Goal: Information Seeking & Learning: Learn about a topic

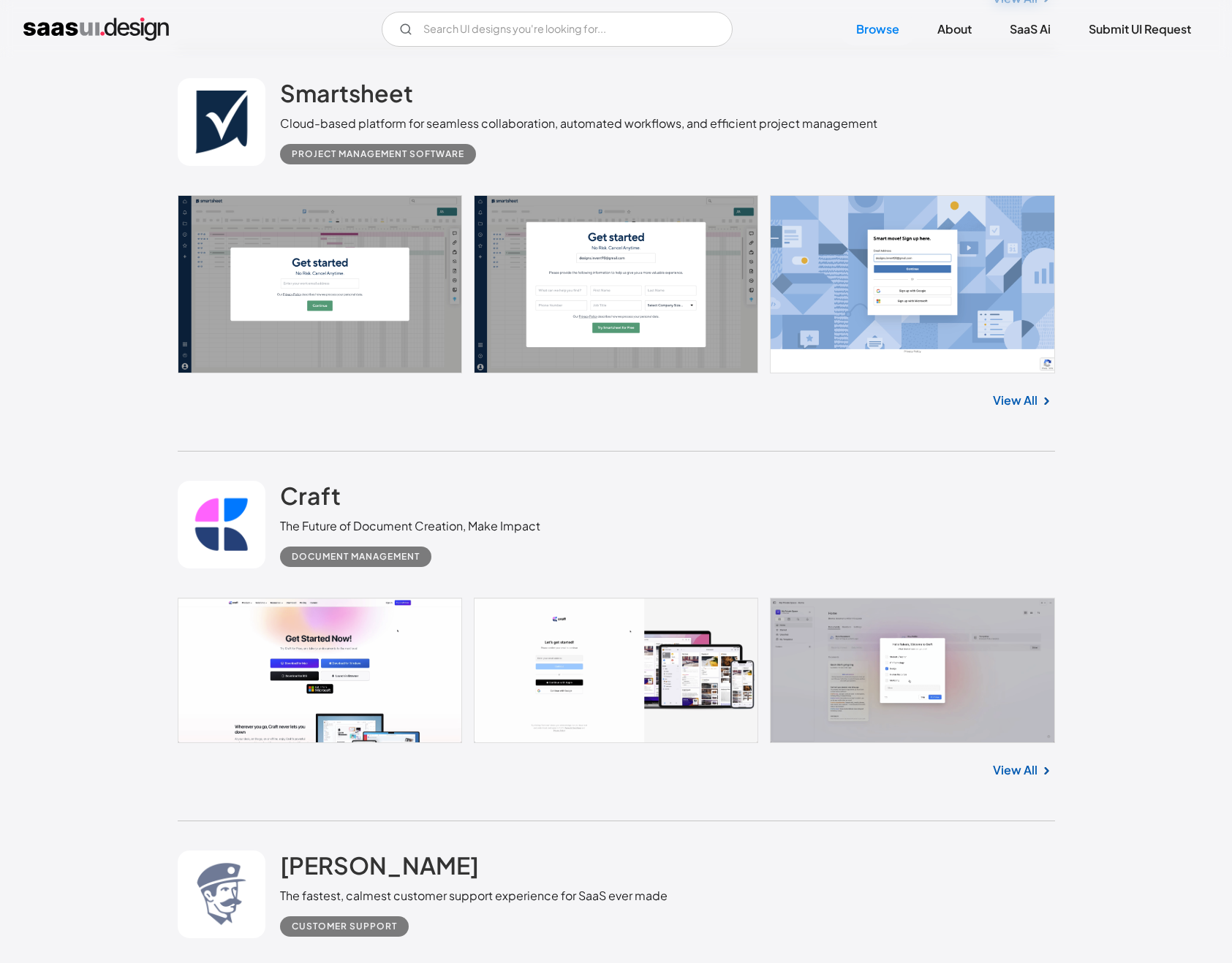
scroll to position [4087, 0]
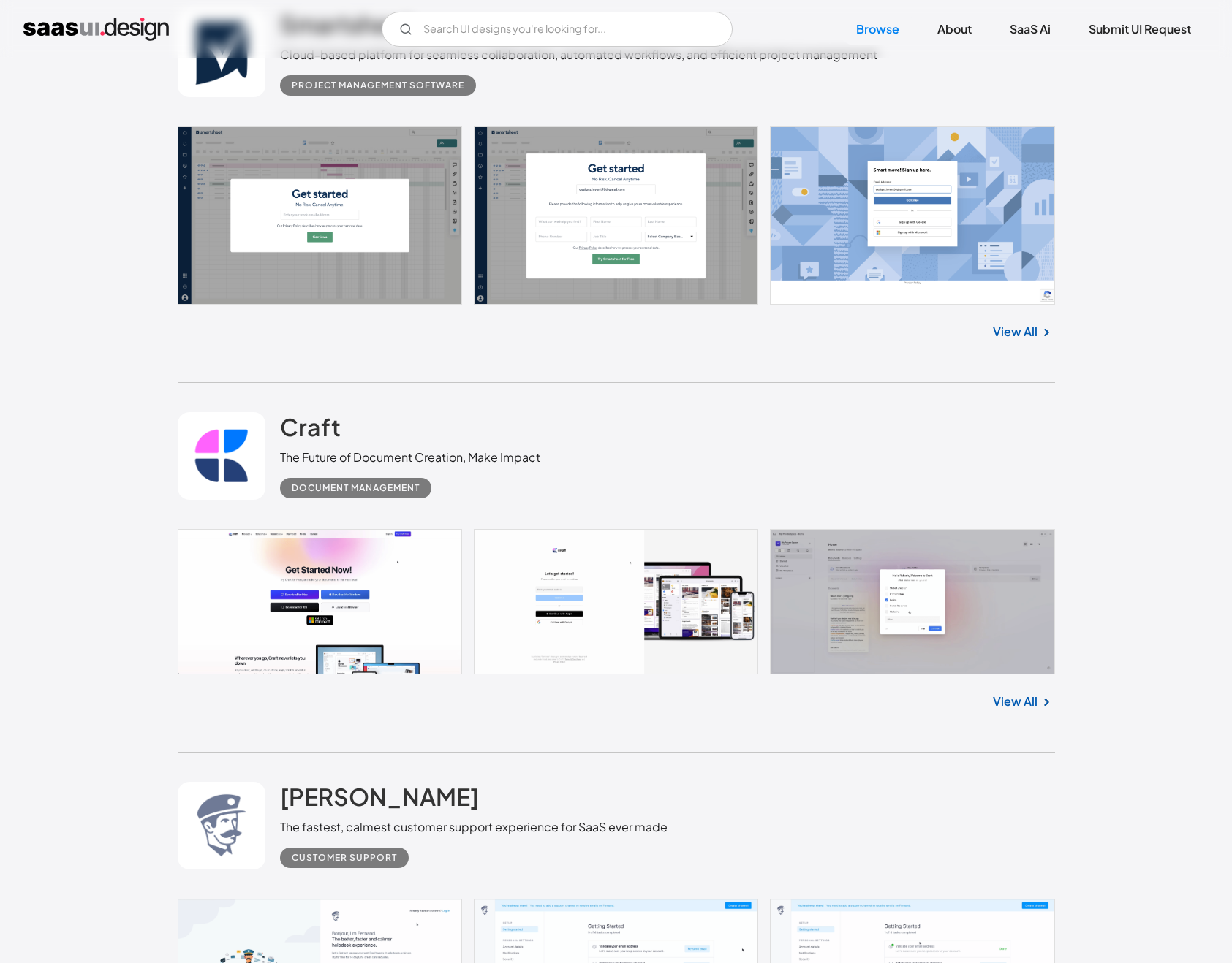
click at [889, 603] on link at bounding box center [616, 602] width 877 height 146
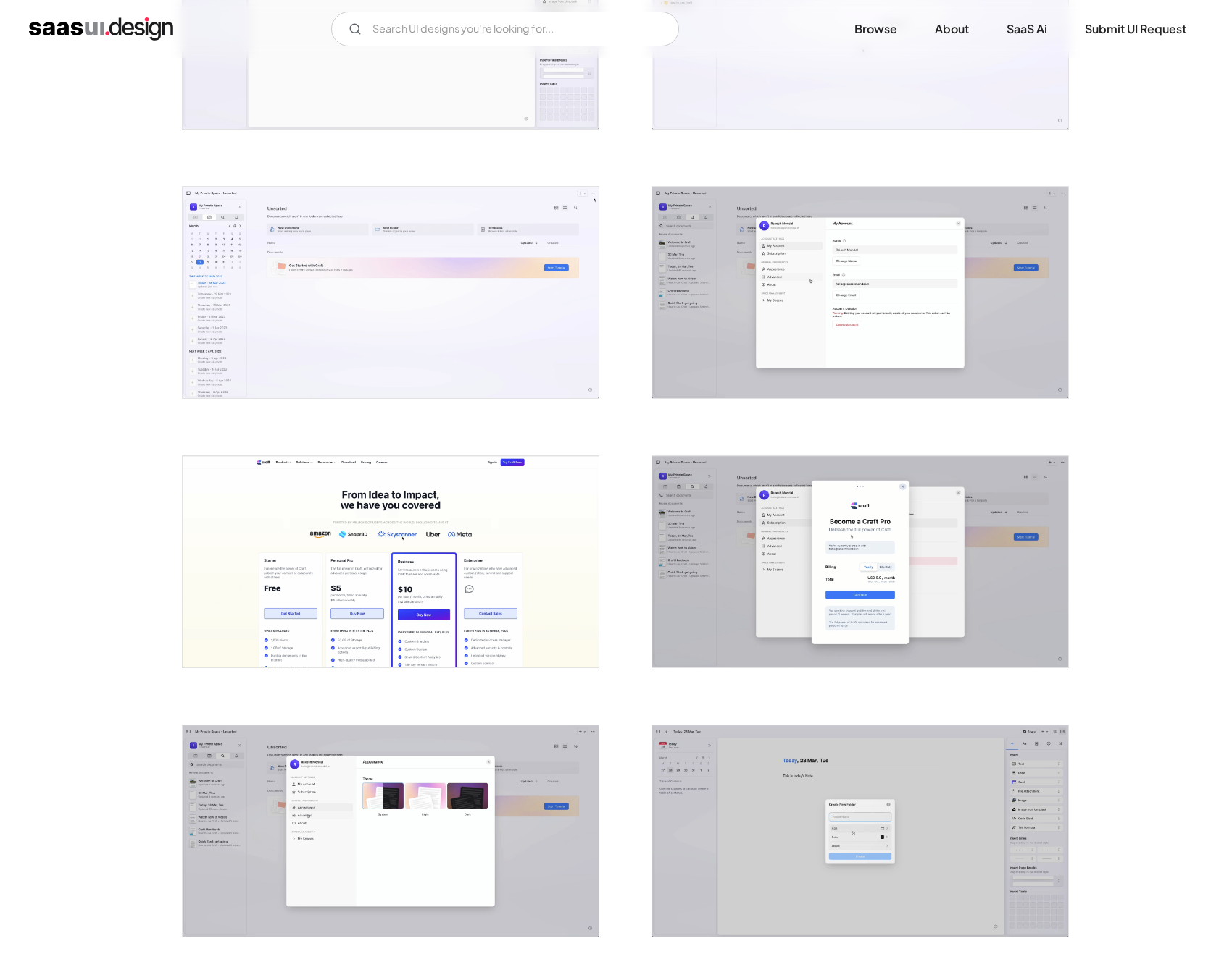
scroll to position [2133, 0]
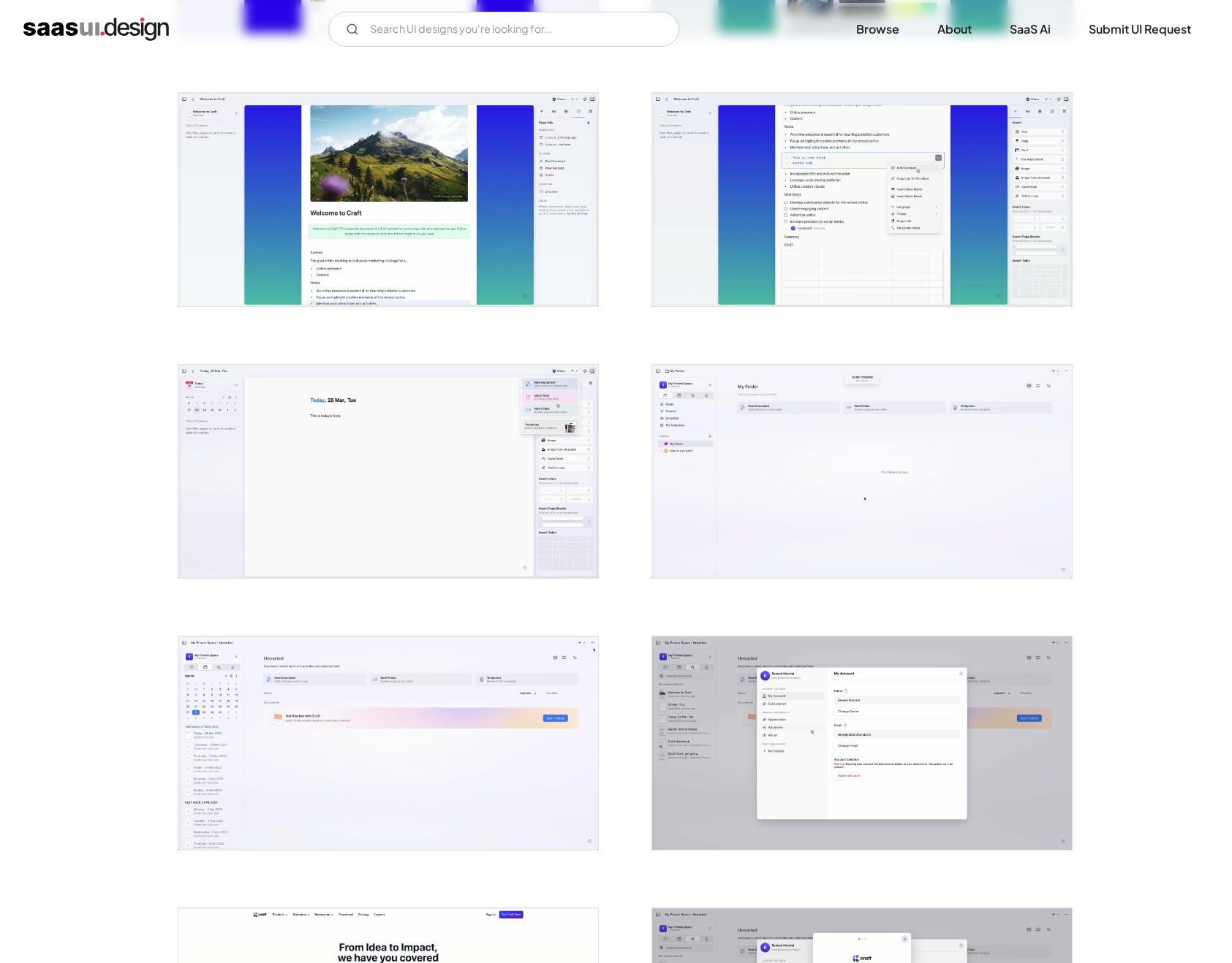
click at [1007, 495] on img "open lightbox" at bounding box center [861, 472] width 420 height 213
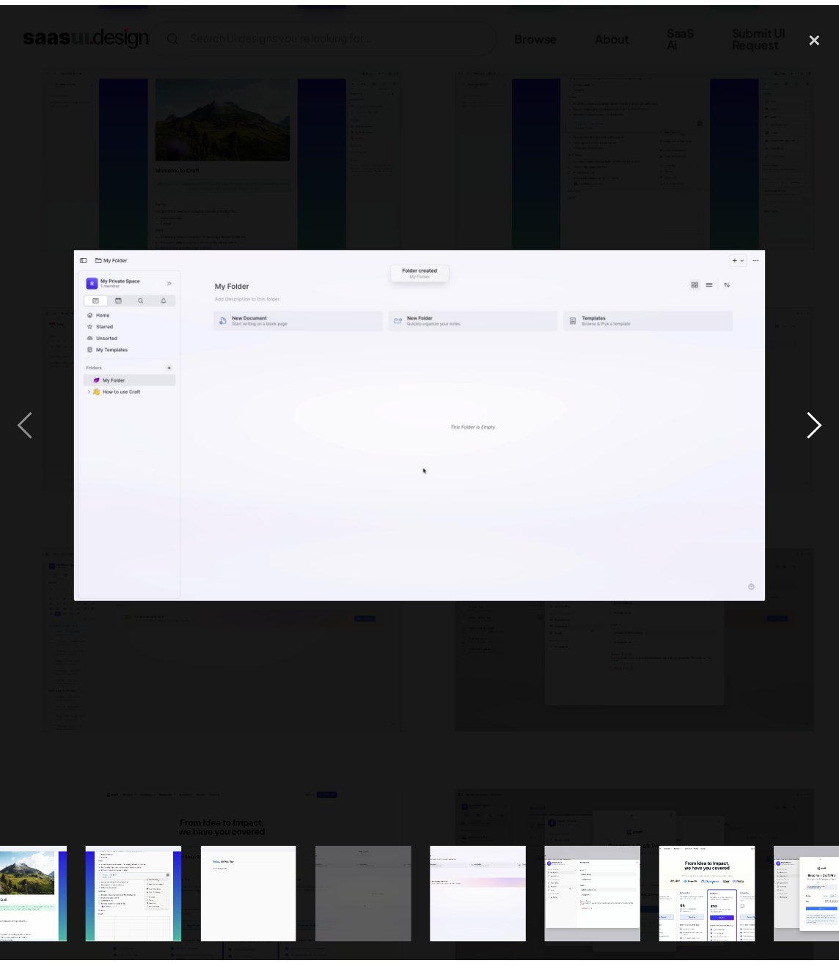
scroll to position [1978, 0]
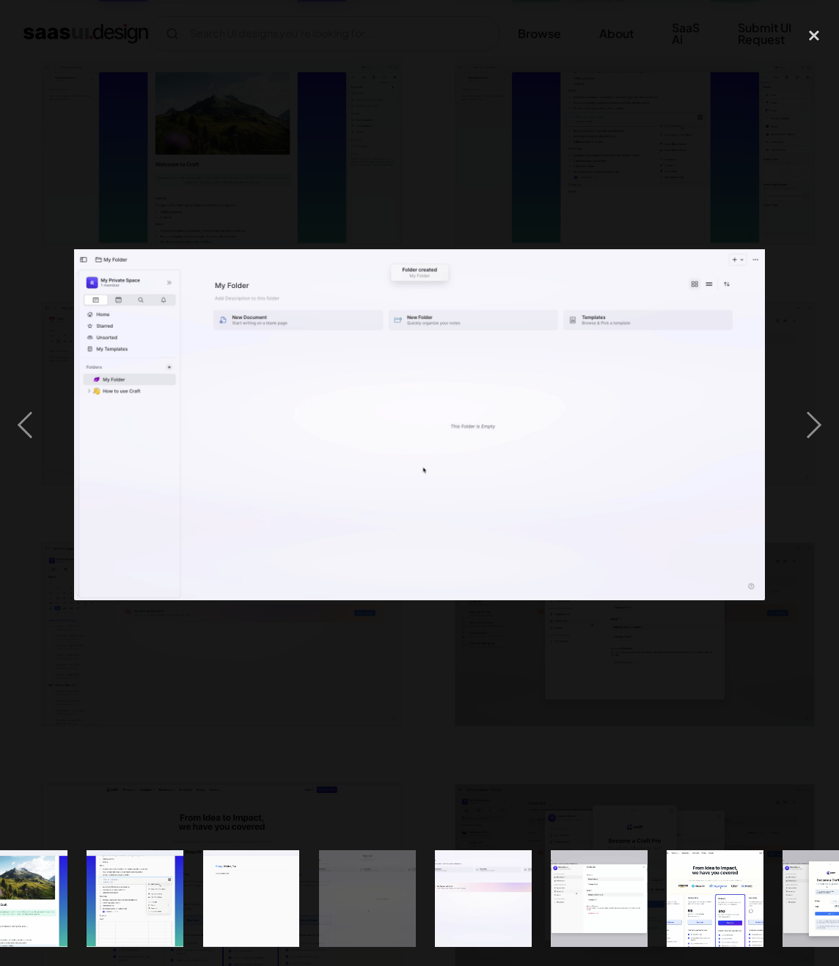
click at [463, 700] on div at bounding box center [419, 425] width 839 height 812
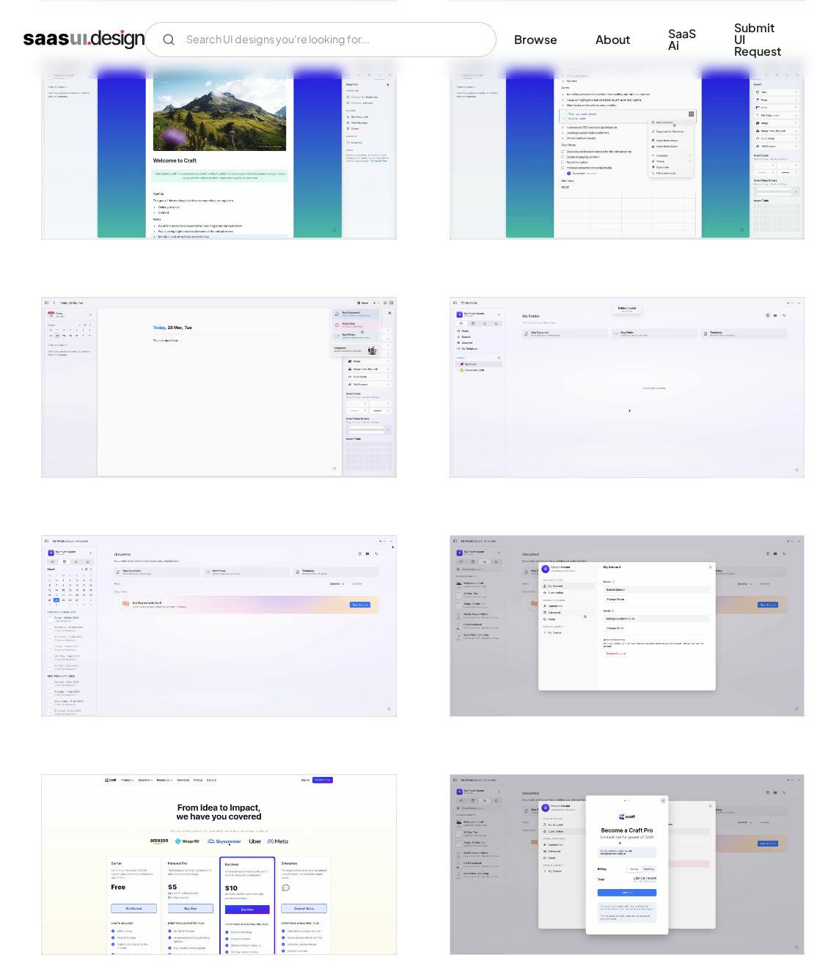
scroll to position [0, 0]
click at [257, 674] on img "open lightbox" at bounding box center [218, 626] width 353 height 180
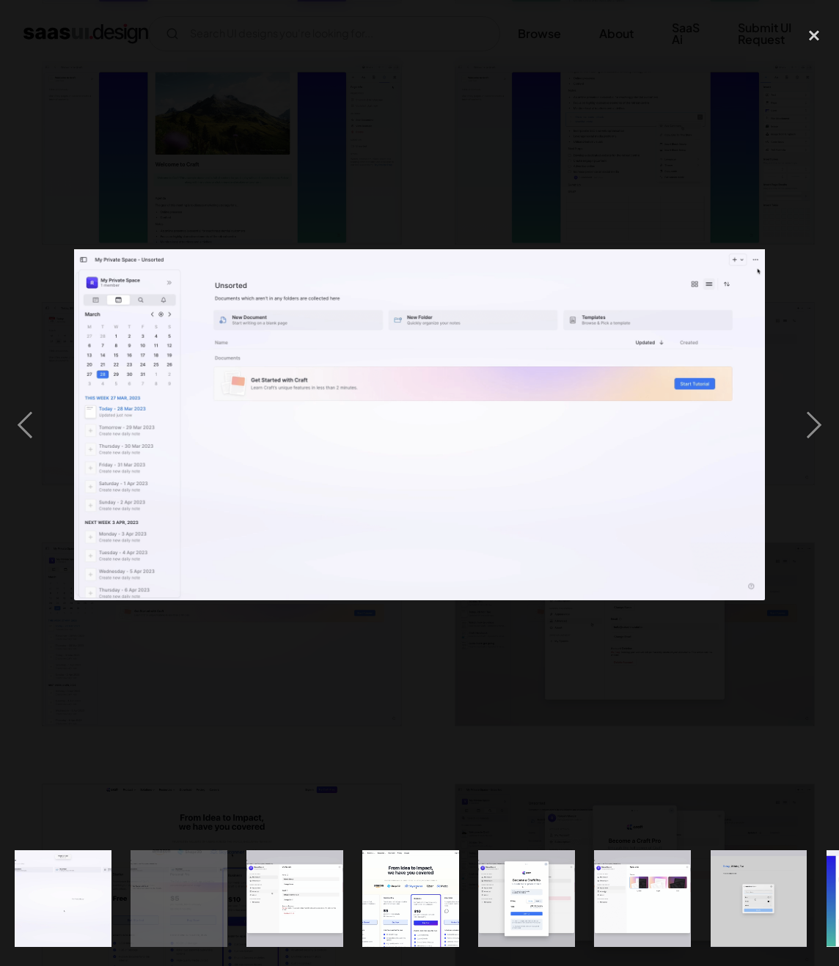
scroll to position [0, 2080]
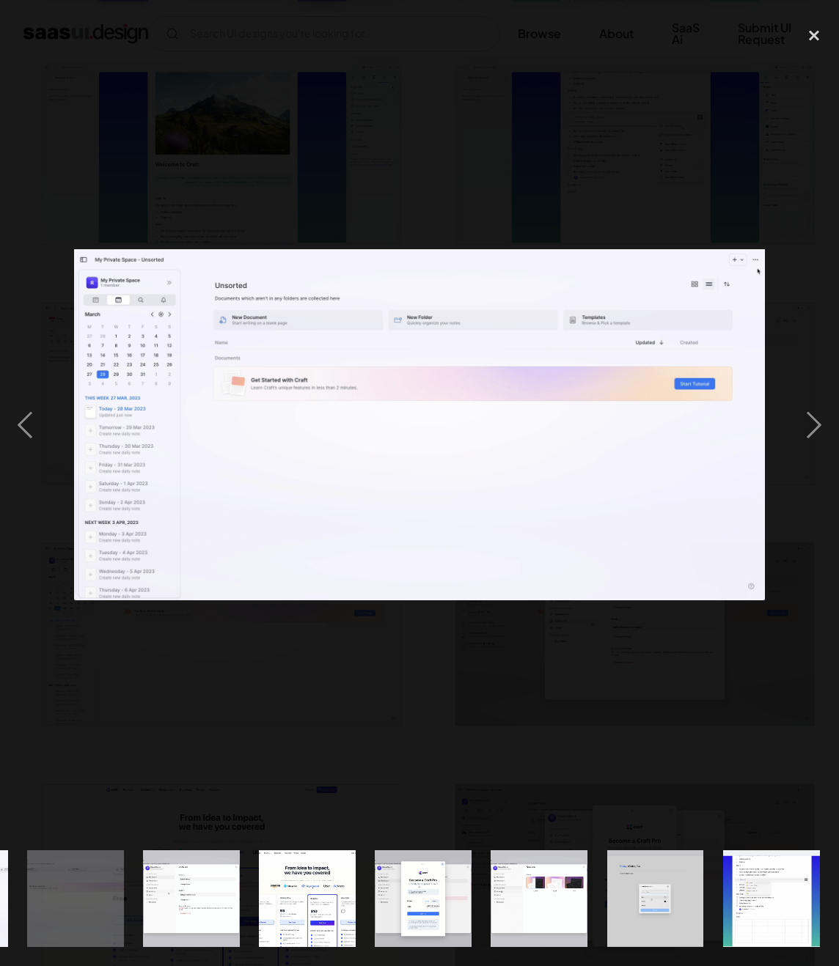
click at [257, 674] on div at bounding box center [419, 425] width 839 height 812
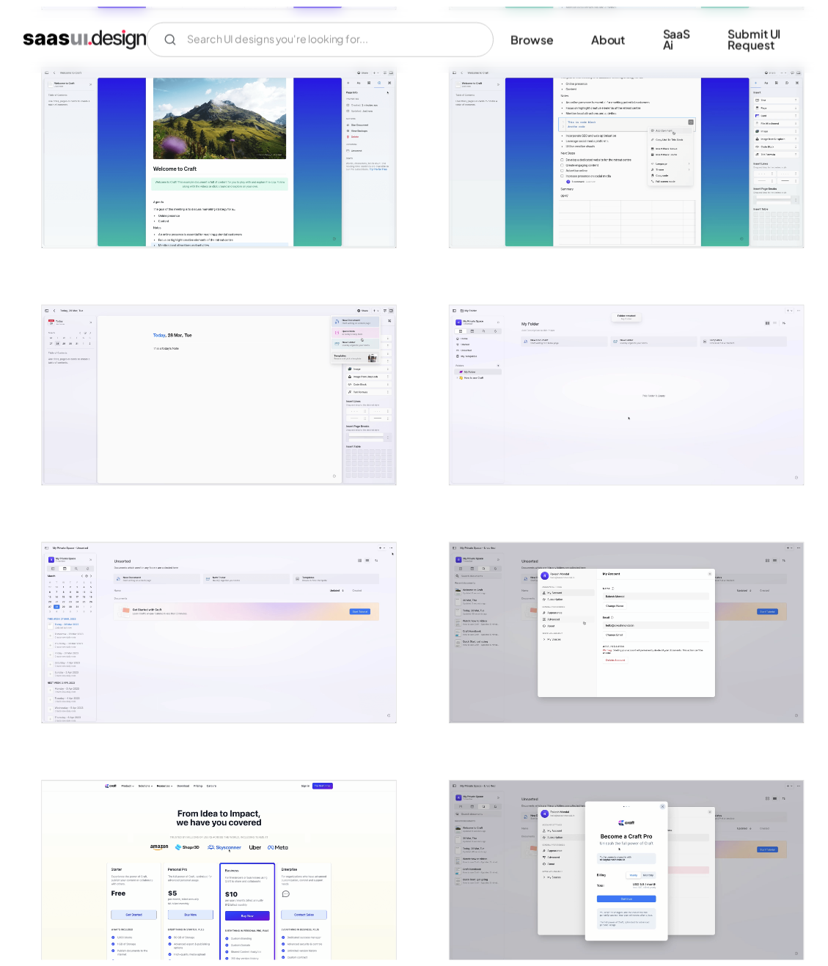
scroll to position [0, 0]
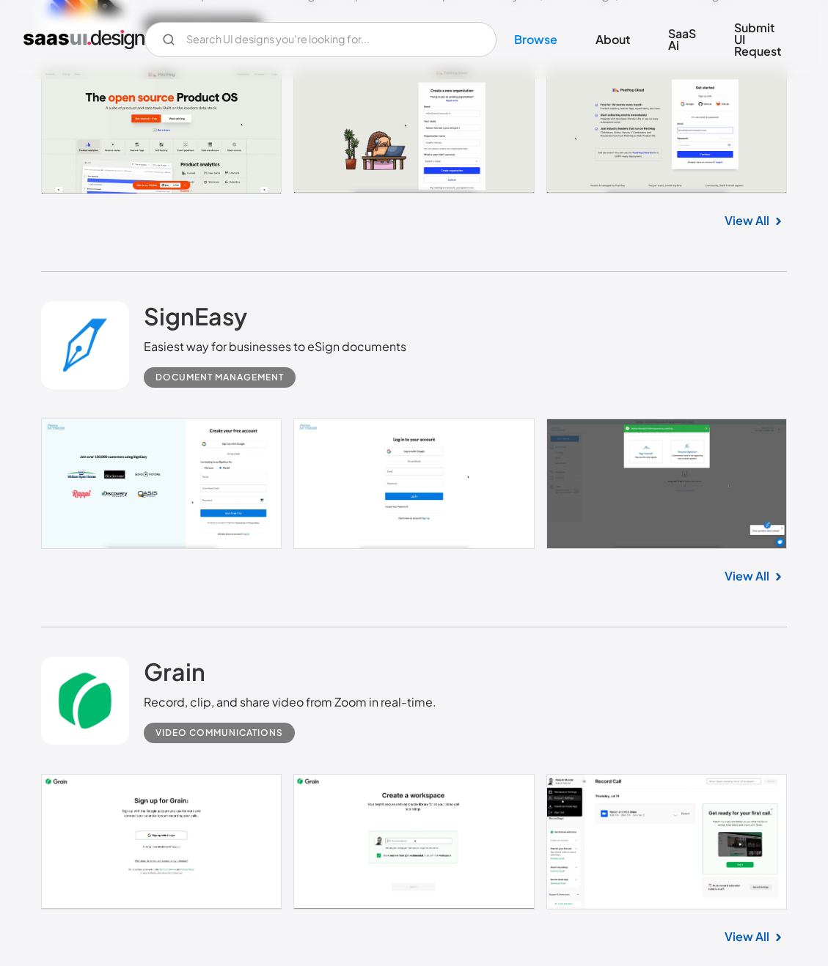
scroll to position [9333, 0]
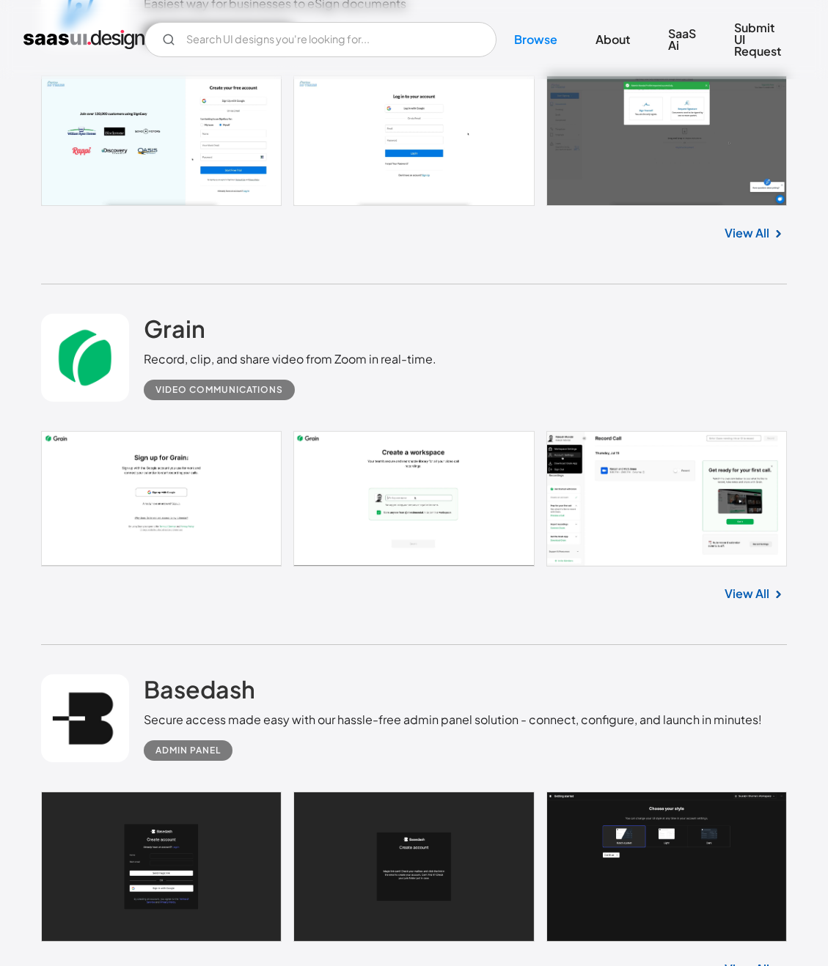
scroll to position [9678, 0]
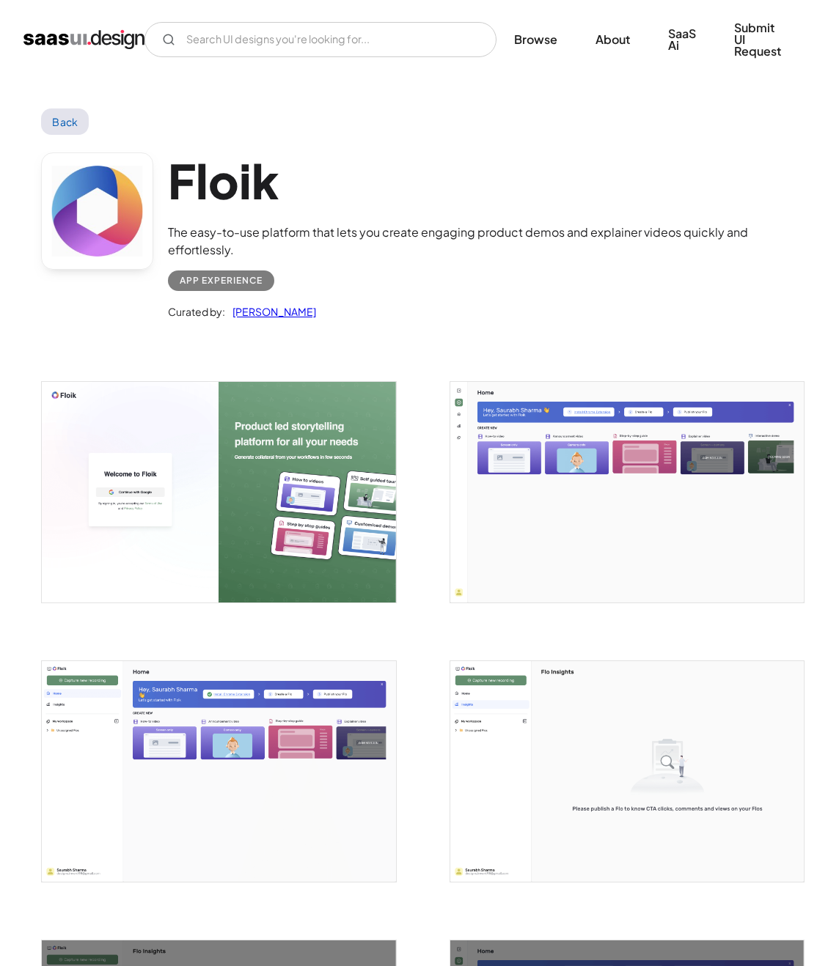
click at [678, 494] on img "open lightbox" at bounding box center [626, 492] width 353 height 221
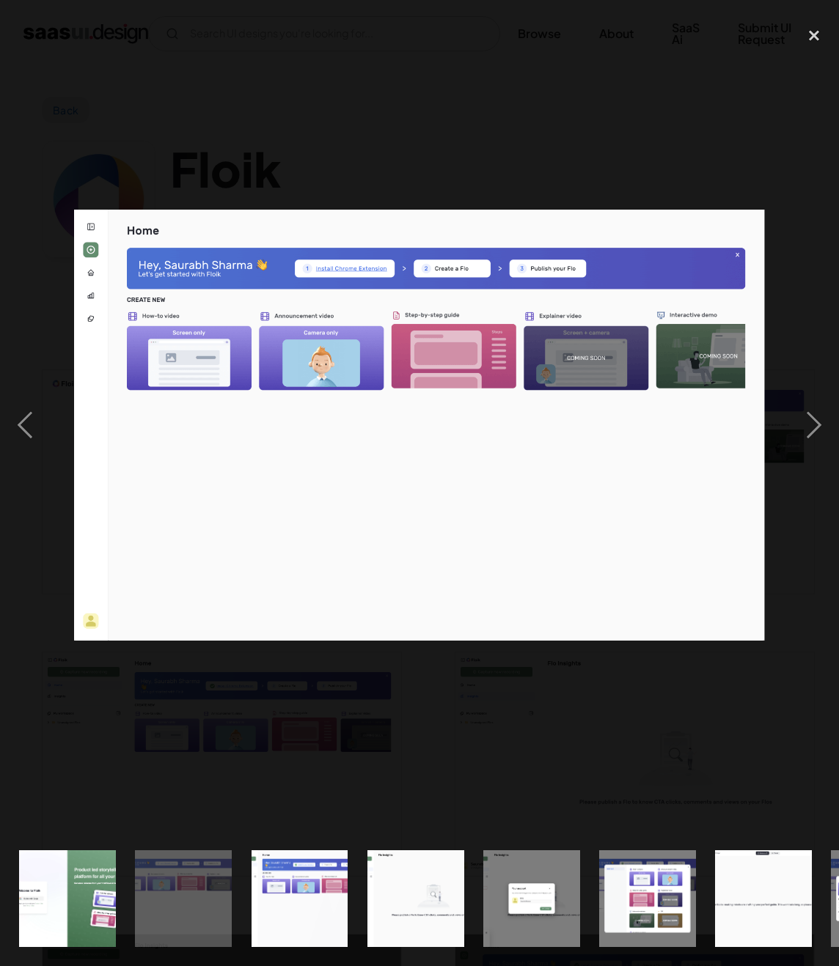
click at [618, 141] on div at bounding box center [419, 425] width 839 height 812
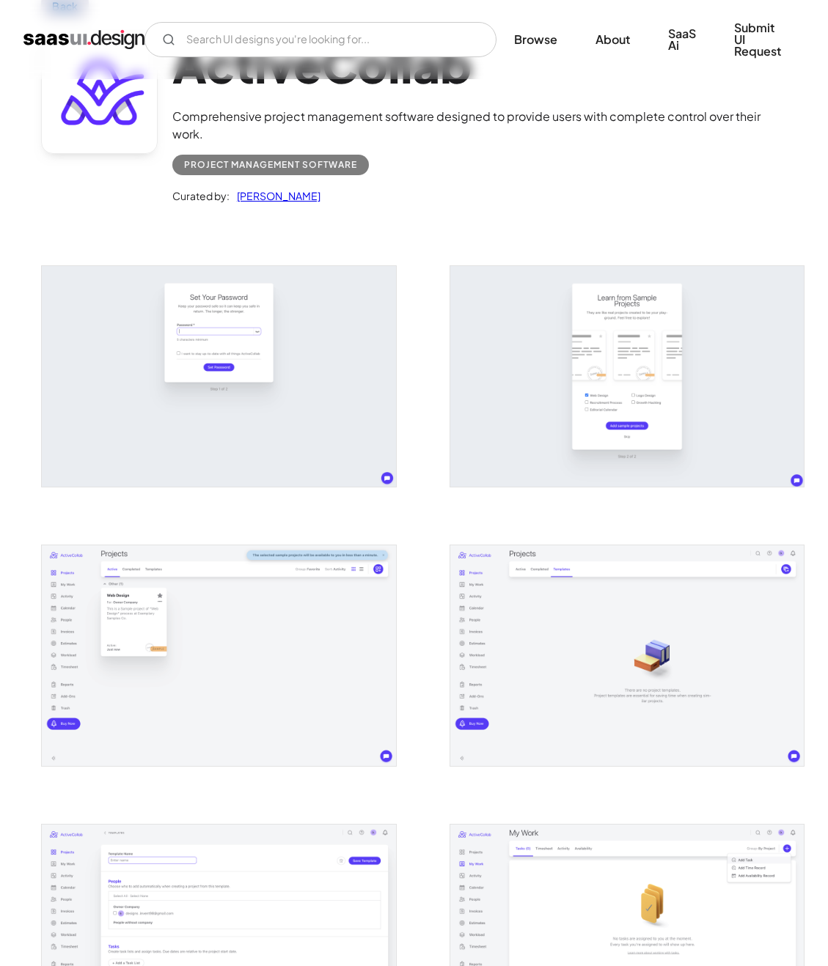
click at [280, 643] on img "open lightbox" at bounding box center [218, 656] width 353 height 221
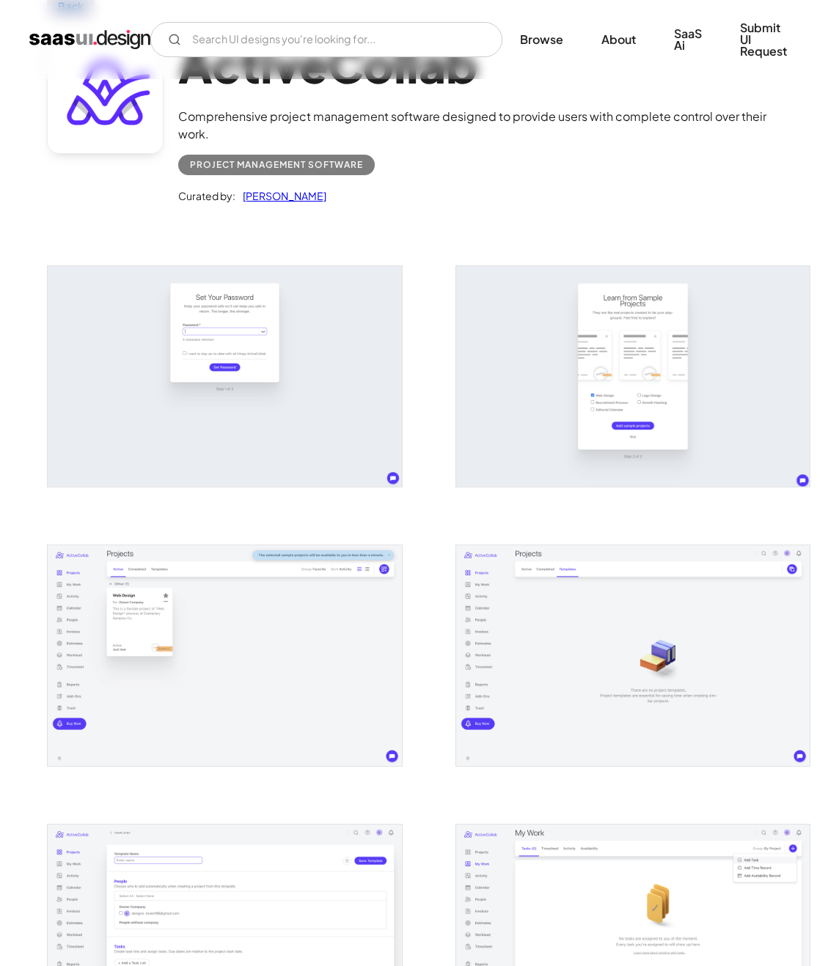
scroll to position [104, 0]
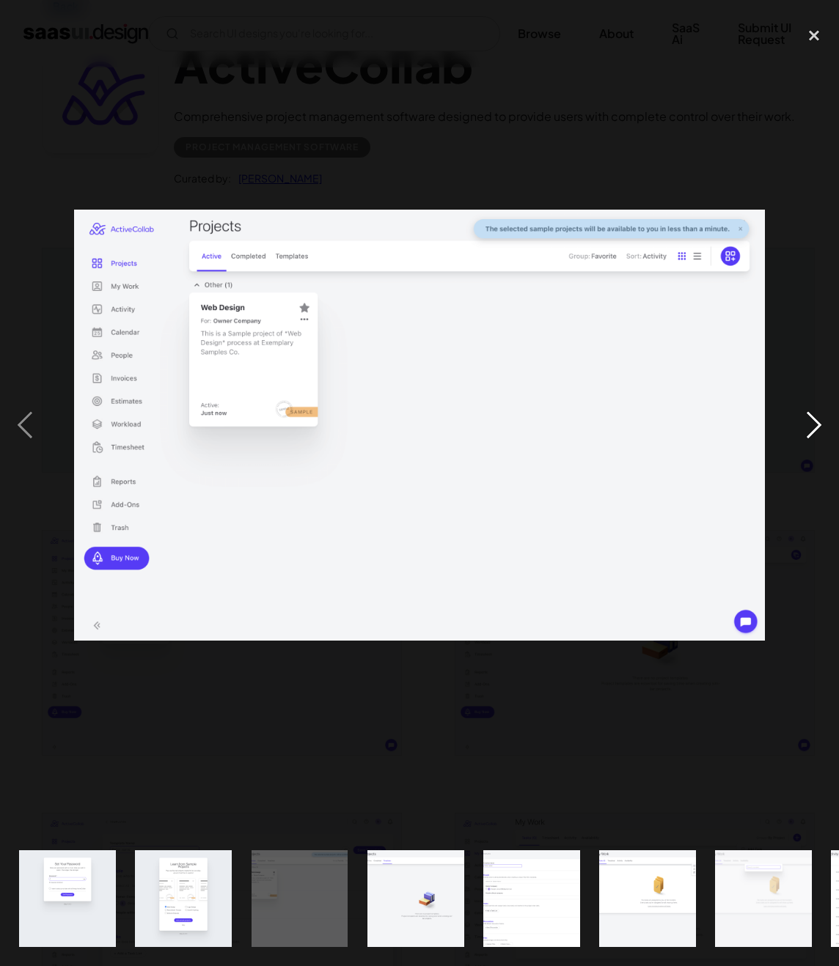
click at [819, 425] on div "next image" at bounding box center [814, 425] width 50 height 812
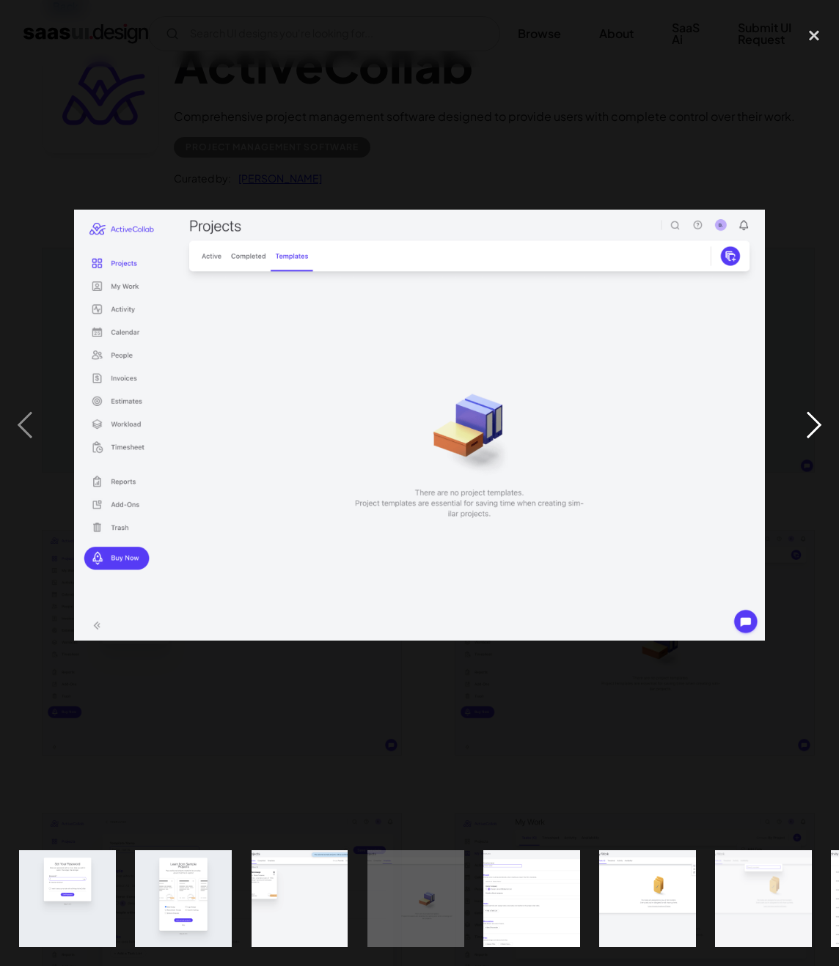
click at [819, 425] on div "next image" at bounding box center [814, 425] width 50 height 812
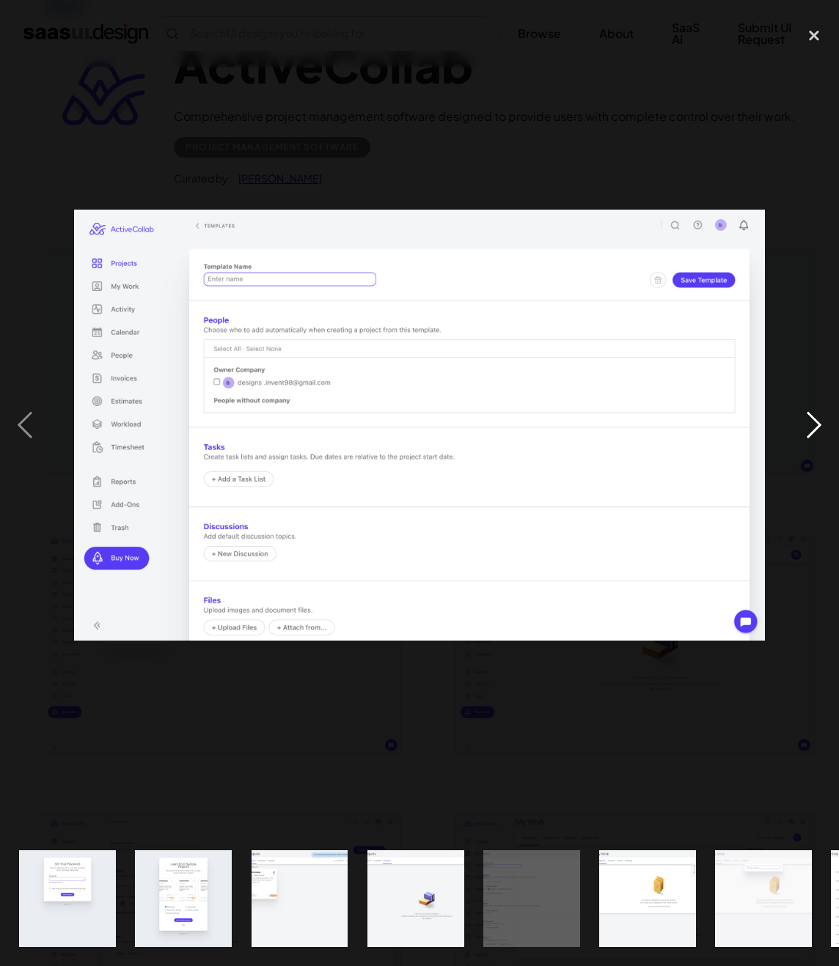
click at [807, 431] on div "next image" at bounding box center [814, 425] width 50 height 812
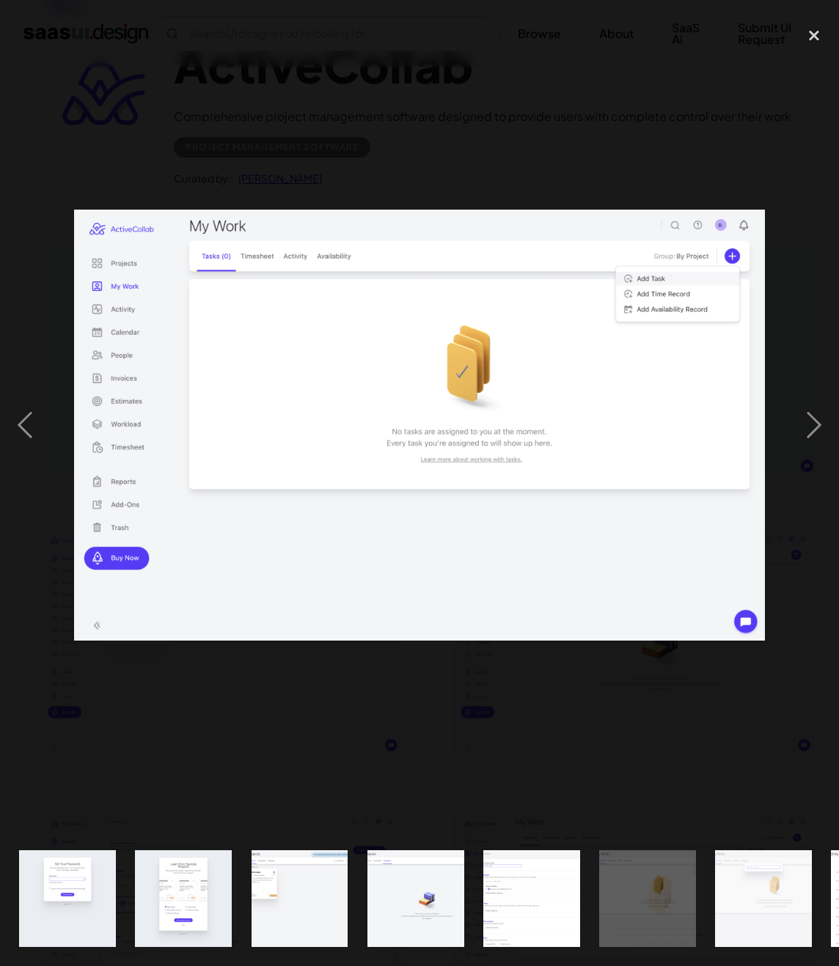
click at [528, 893] on img "show item 5 of 20" at bounding box center [531, 899] width 155 height 97
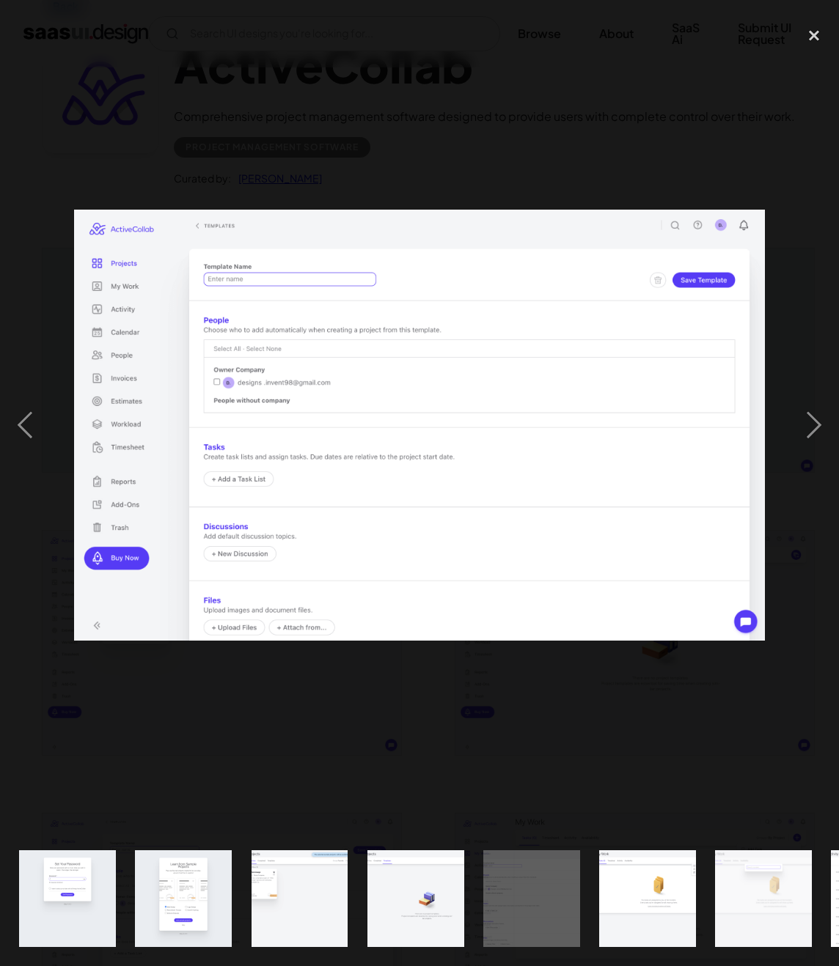
click at [604, 889] on img "show item 6 of 20" at bounding box center [647, 899] width 155 height 97
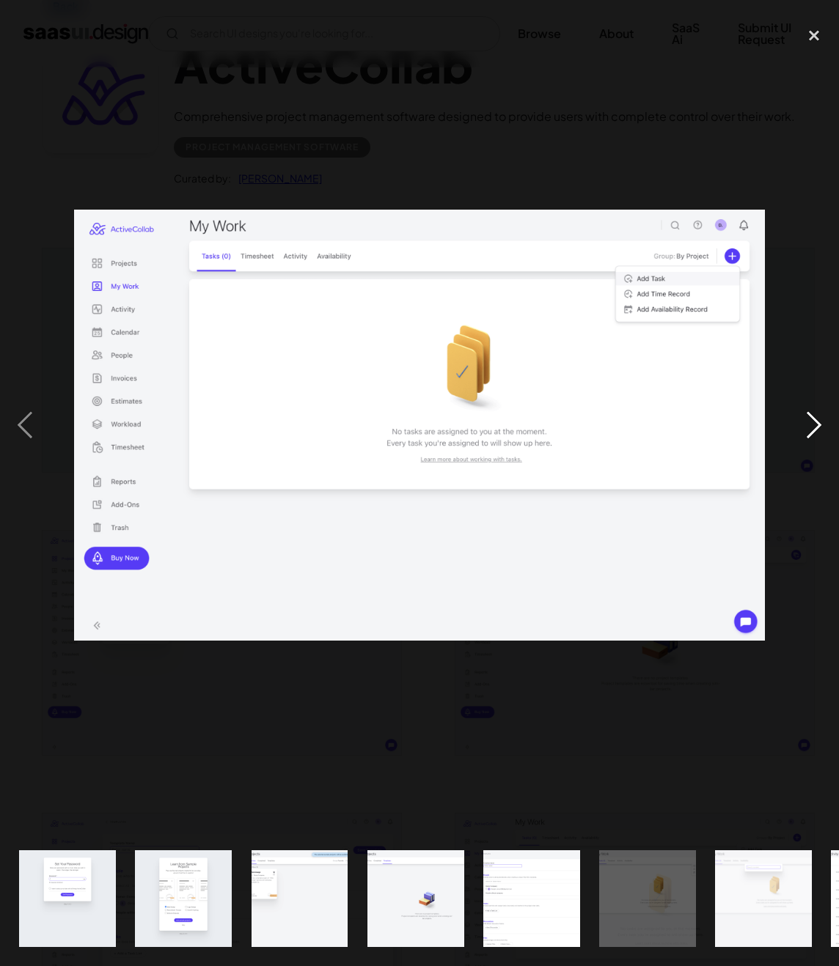
click at [803, 425] on div "next image" at bounding box center [814, 425] width 50 height 812
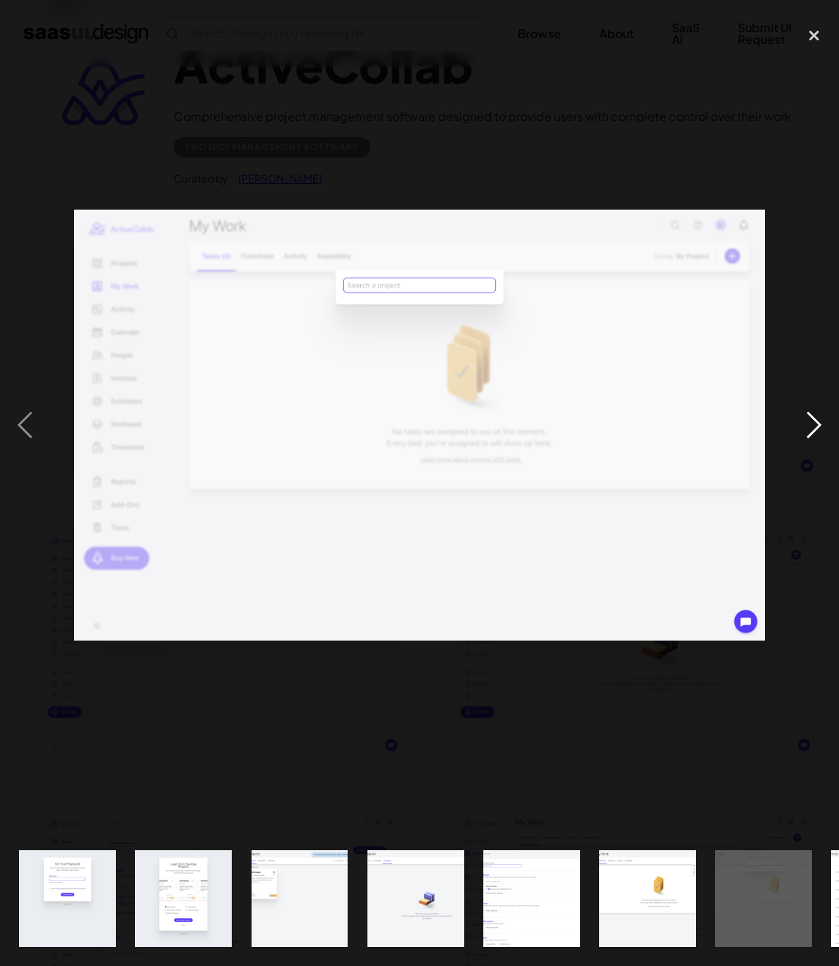
click at [803, 425] on div "next image" at bounding box center [814, 425] width 50 height 812
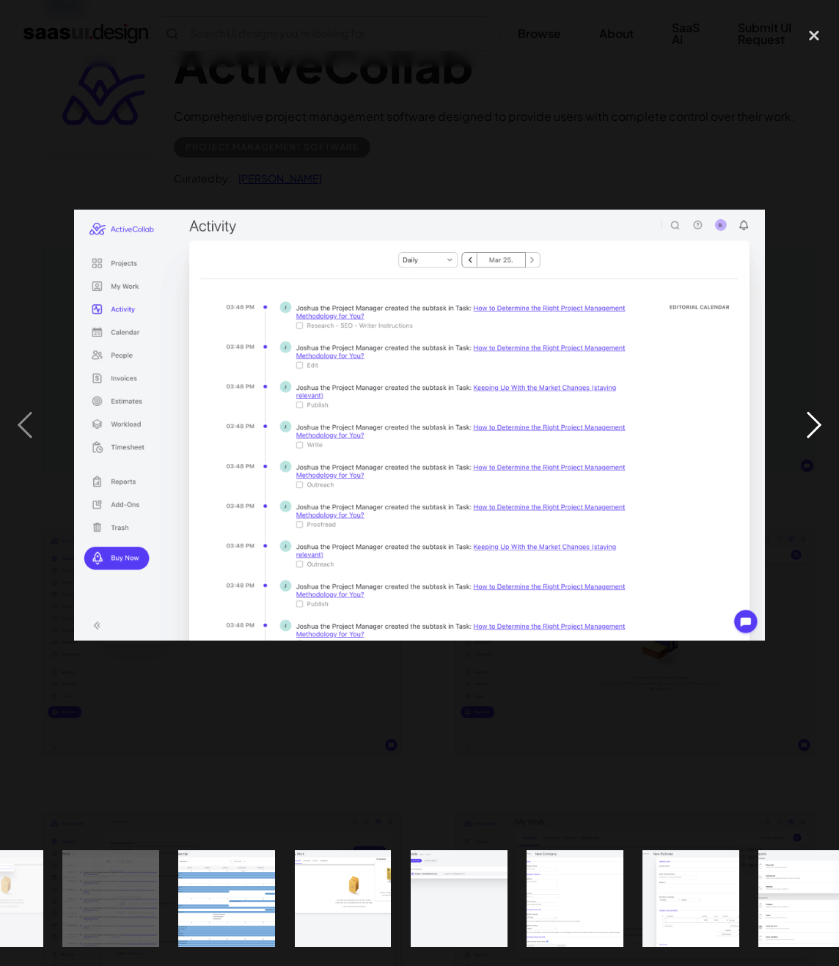
scroll to position [0, 821]
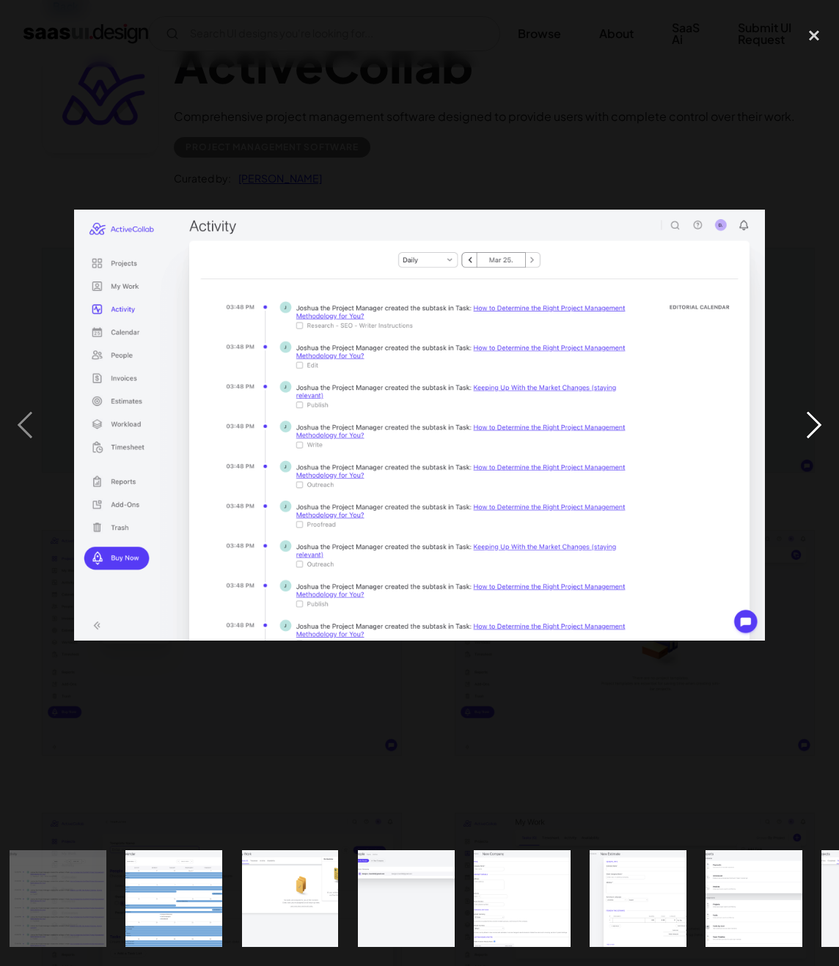
click at [803, 425] on div "next image" at bounding box center [814, 425] width 50 height 812
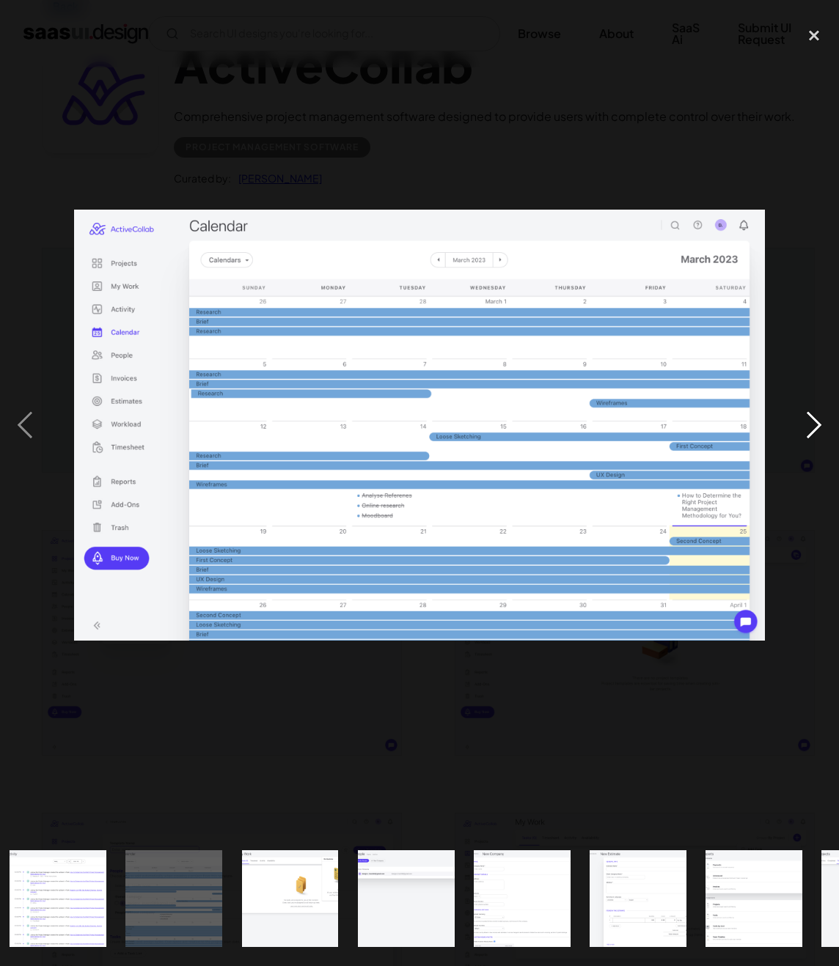
click at [803, 425] on div "next image" at bounding box center [814, 425] width 50 height 812
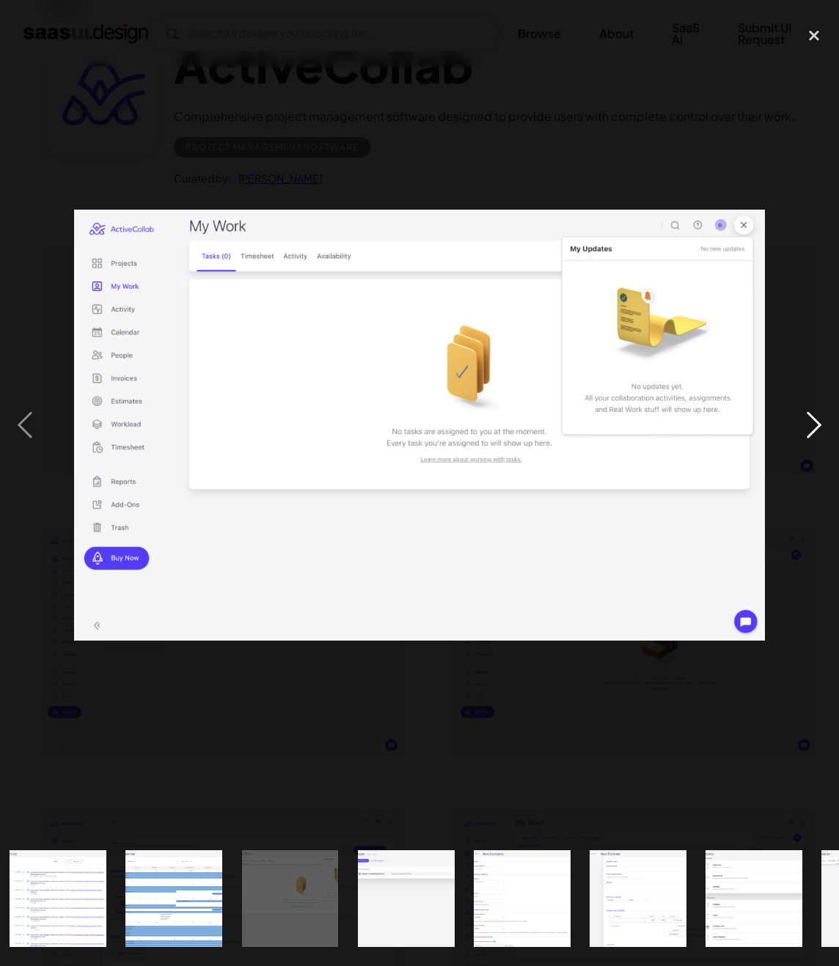
click at [803, 425] on div "next image" at bounding box center [814, 425] width 50 height 812
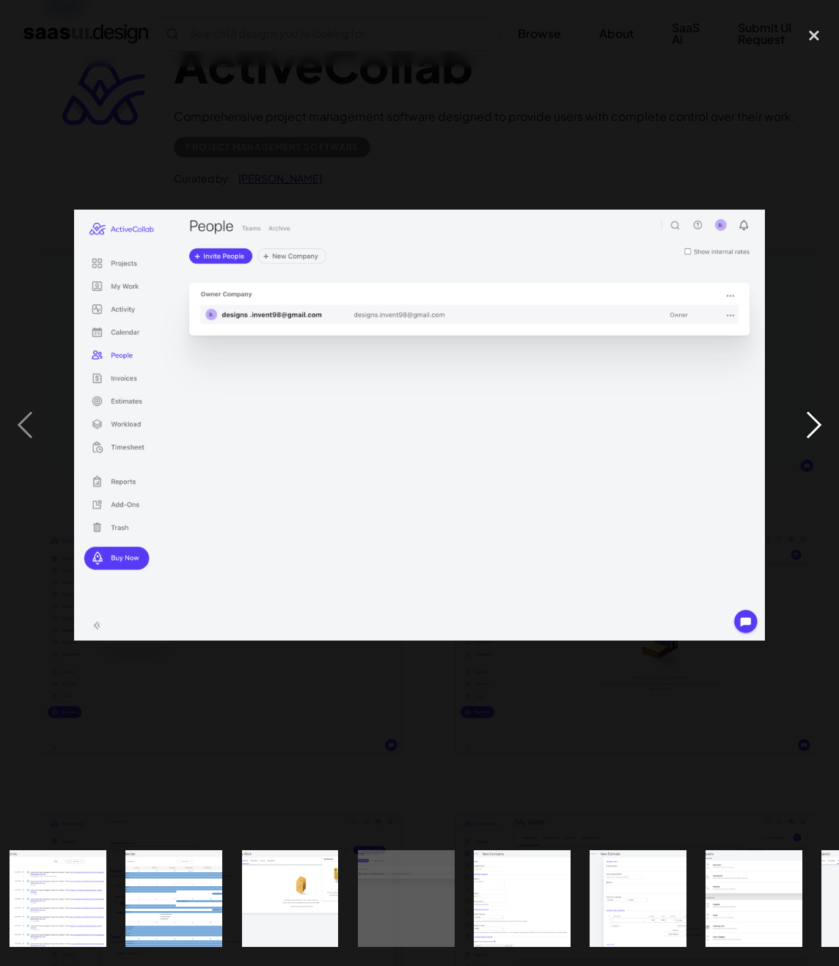
click at [803, 425] on div "next image" at bounding box center [814, 425] width 50 height 812
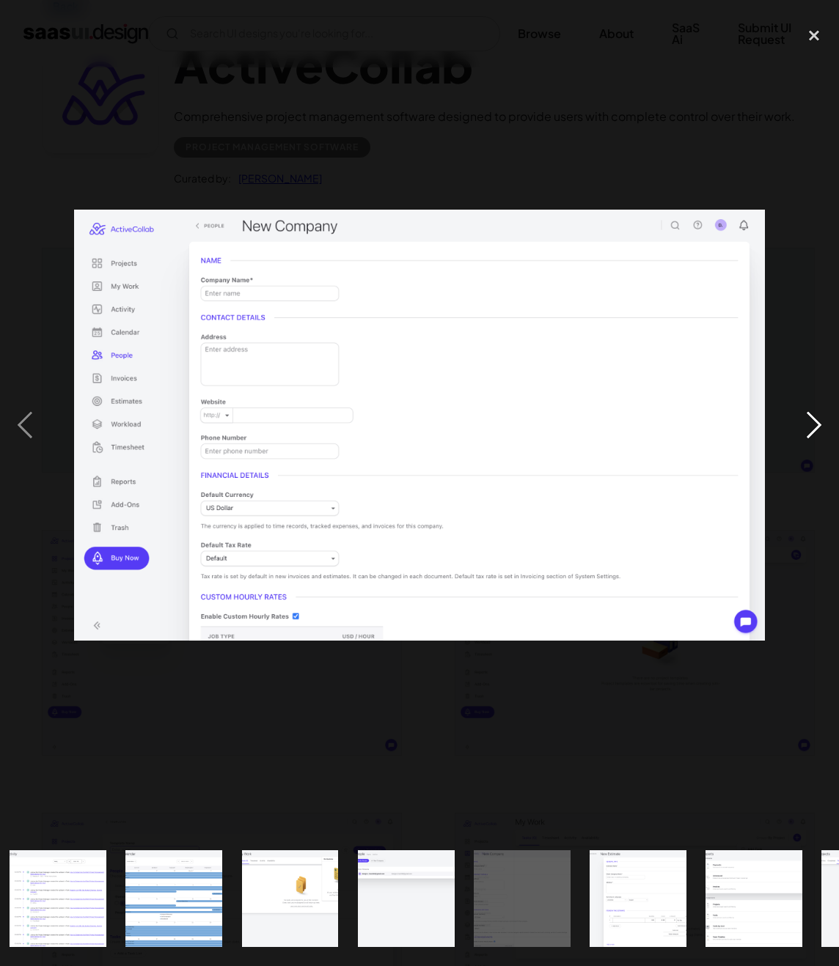
click at [803, 425] on div "next image" at bounding box center [814, 425] width 50 height 812
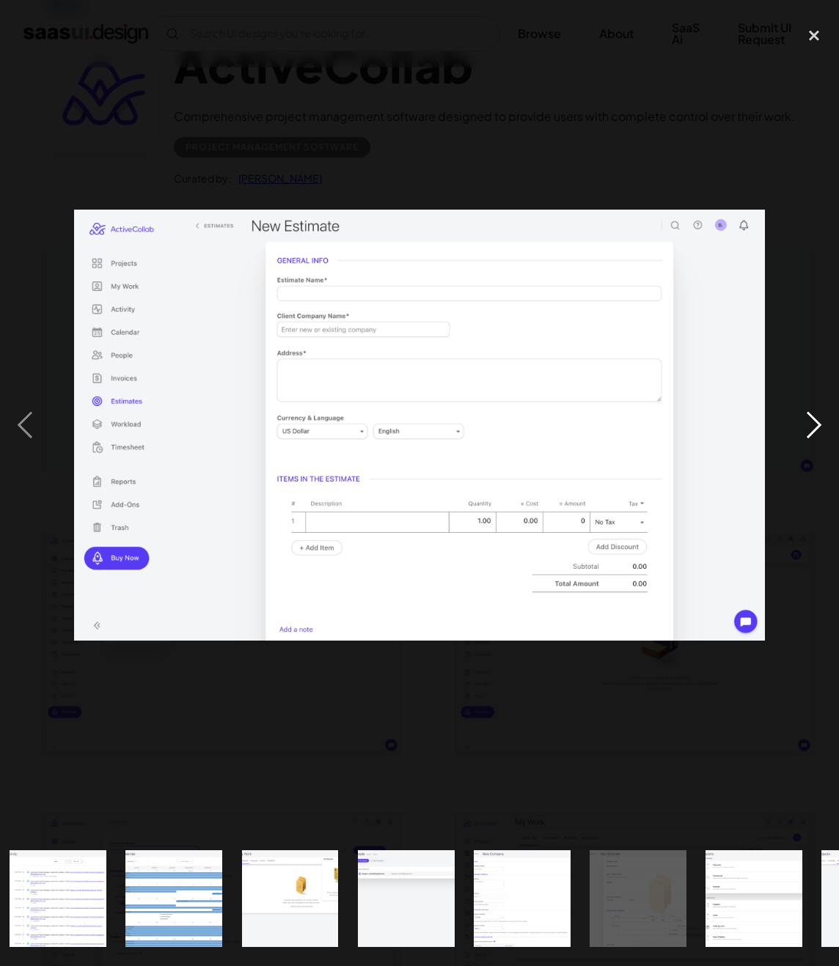
click at [793, 308] on div "next image" at bounding box center [814, 425] width 50 height 812
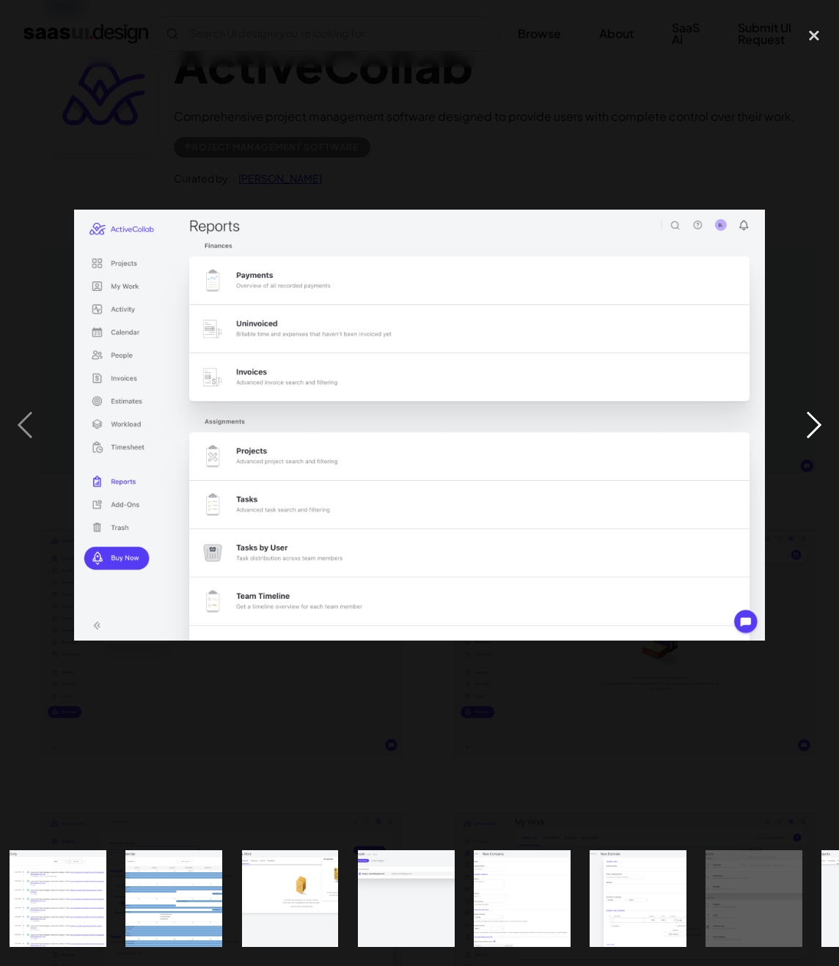
click at [815, 422] on div "next image" at bounding box center [814, 425] width 50 height 812
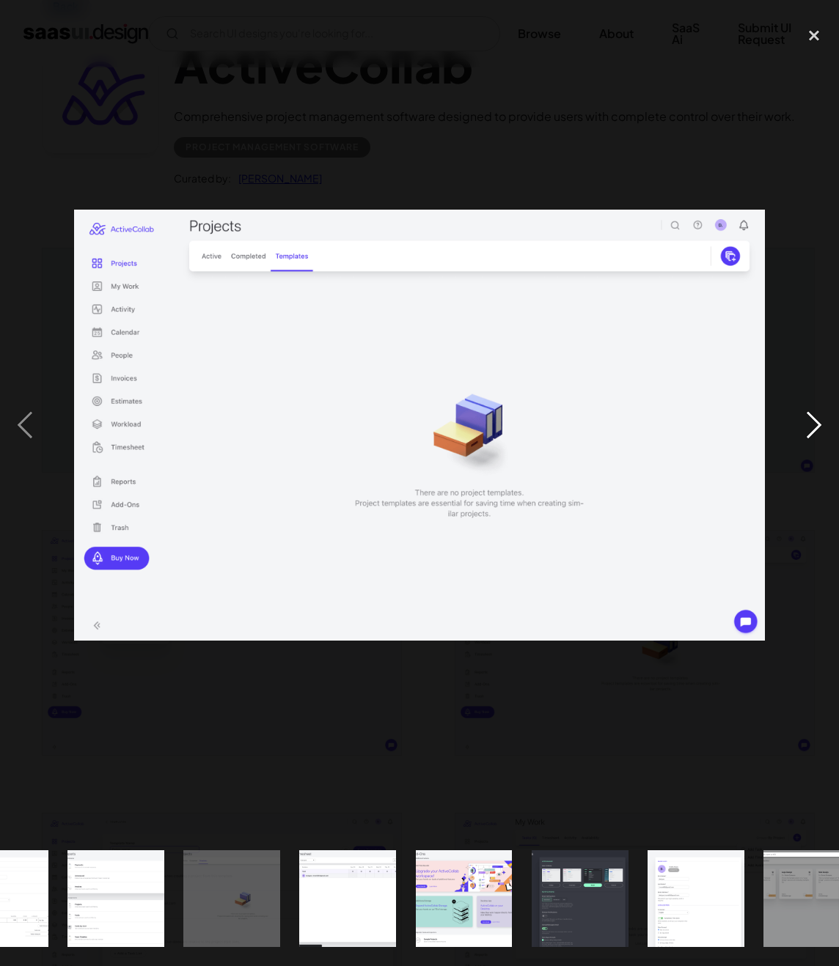
scroll to position [0, 1500]
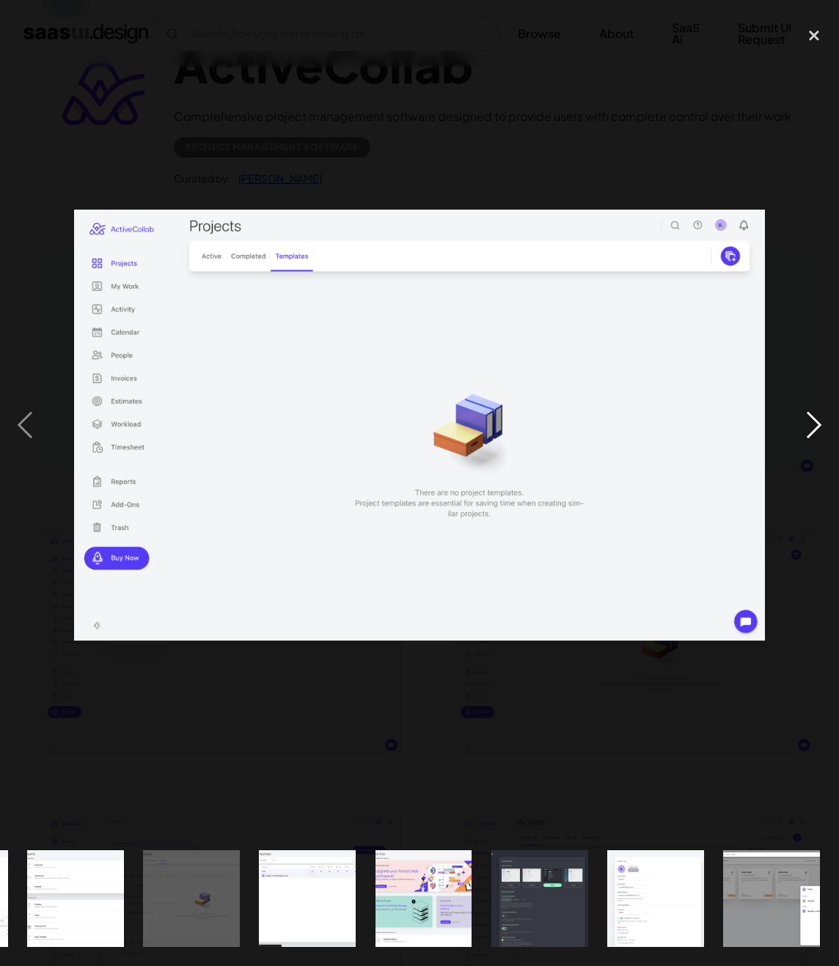
click at [815, 422] on div "next image" at bounding box center [814, 425] width 50 height 812
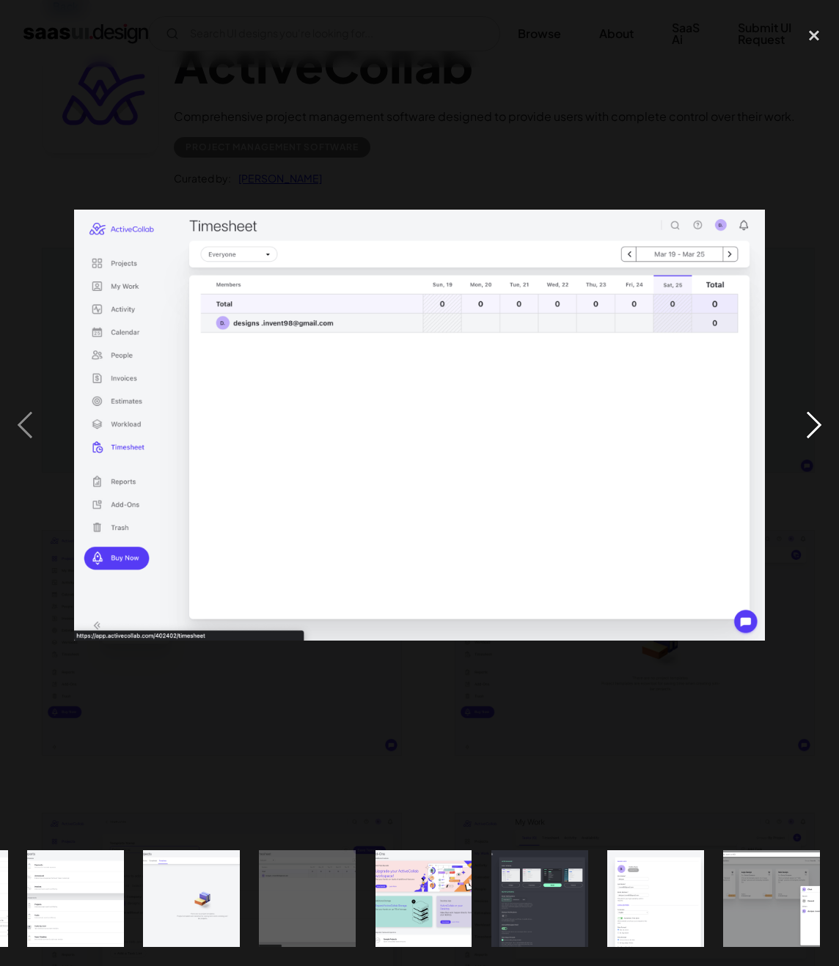
click at [815, 422] on div "next image" at bounding box center [814, 425] width 50 height 812
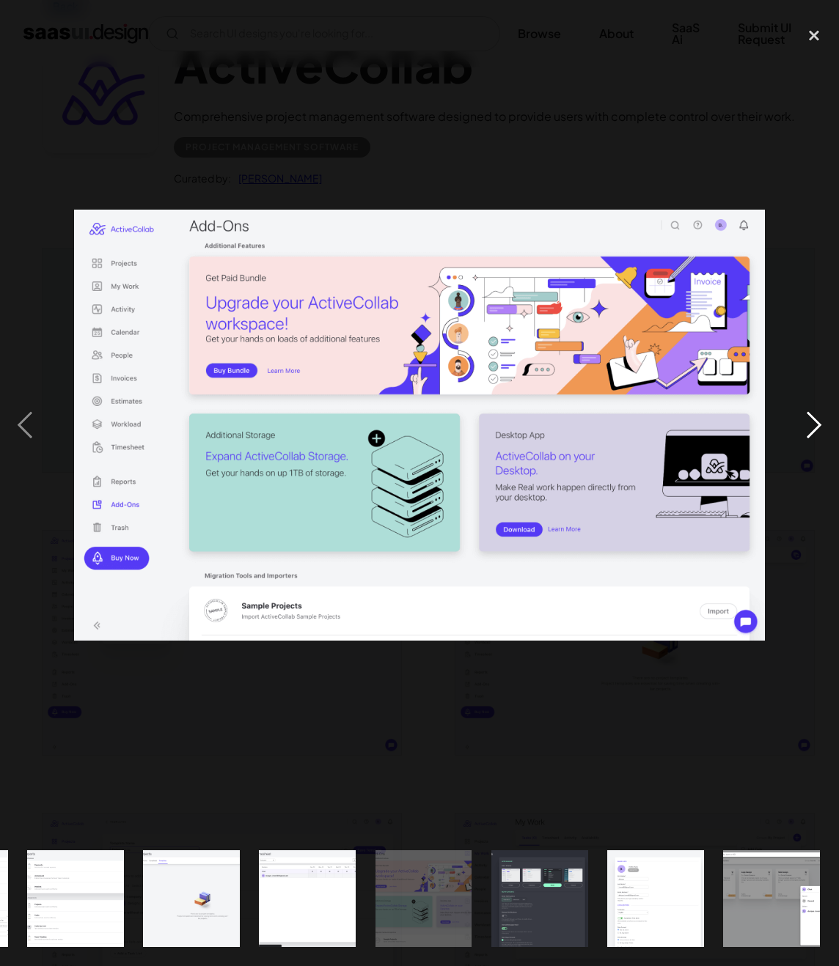
click at [815, 422] on div "next image" at bounding box center [814, 425] width 50 height 812
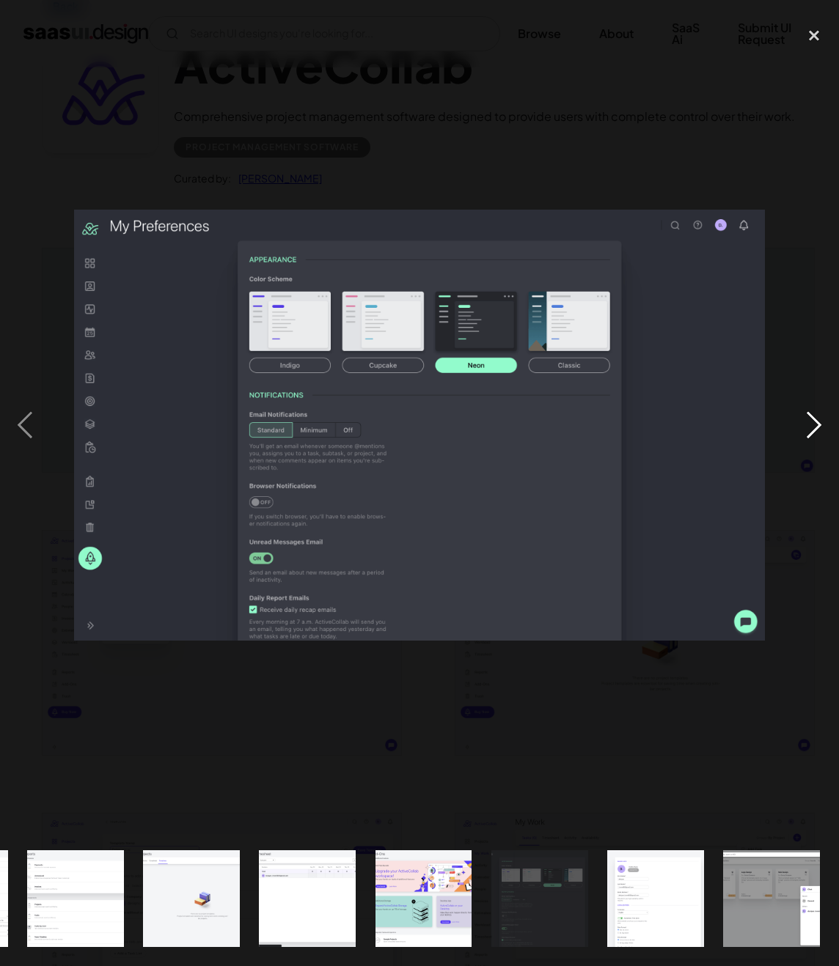
click at [815, 423] on div "next image" at bounding box center [814, 425] width 50 height 812
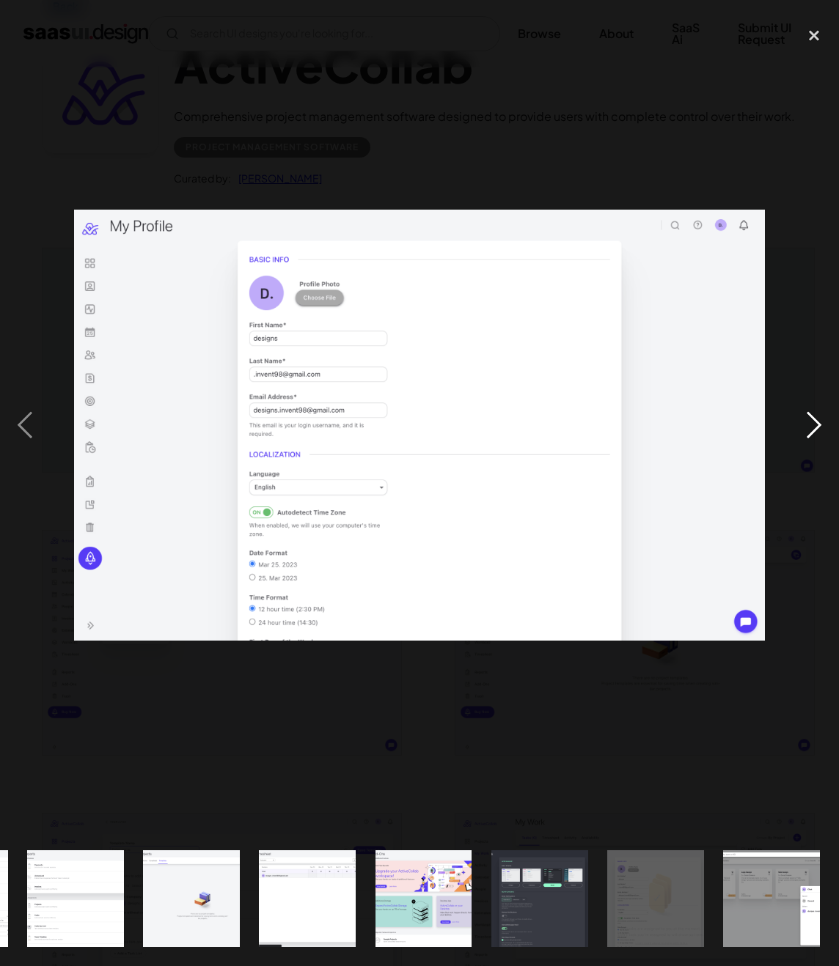
click at [815, 423] on div "next image" at bounding box center [814, 425] width 50 height 812
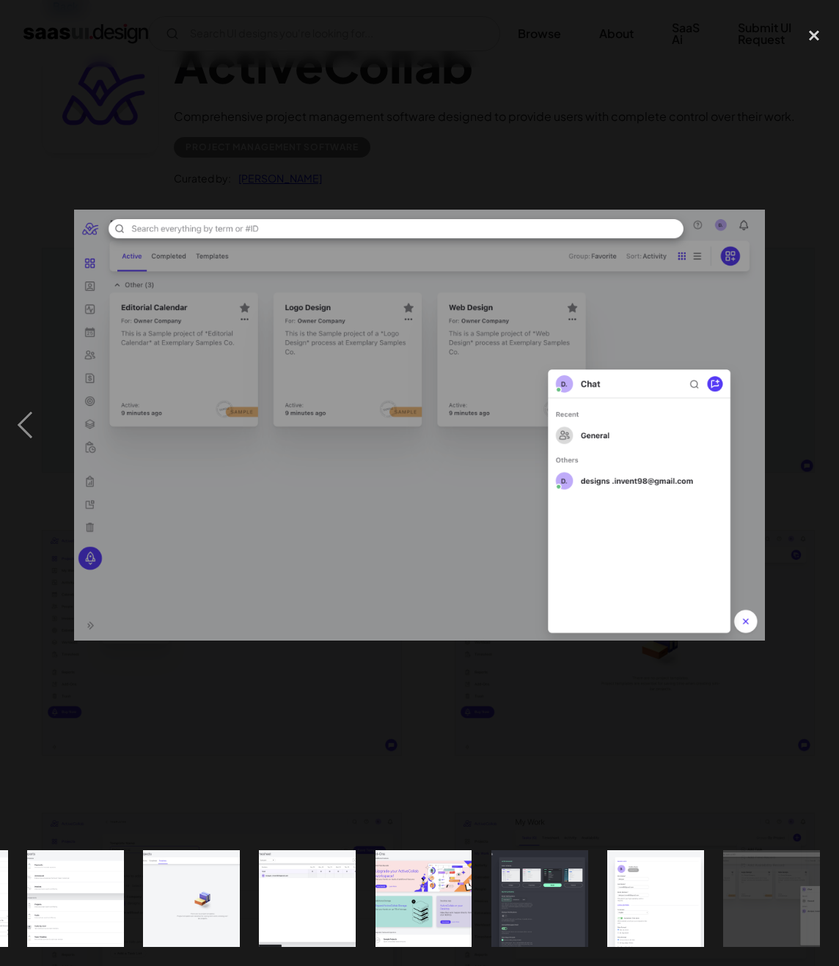
click at [815, 423] on div "next image" at bounding box center [814, 425] width 50 height 812
click at [757, 98] on div at bounding box center [419, 425] width 839 height 812
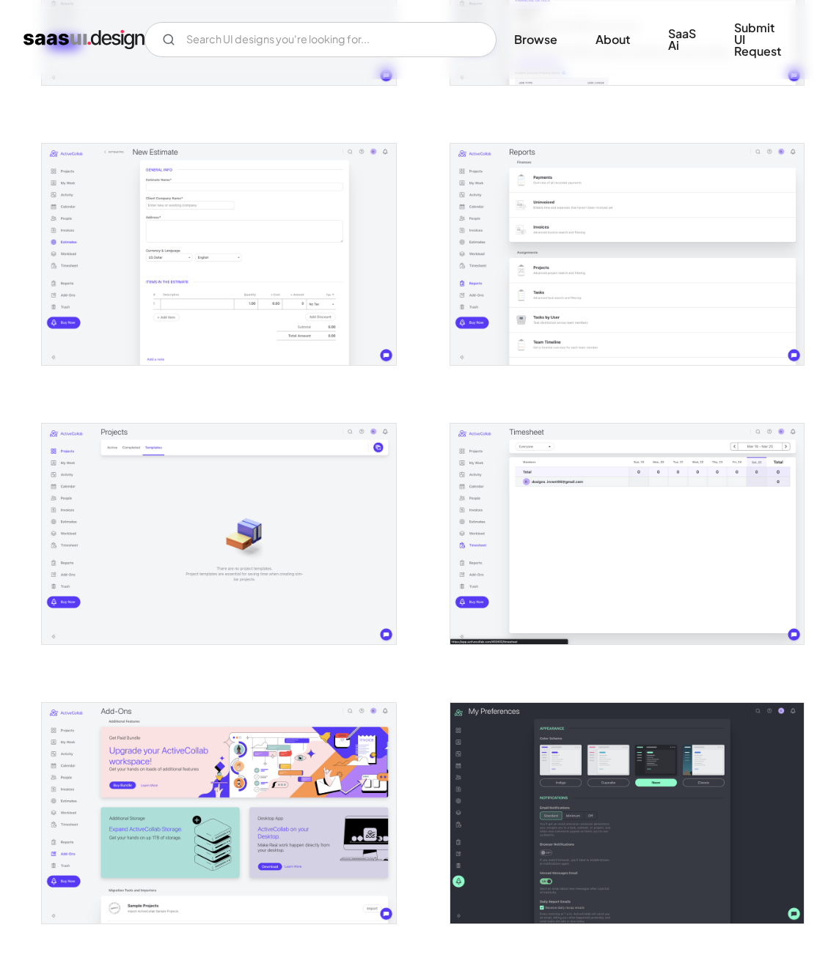
scroll to position [1937, 0]
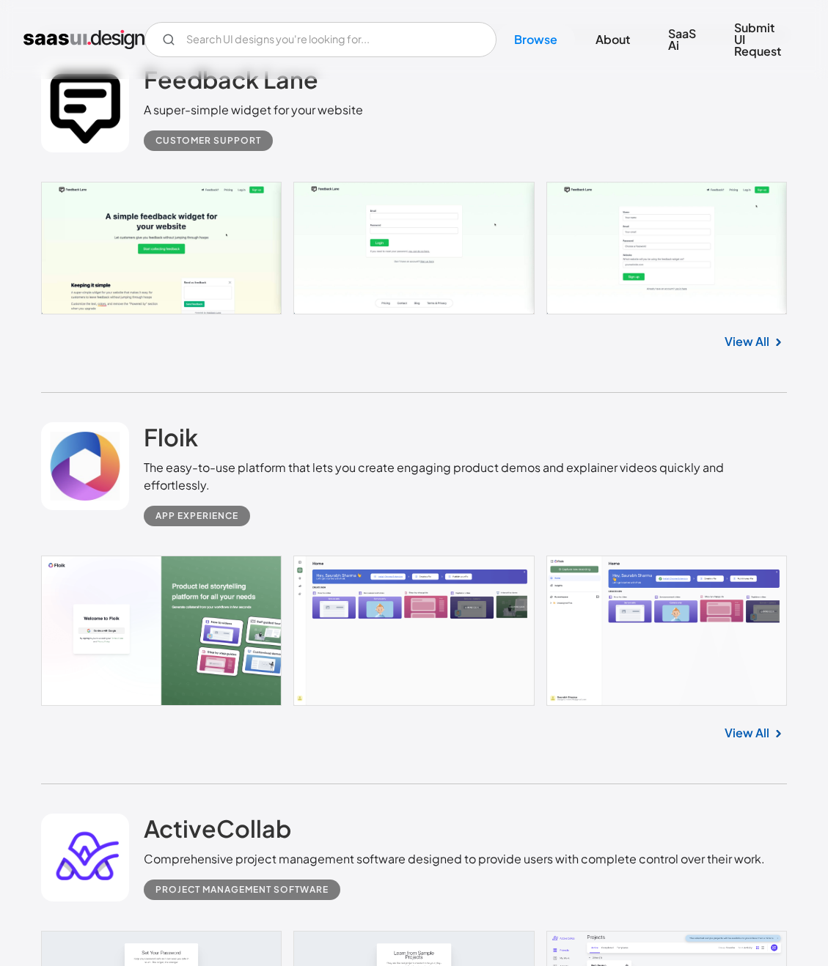
scroll to position [10525, 0]
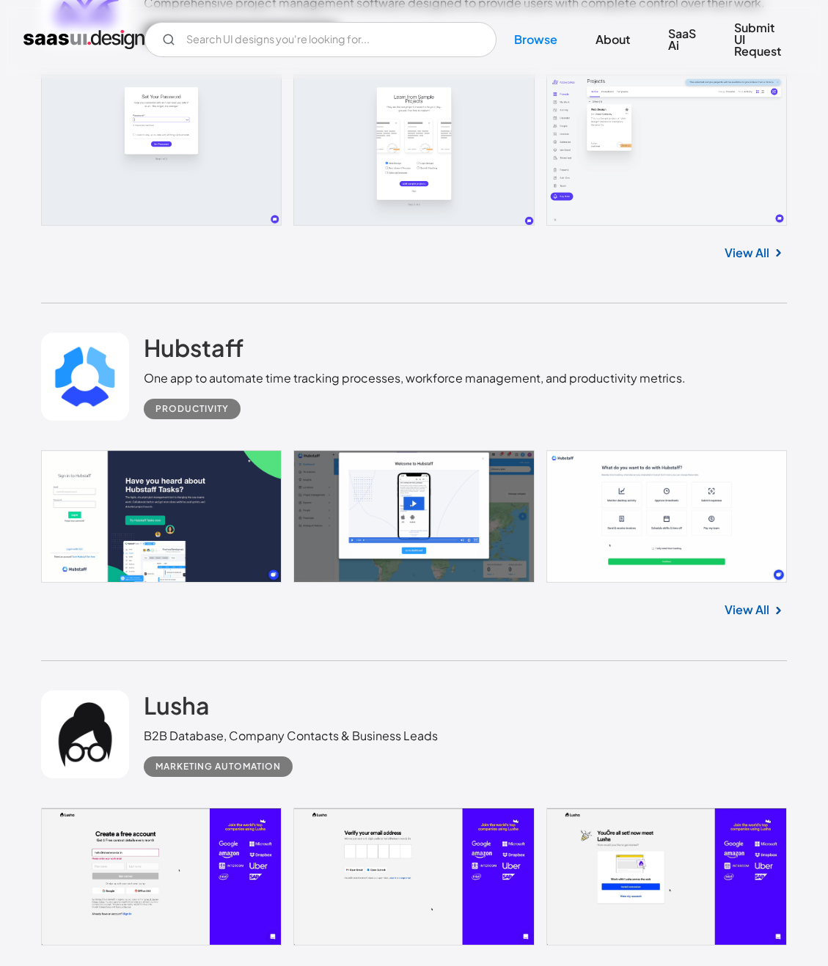
scroll to position [11244, 0]
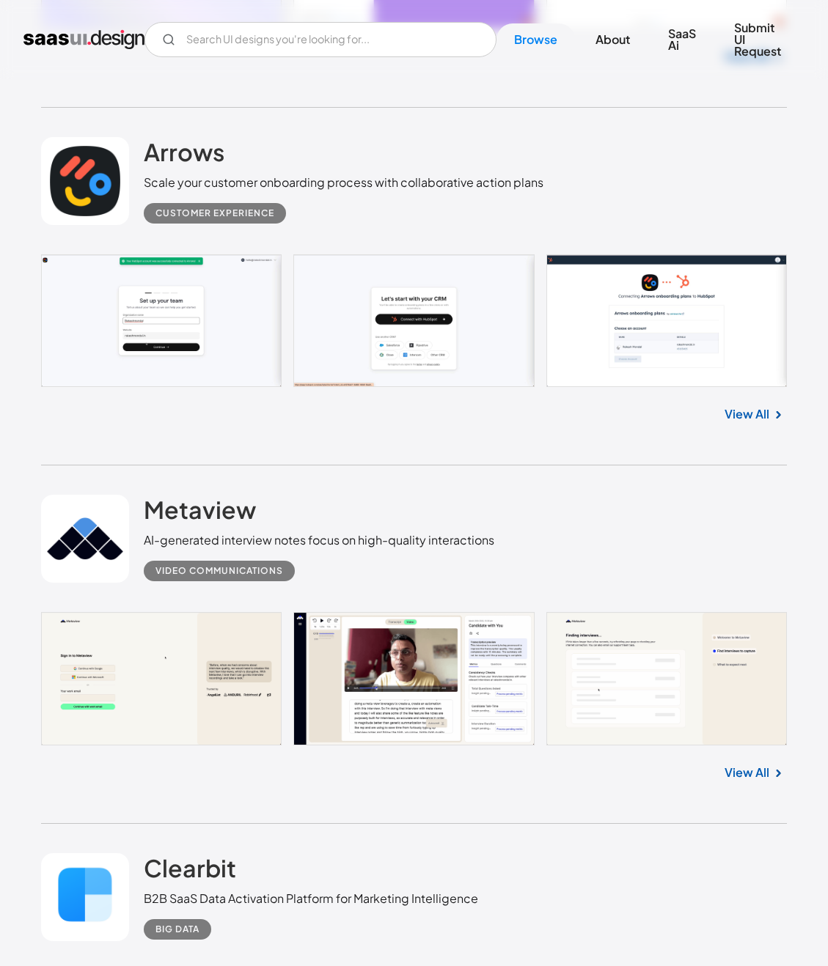
scroll to position [14696, 0]
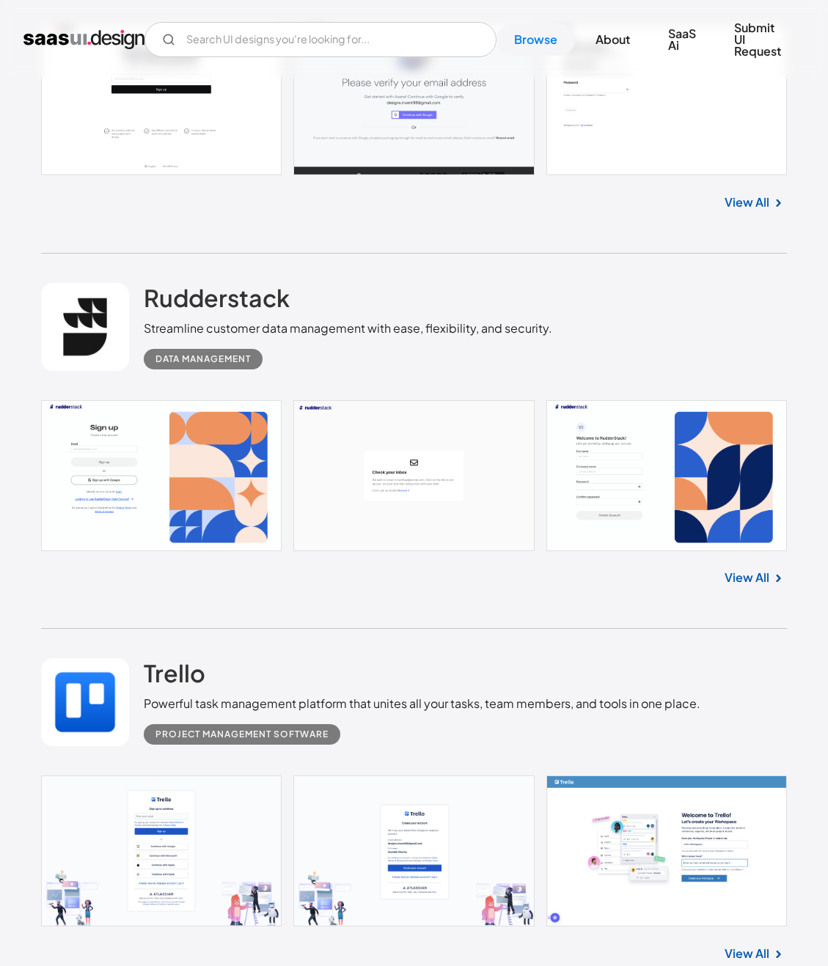
scroll to position [18376, 0]
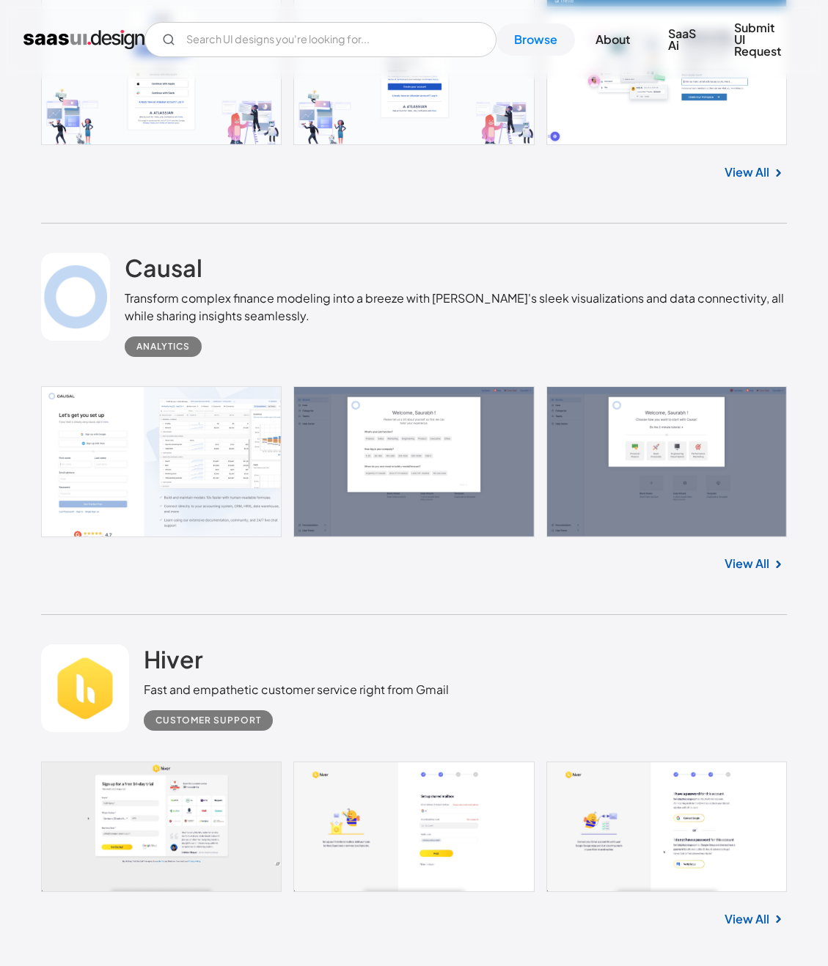
scroll to position [18999, 0]
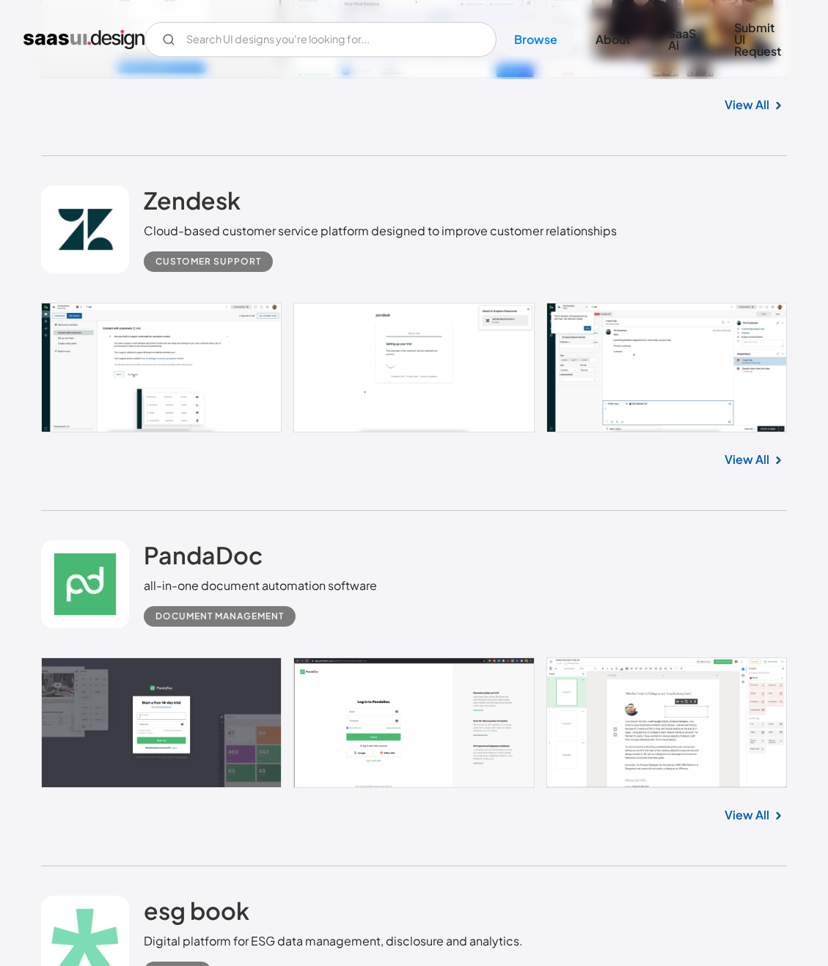
scroll to position [20444, 0]
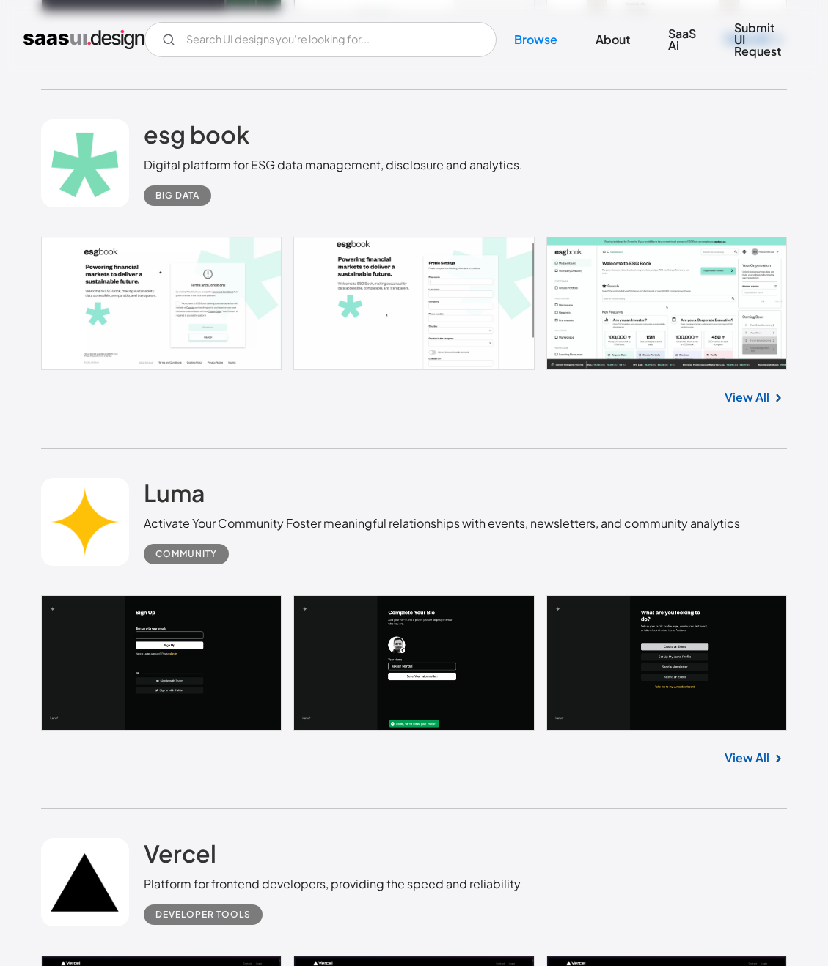
scroll to position [21516, 0]
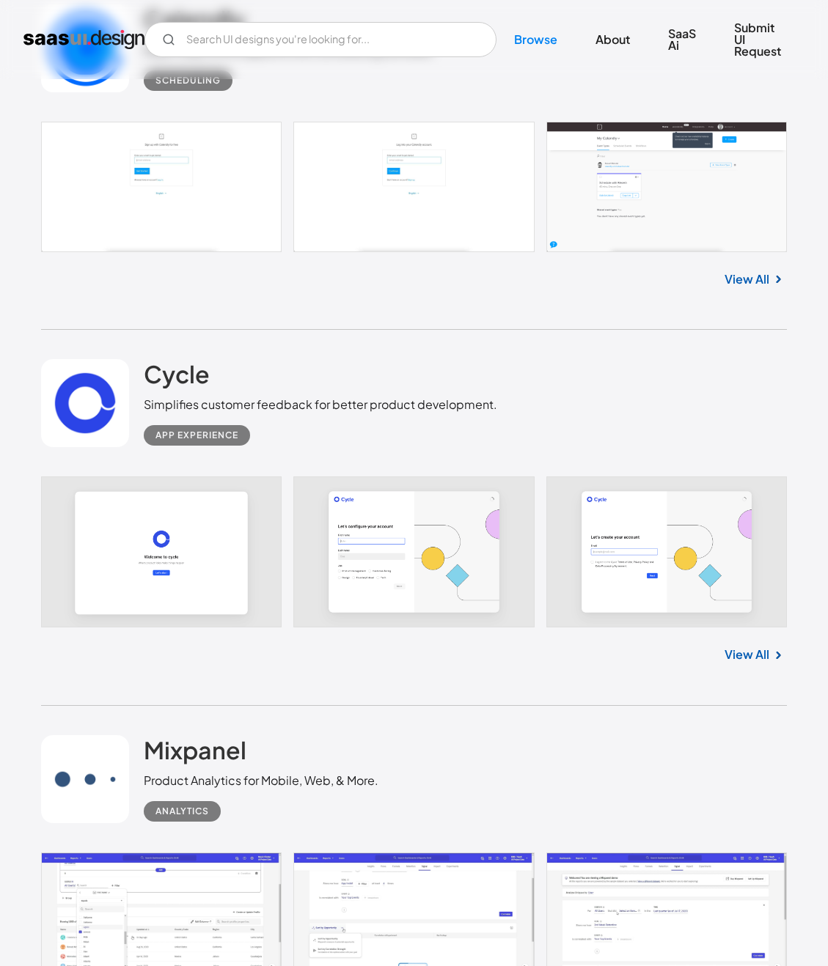
scroll to position [23314, 0]
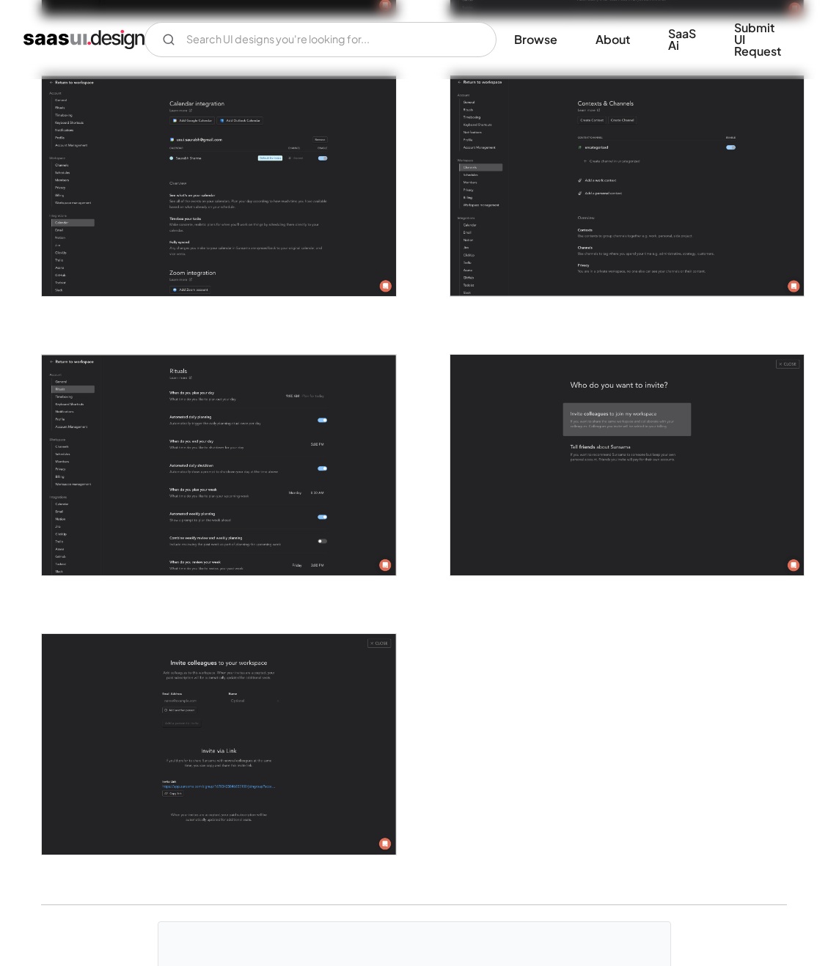
scroll to position [3150, 0]
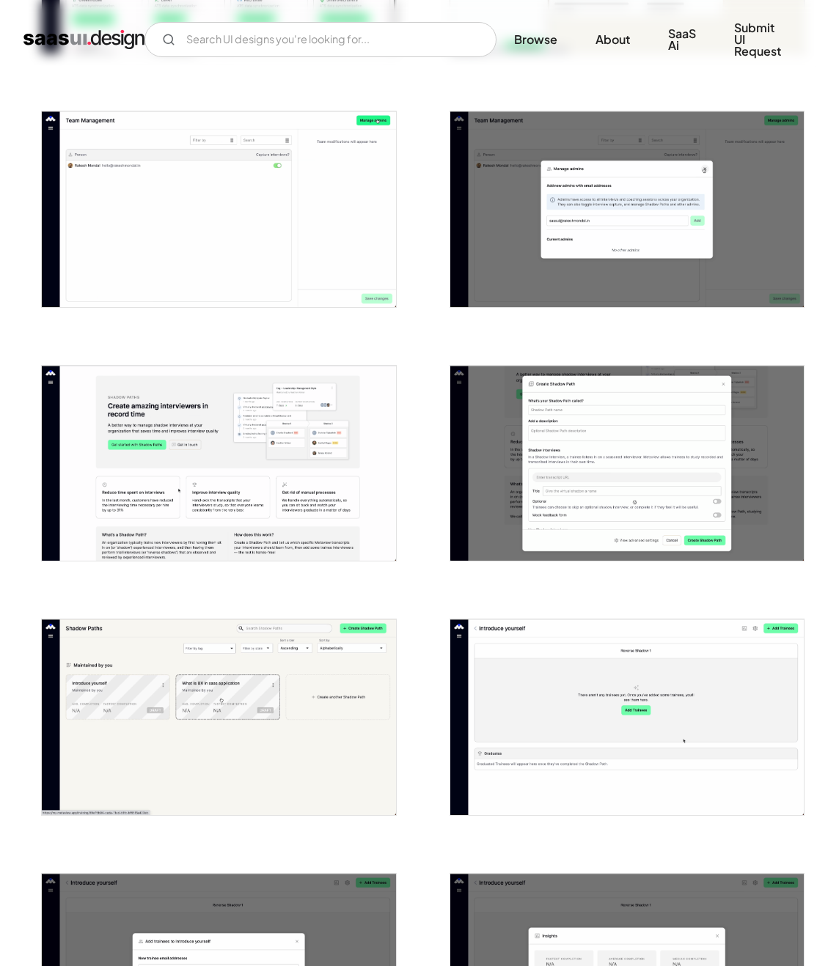
scroll to position [1329, 0]
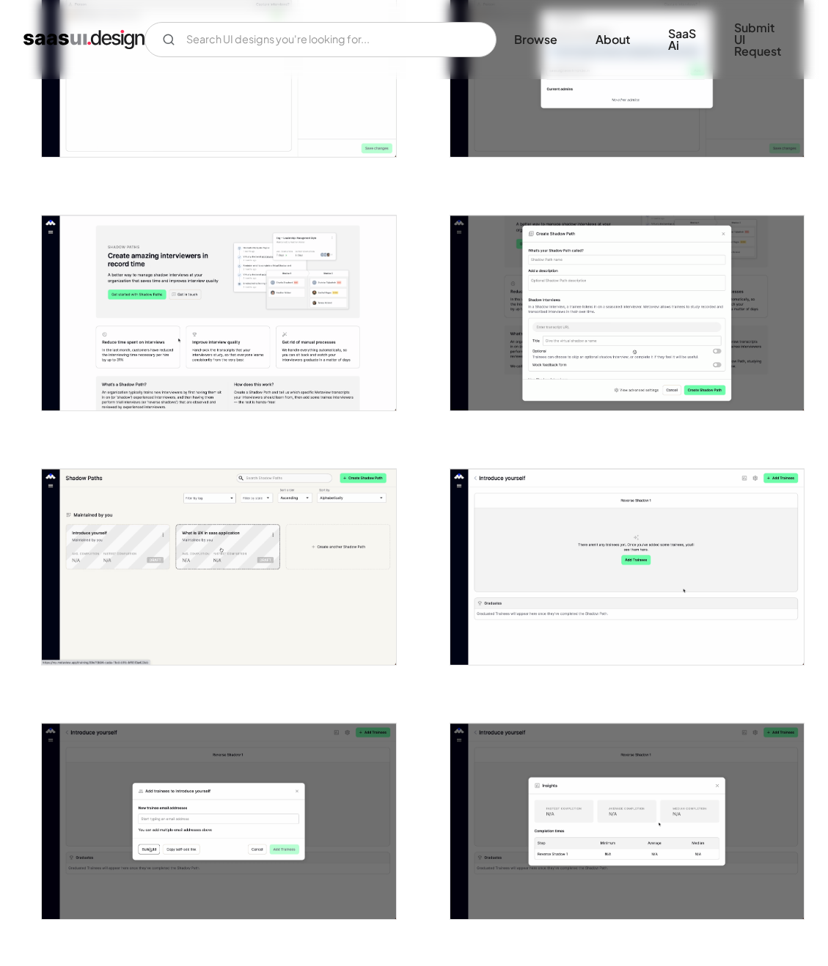
click at [745, 523] on img "open lightbox" at bounding box center [626, 567] width 353 height 196
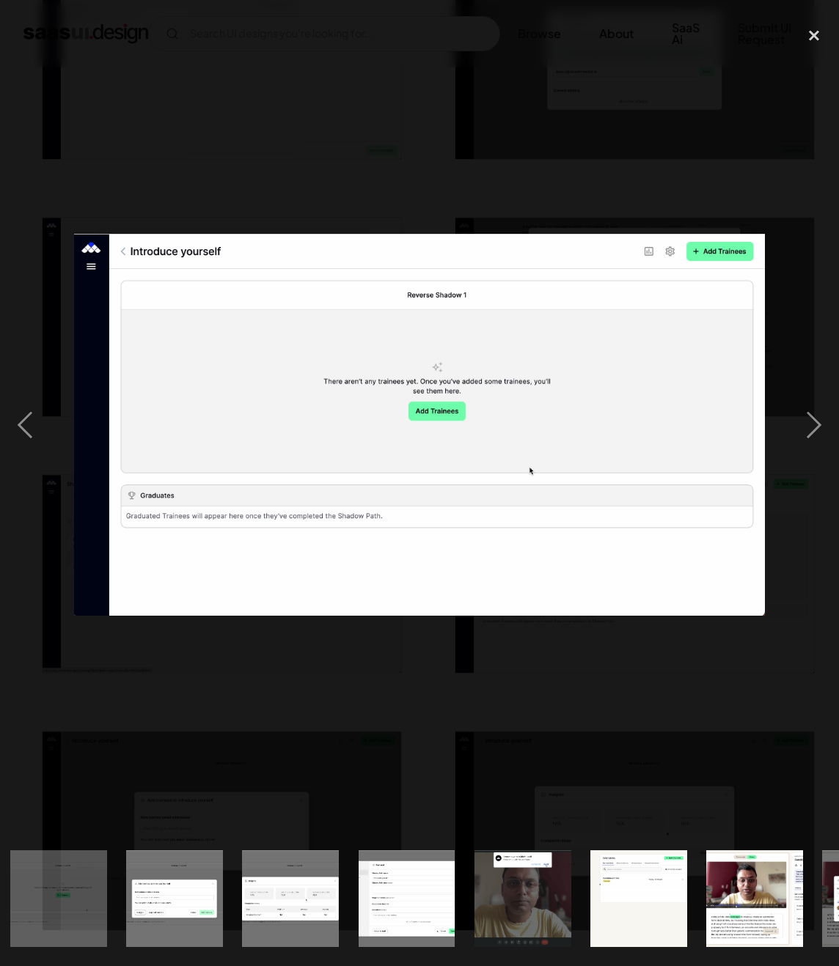
scroll to position [0, 1517]
click at [698, 200] on div at bounding box center [419, 425] width 839 height 812
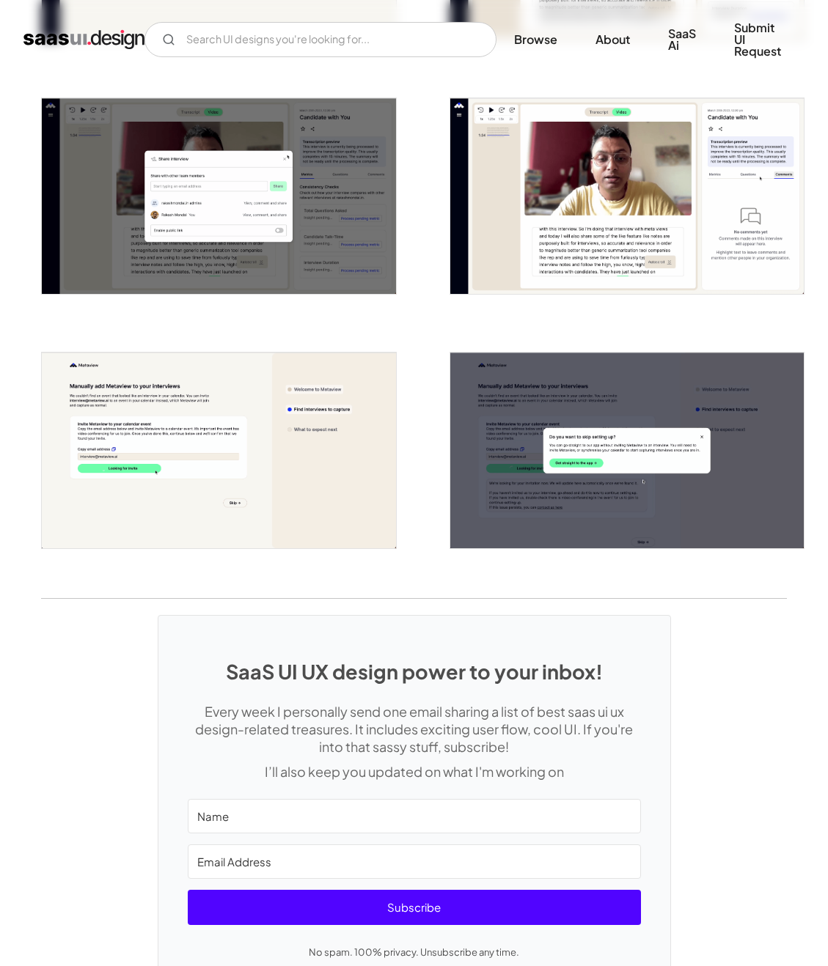
scroll to position [2860, 0]
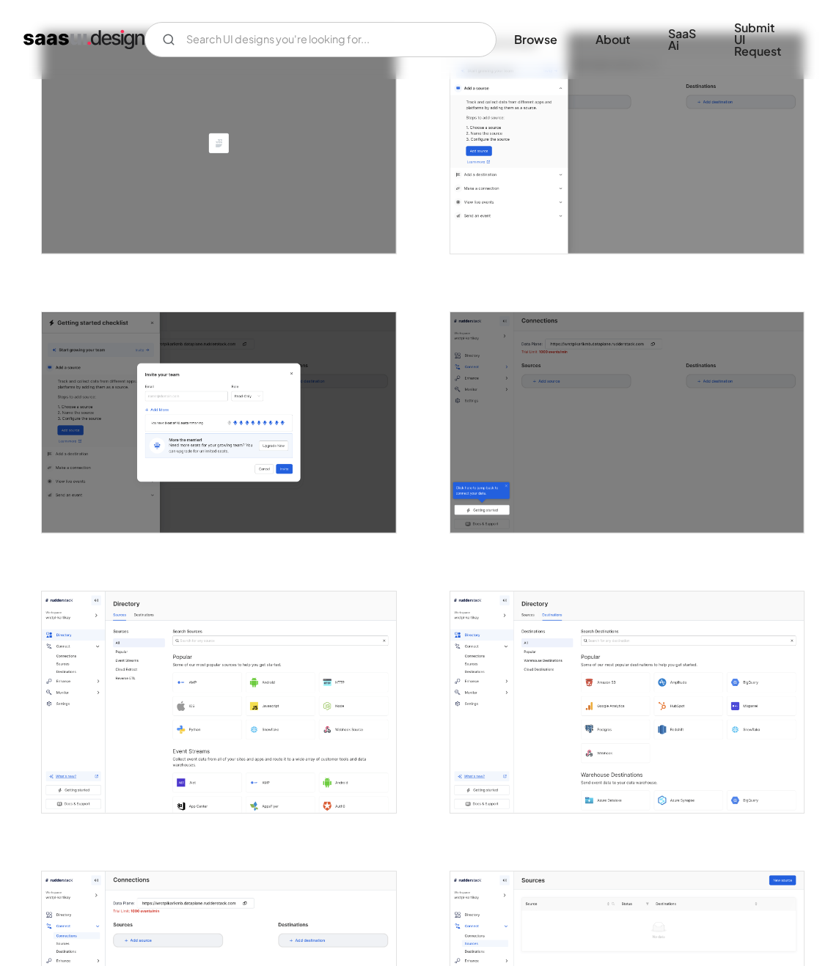
scroll to position [899, 0]
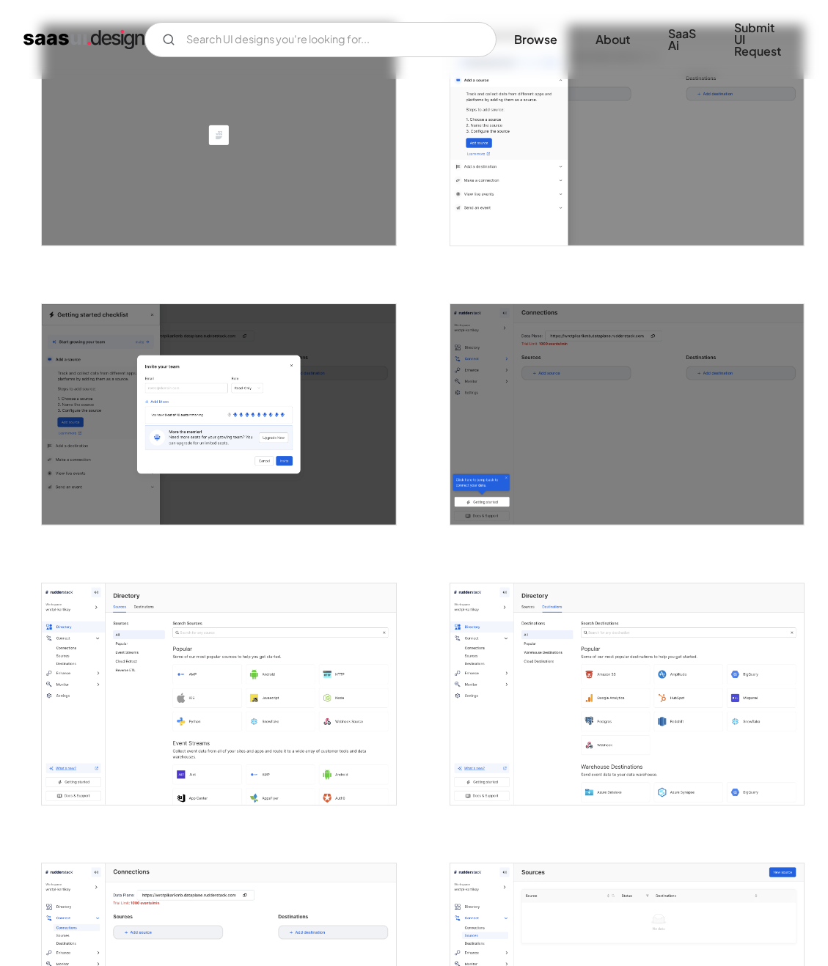
click at [329, 695] on img "open lightbox" at bounding box center [218, 694] width 353 height 221
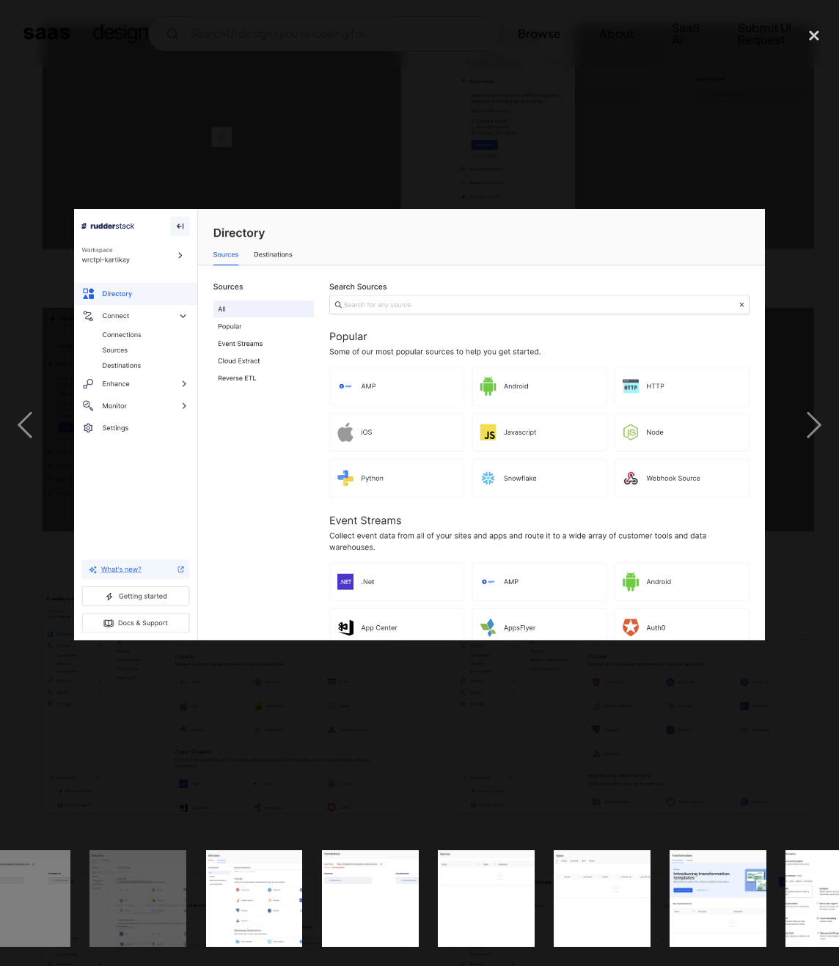
scroll to position [0, 937]
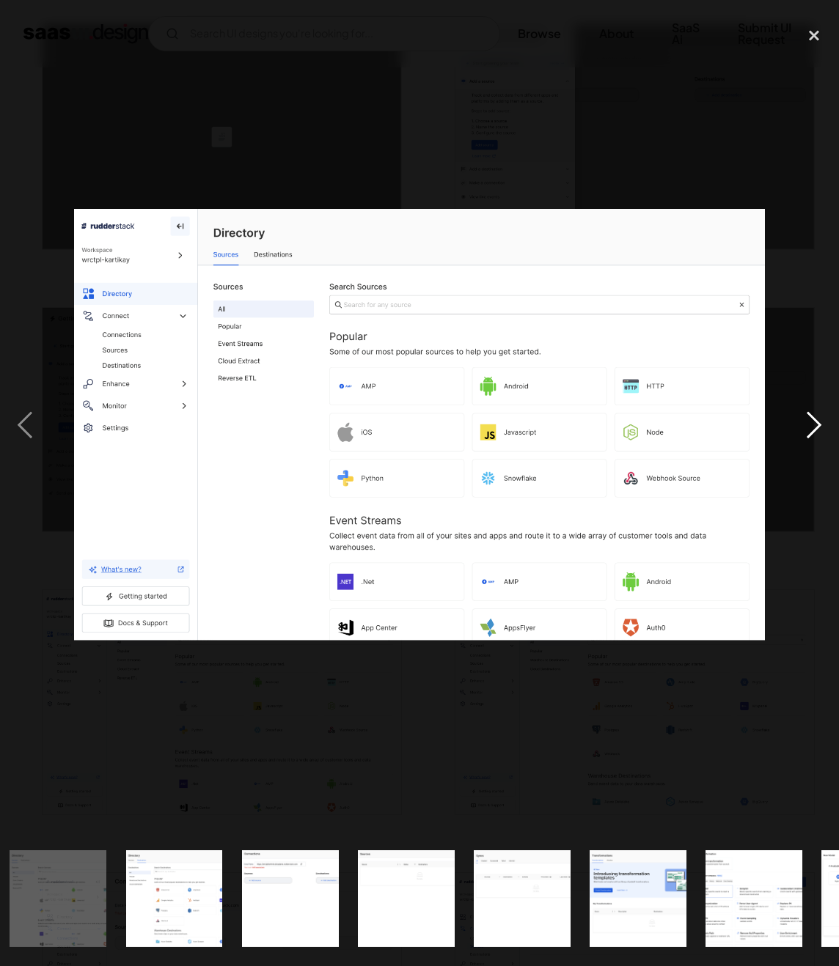
click at [812, 420] on div "next image" at bounding box center [814, 425] width 50 height 812
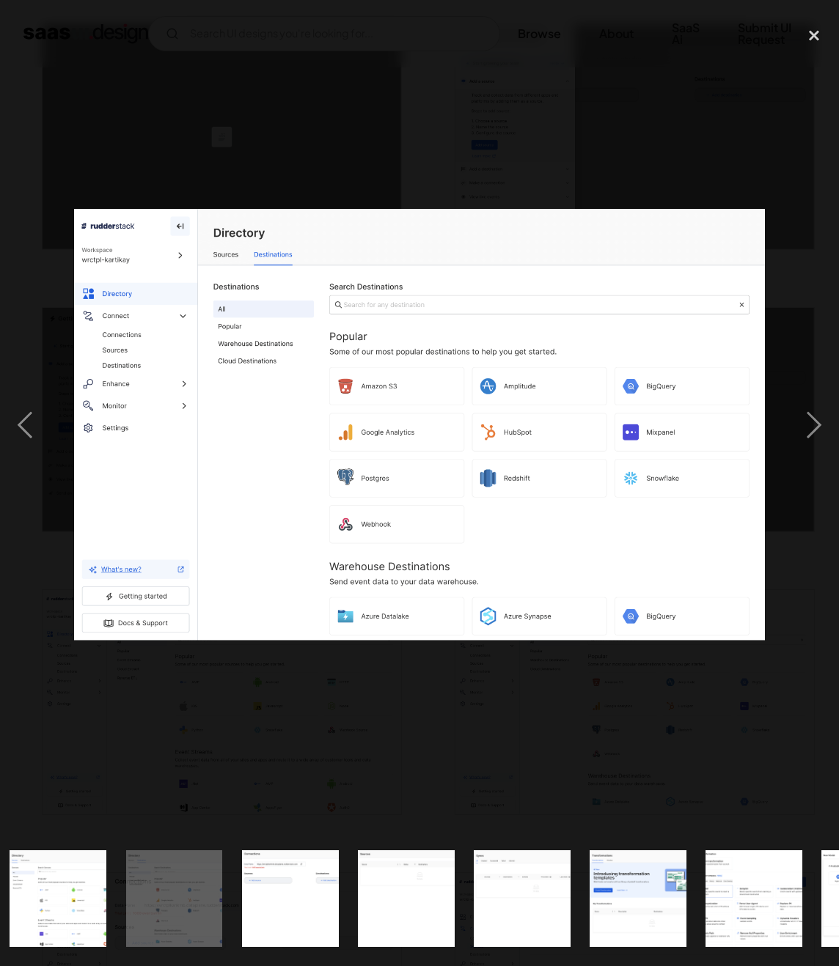
click at [754, 85] on div at bounding box center [419, 425] width 839 height 812
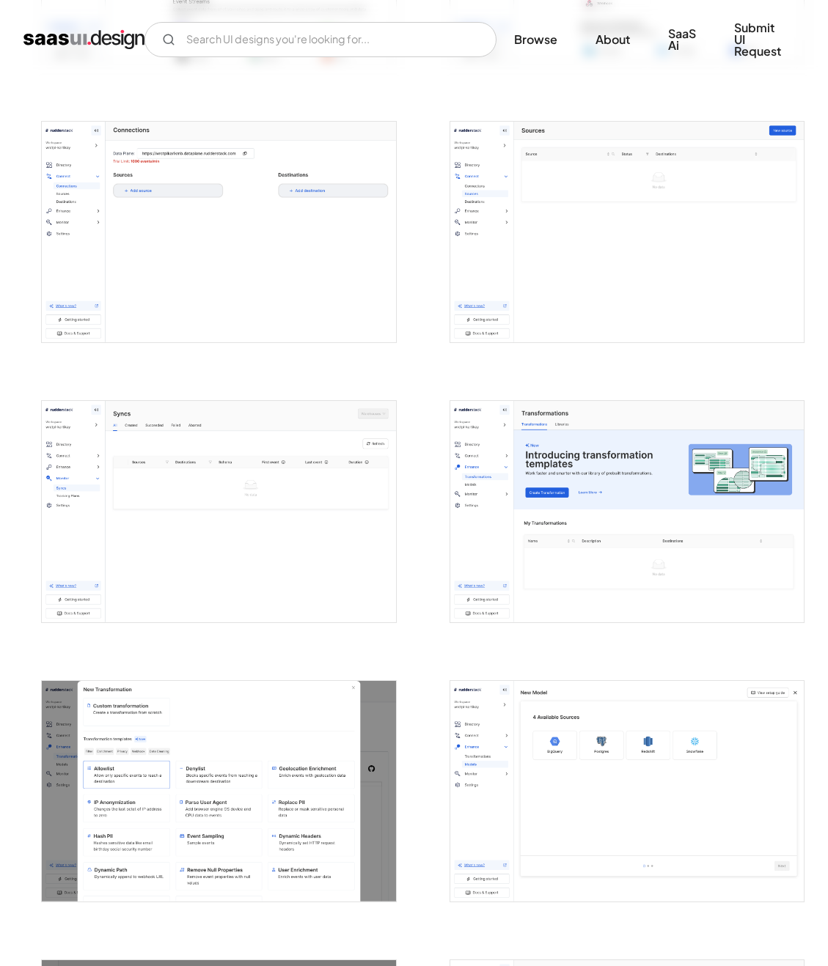
scroll to position [1654, 0]
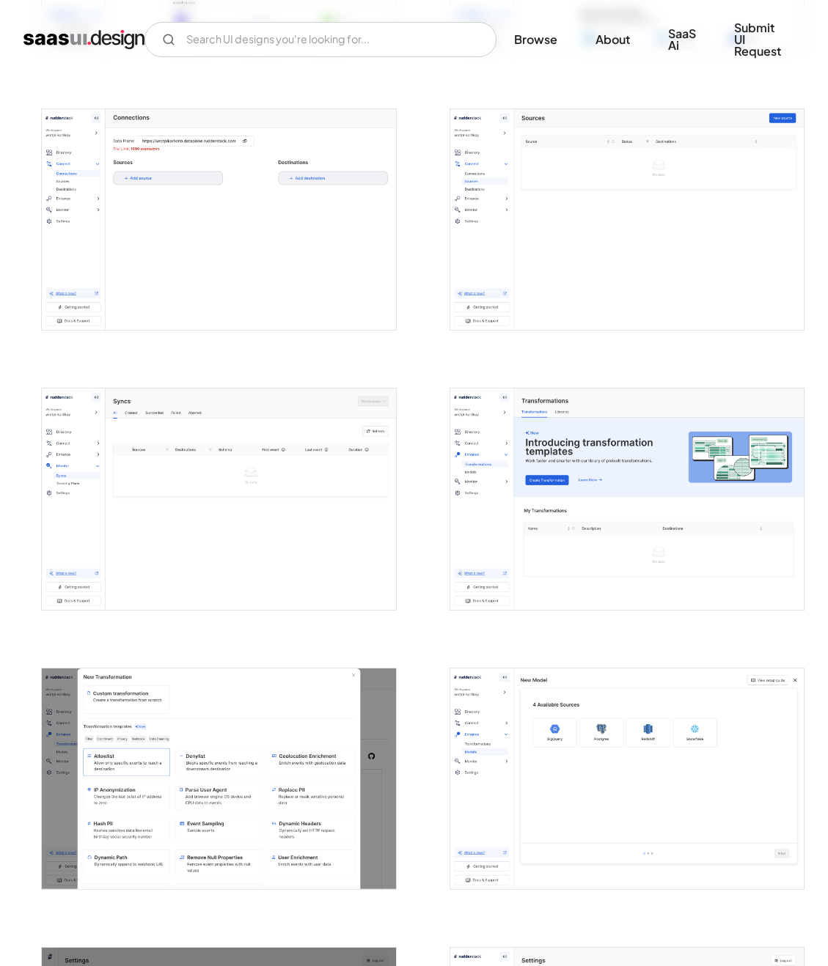
click at [704, 315] on img "open lightbox" at bounding box center [626, 219] width 353 height 221
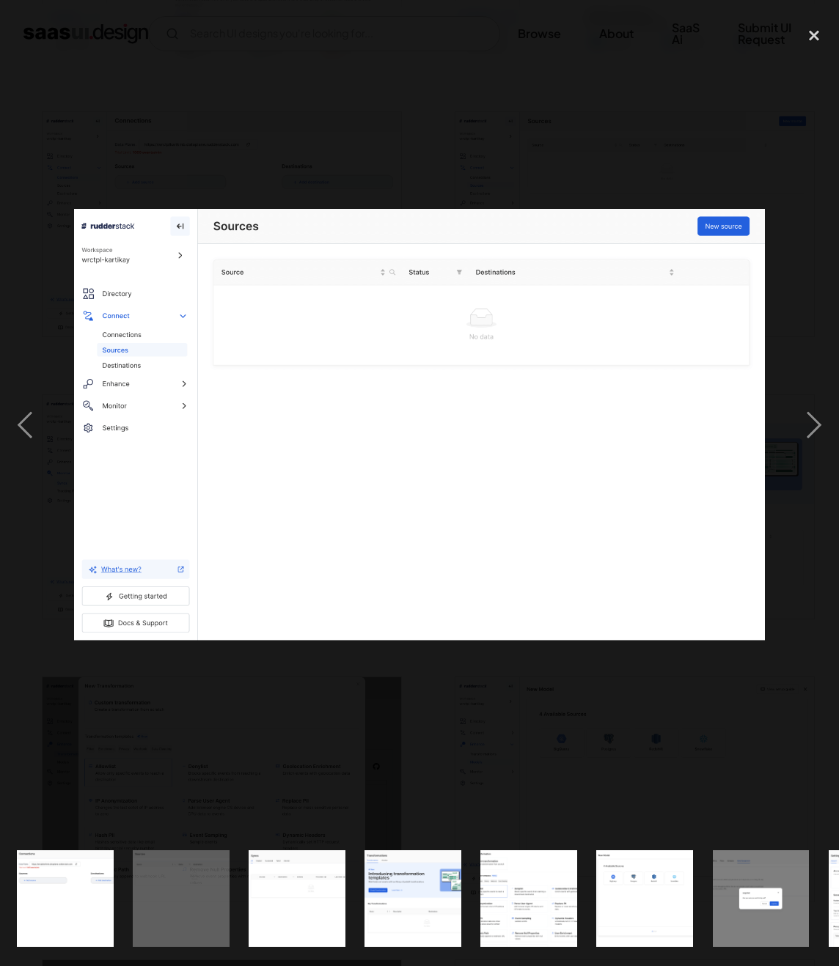
scroll to position [0, 1268]
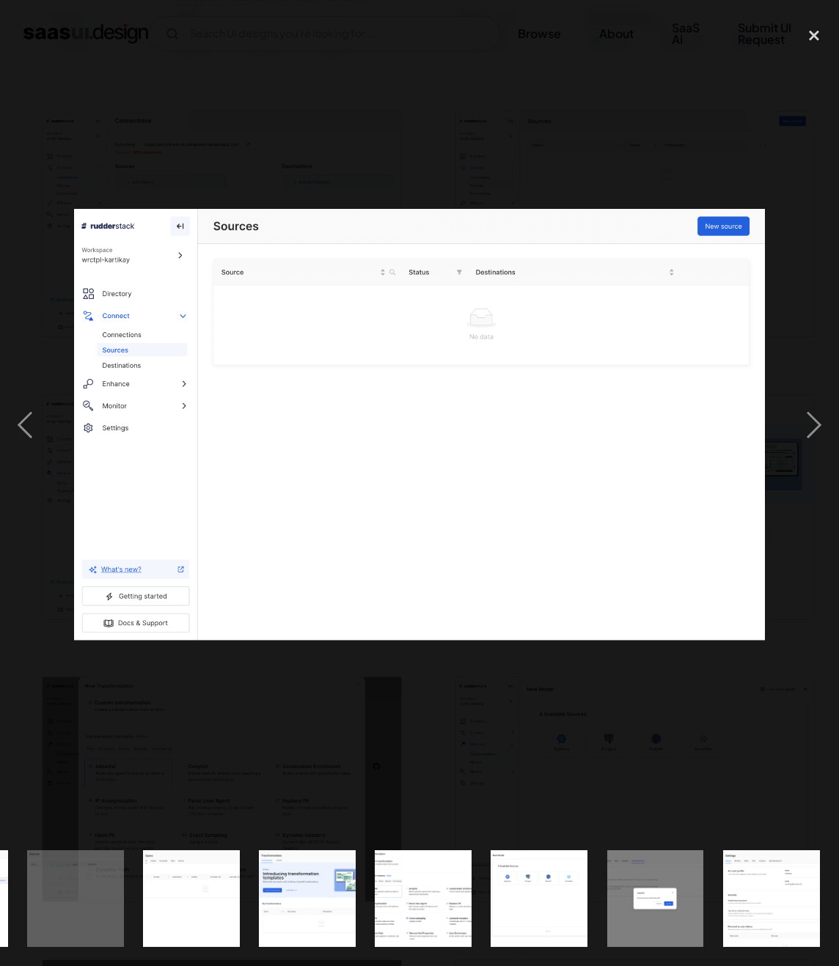
click at [678, 141] on div at bounding box center [419, 425] width 839 height 812
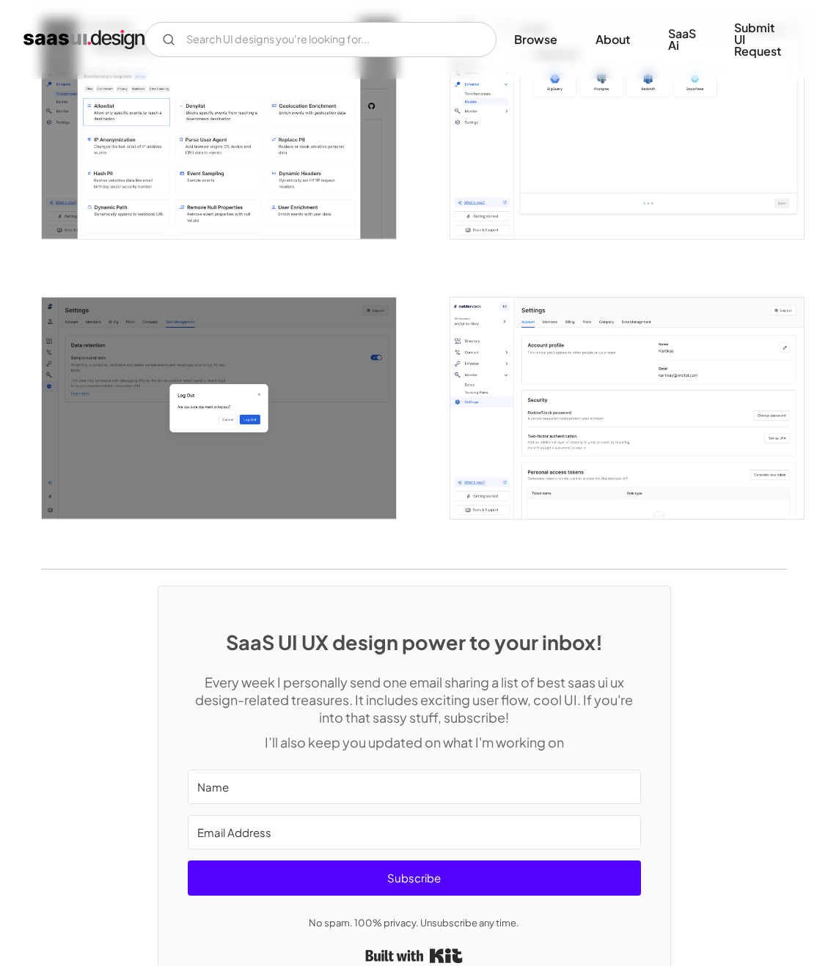
scroll to position [2388, 0]
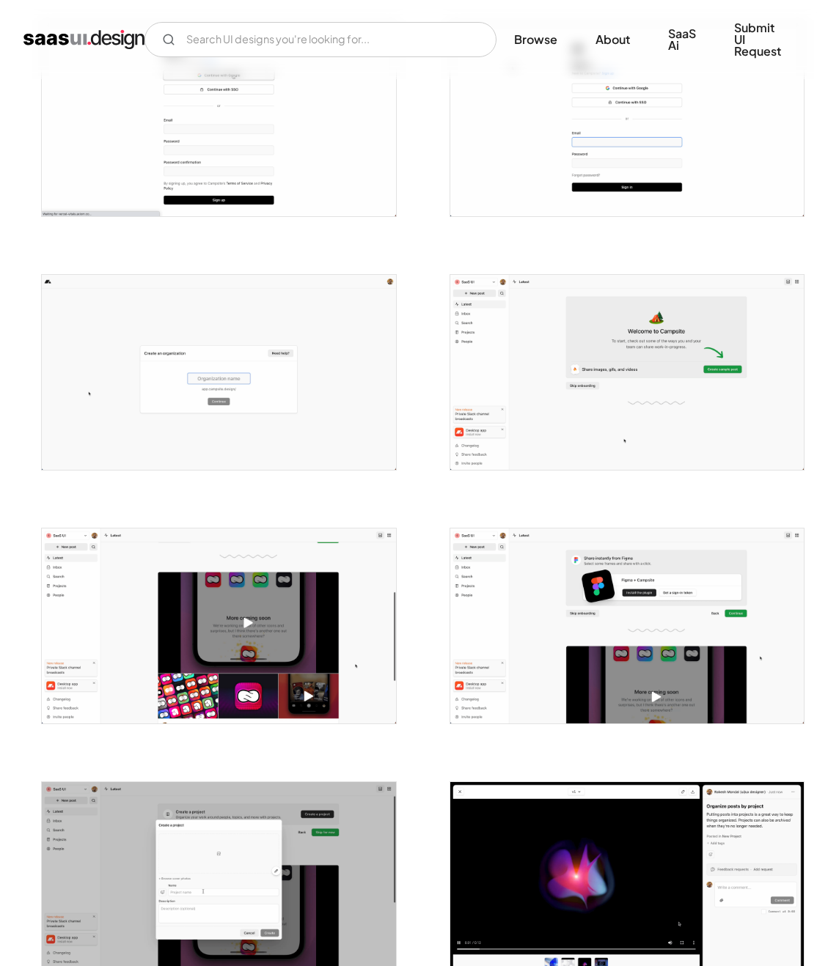
scroll to position [737, 0]
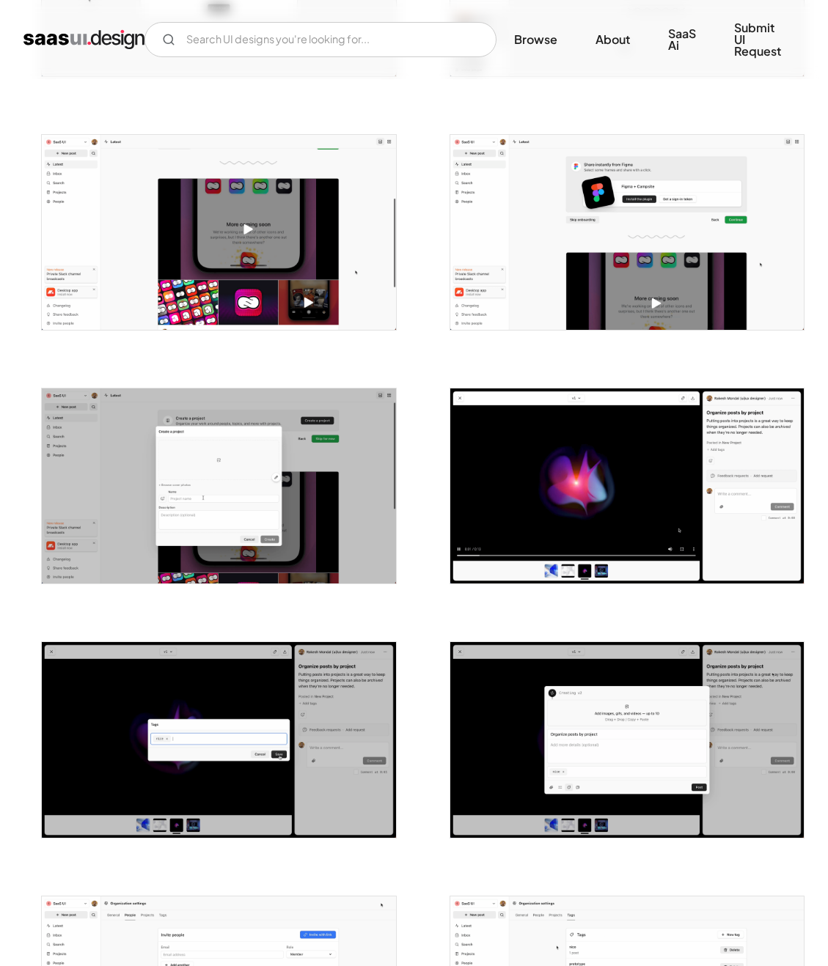
click at [219, 505] on img "open lightbox" at bounding box center [218, 486] width 353 height 195
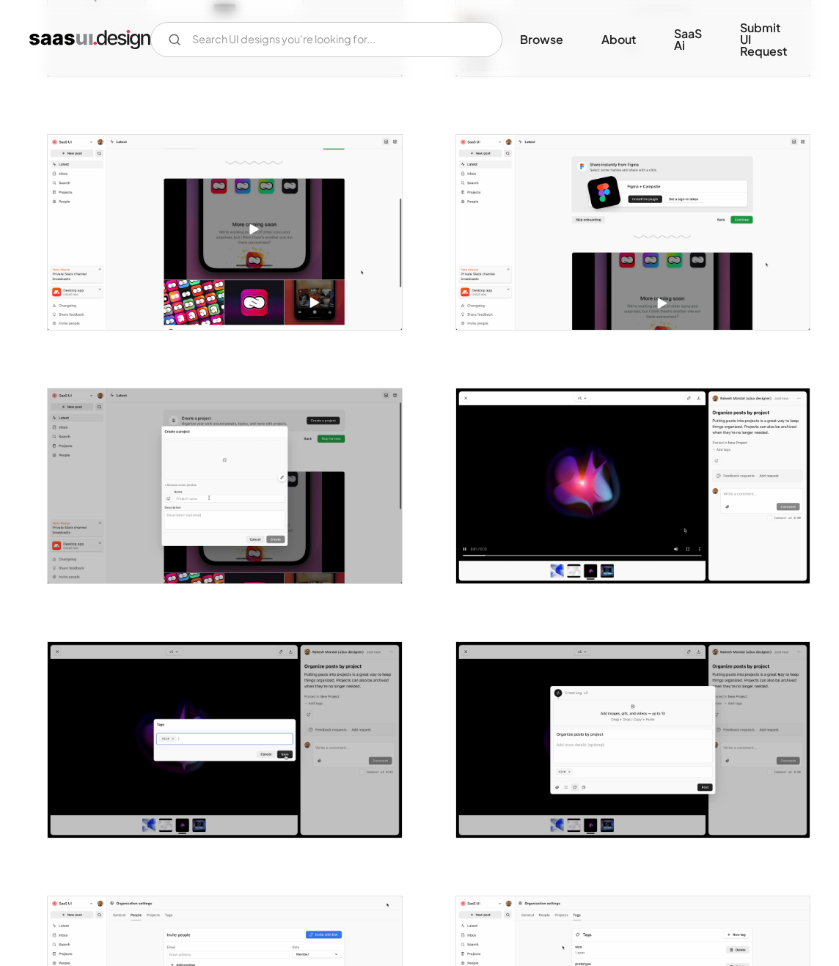
scroll to position [728, 0]
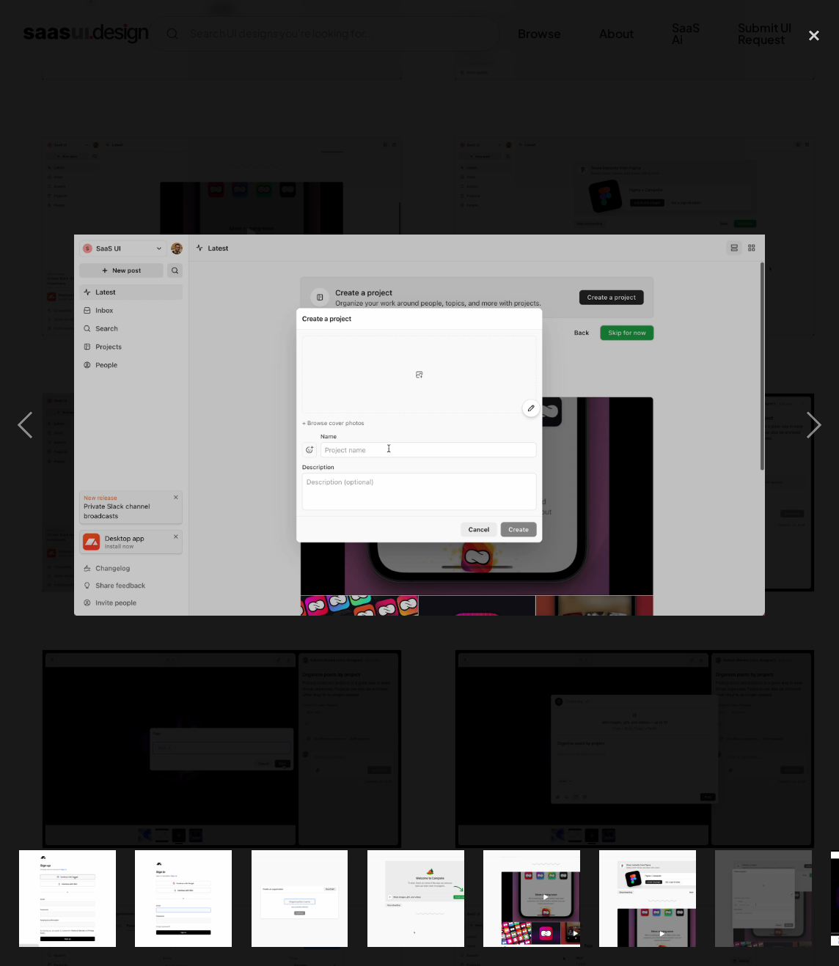
click at [633, 149] on div at bounding box center [419, 425] width 839 height 812
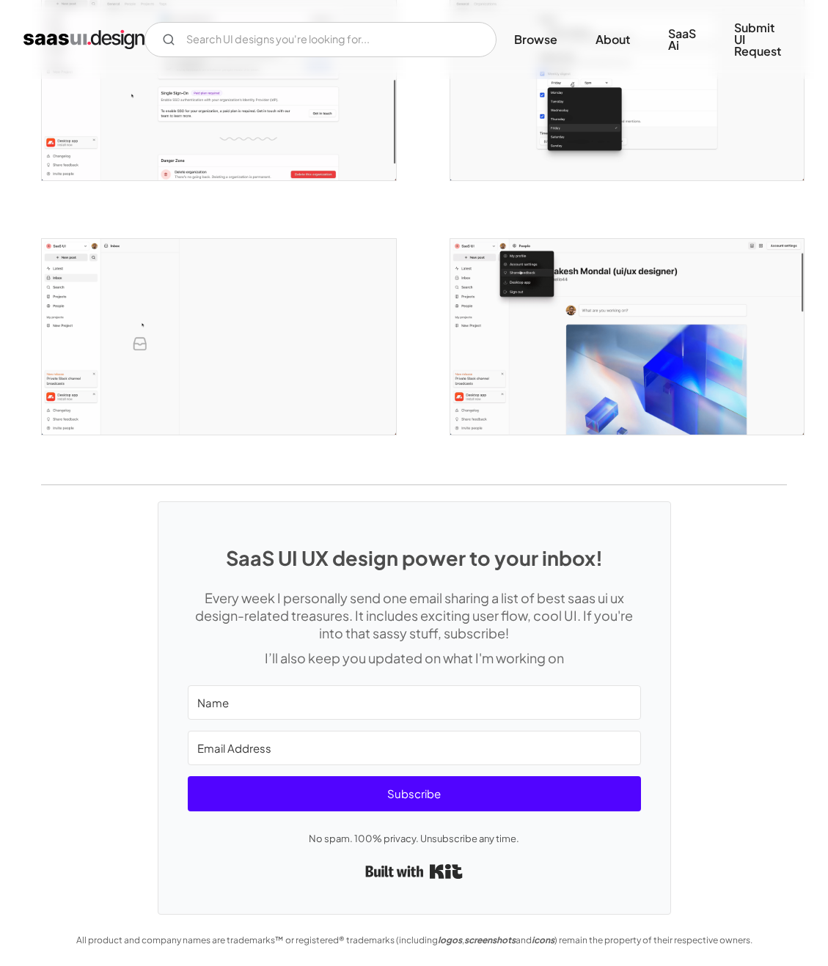
scroll to position [2298, 0]
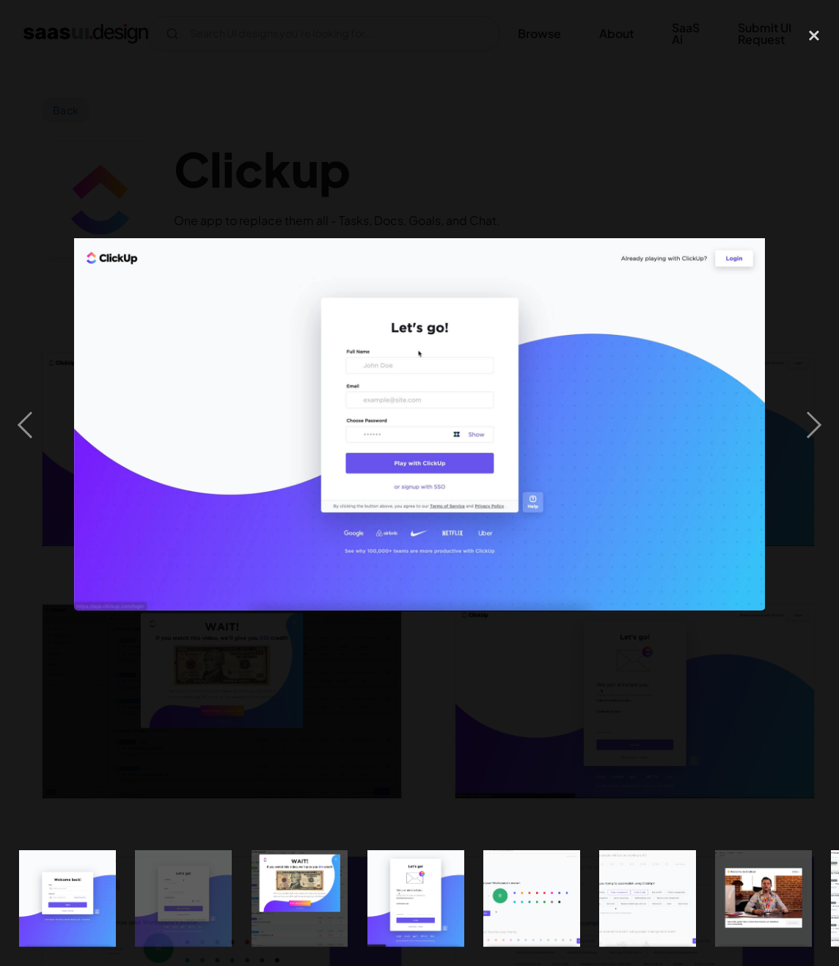
click at [610, 392] on img at bounding box center [419, 424] width 691 height 373
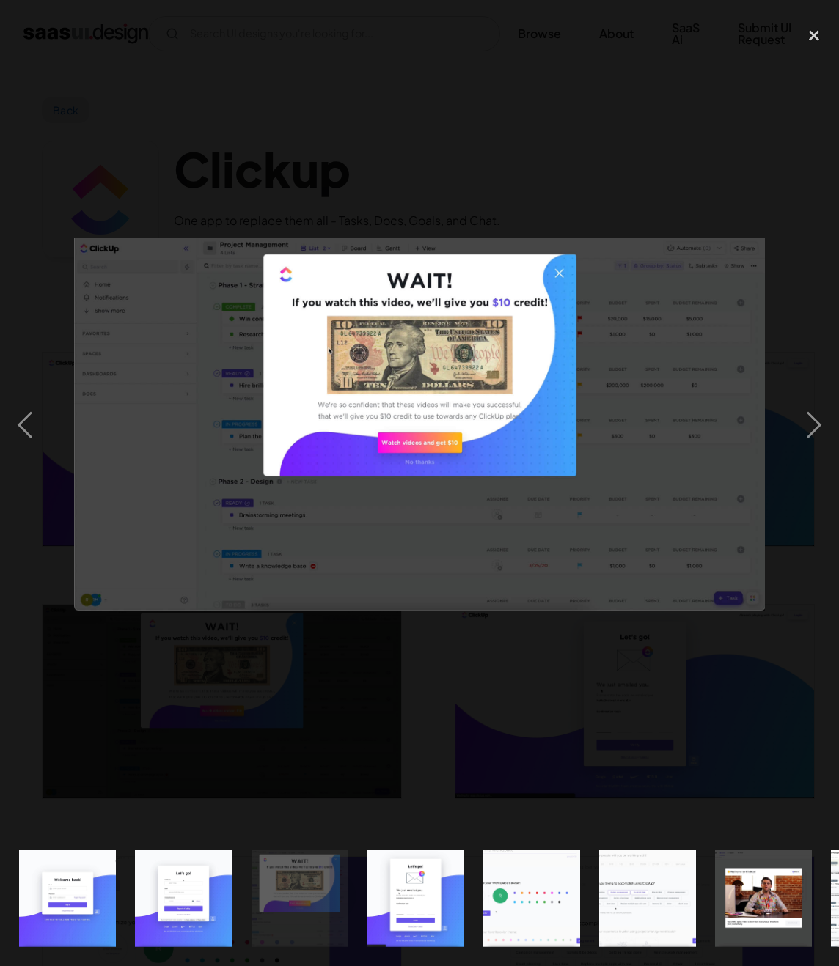
click at [752, 194] on div at bounding box center [419, 425] width 839 height 812
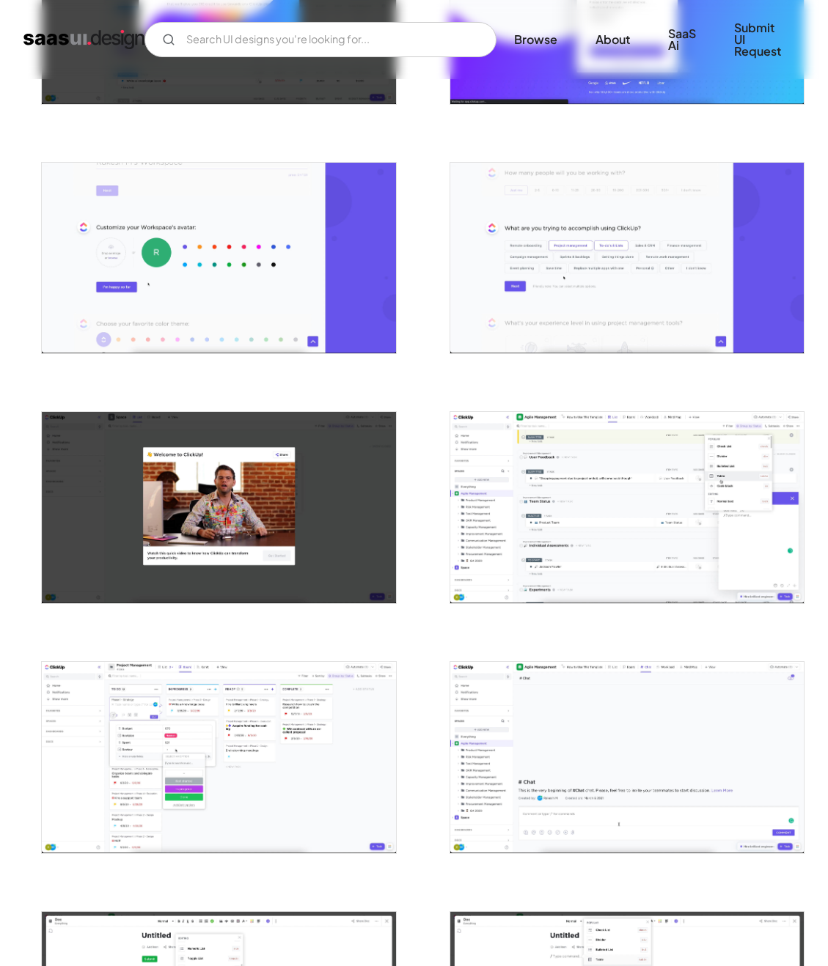
scroll to position [760, 0]
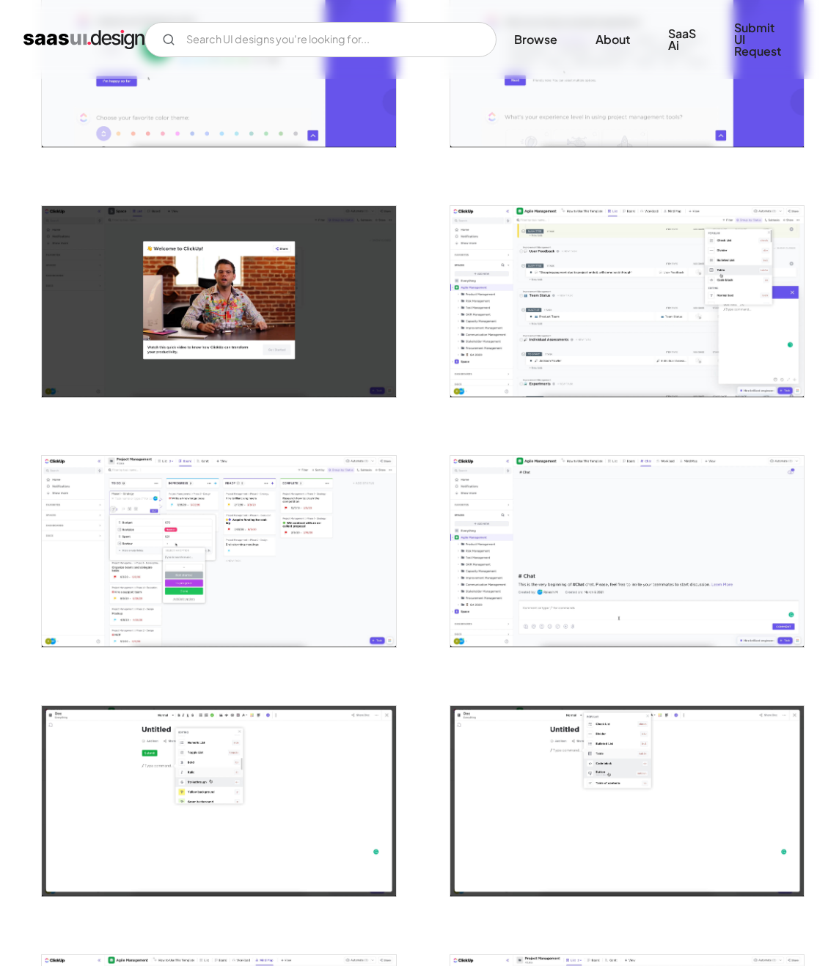
click at [589, 573] on img "open lightbox" at bounding box center [626, 551] width 353 height 191
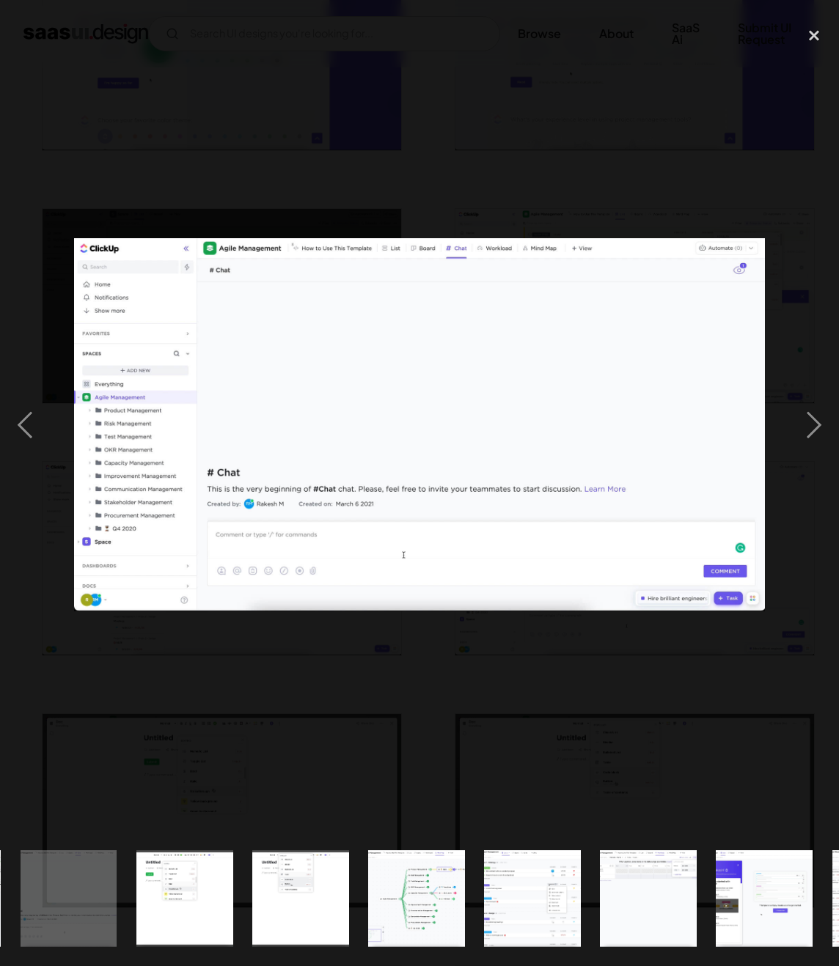
scroll to position [0, 1053]
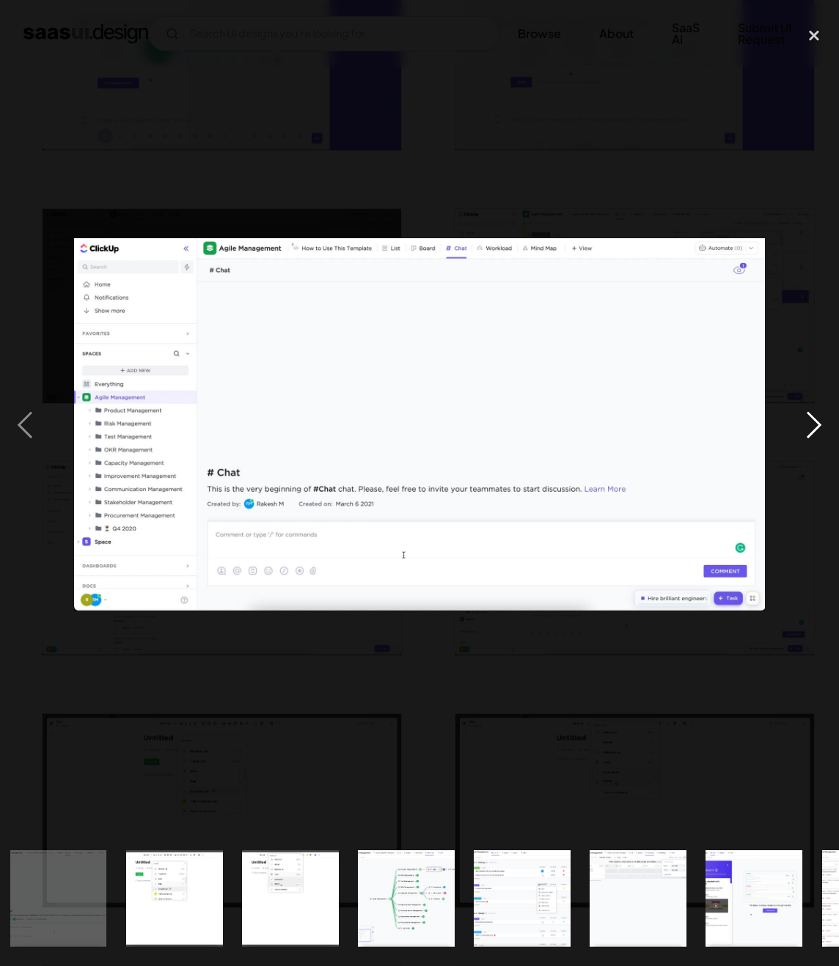
click at [812, 433] on div "next image" at bounding box center [814, 425] width 50 height 812
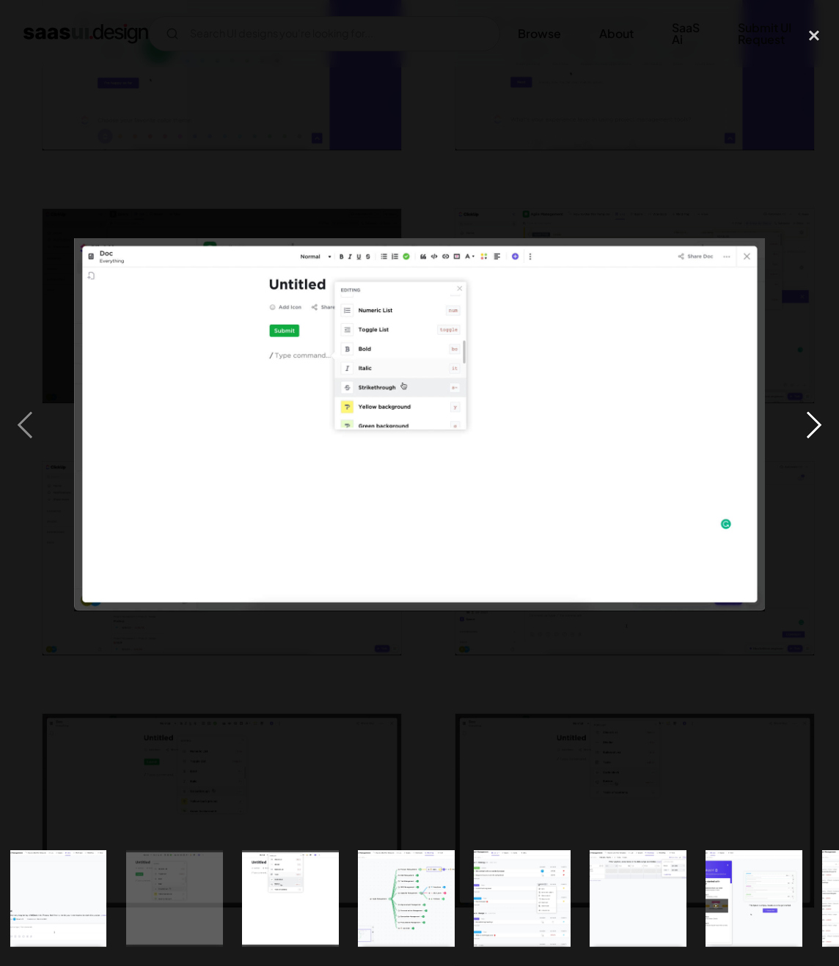
click at [812, 433] on div "next image" at bounding box center [814, 425] width 50 height 812
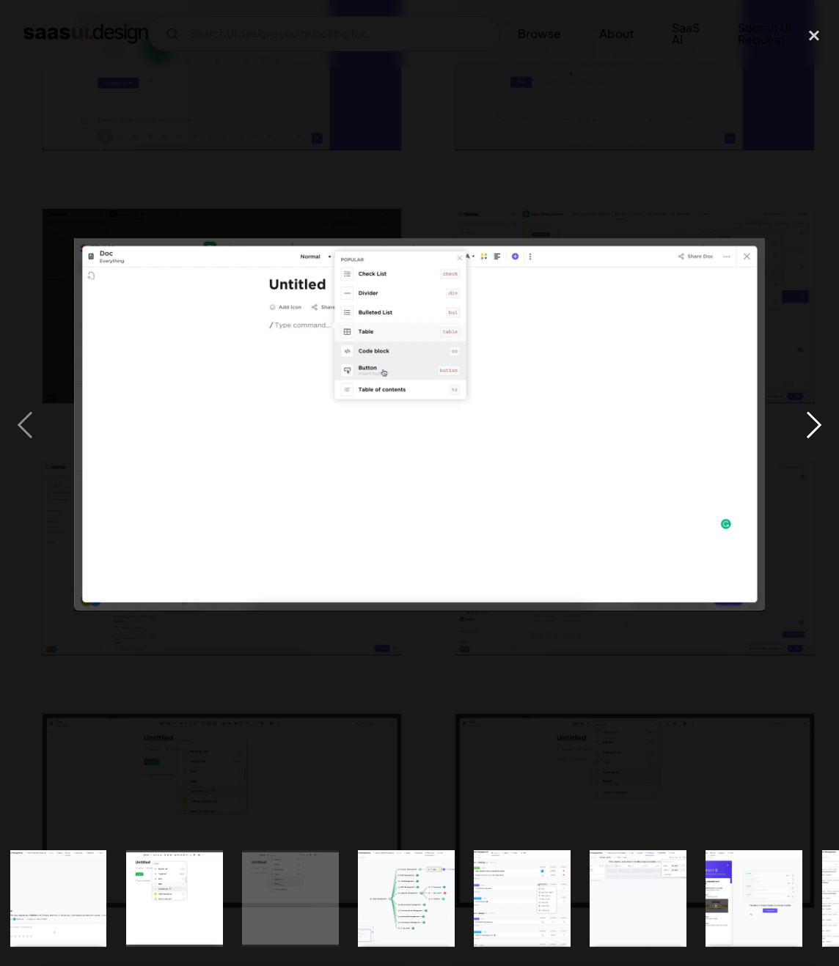
click at [812, 433] on div "next image" at bounding box center [814, 425] width 50 height 812
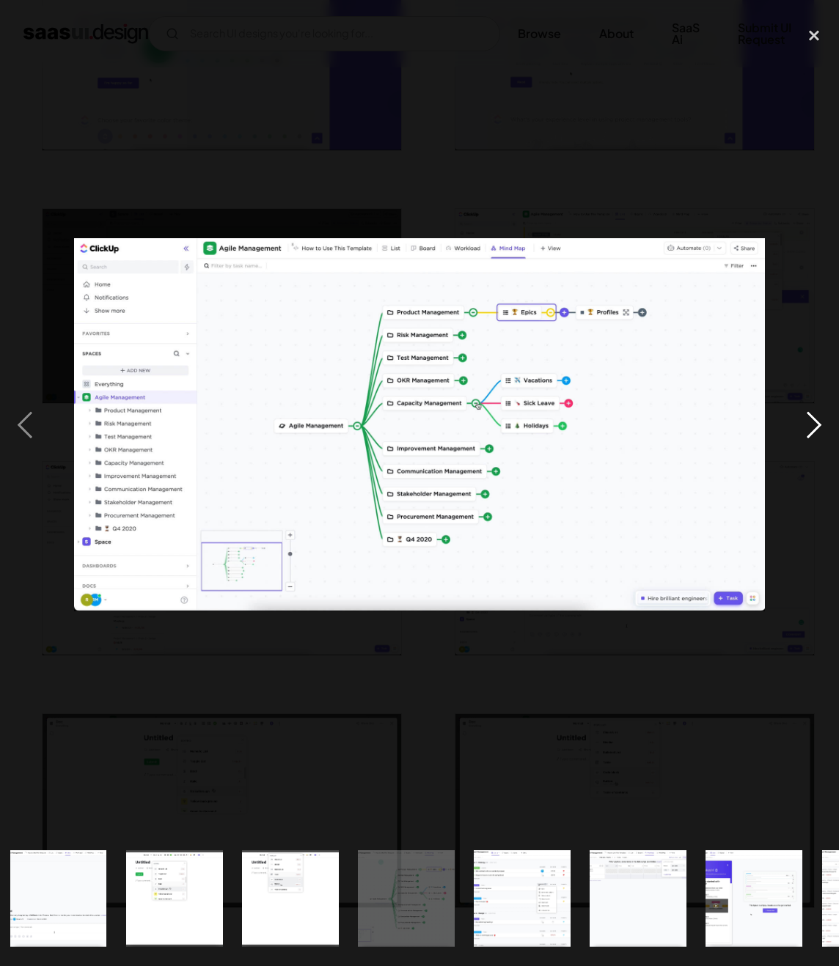
click at [812, 433] on div "next image" at bounding box center [814, 425] width 50 height 812
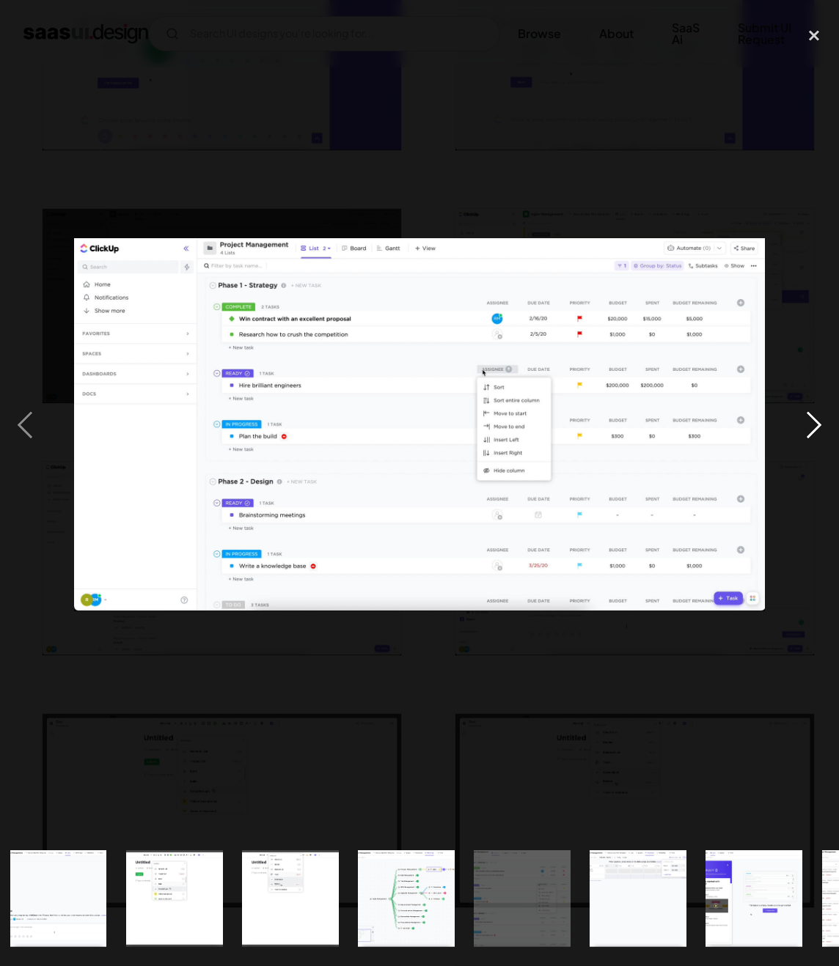
click at [812, 435] on div "next image" at bounding box center [814, 425] width 50 height 812
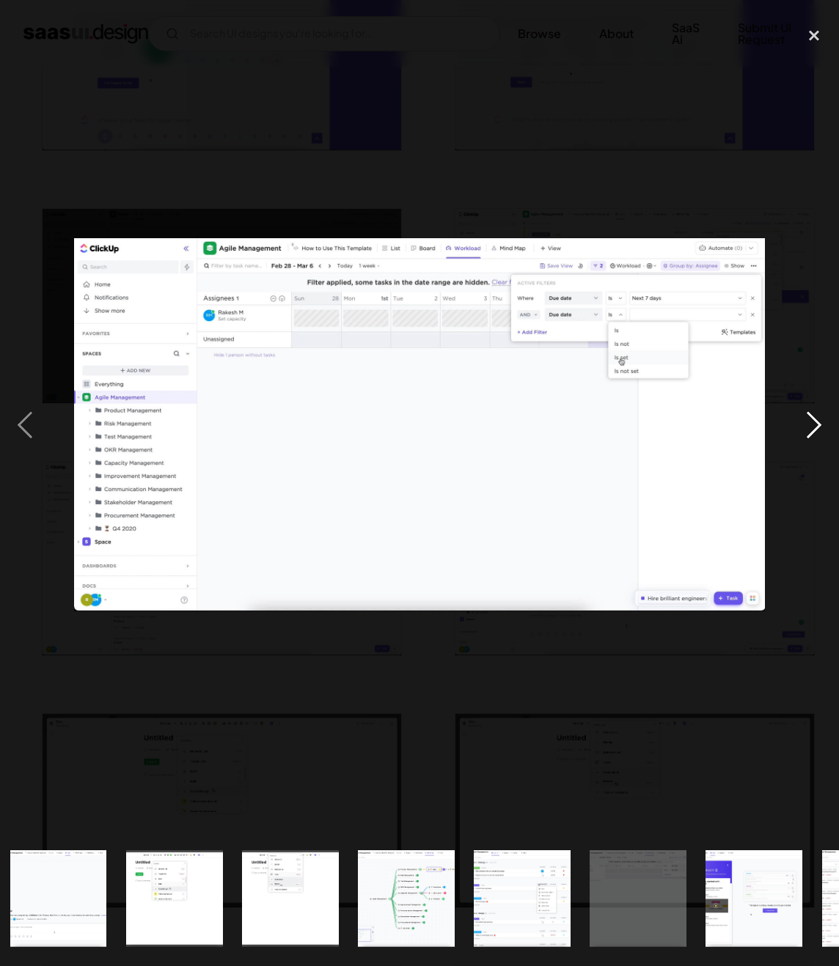
click at [812, 435] on div "next image" at bounding box center [814, 425] width 50 height 812
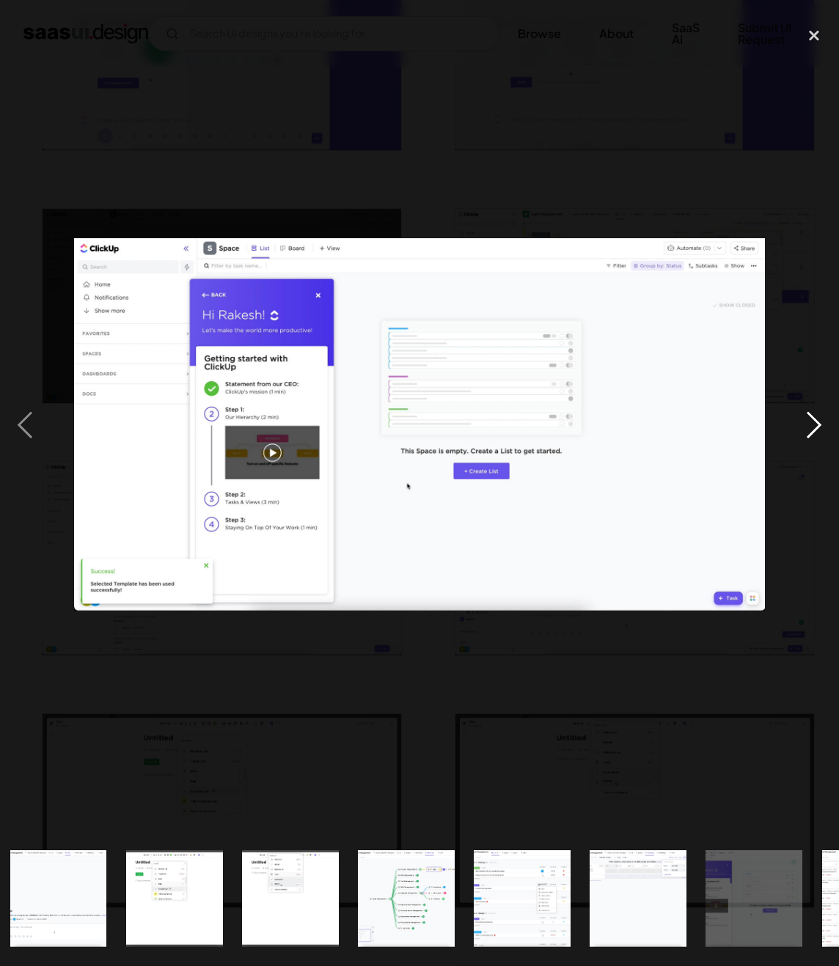
click at [812, 435] on div "next image" at bounding box center [814, 425] width 50 height 812
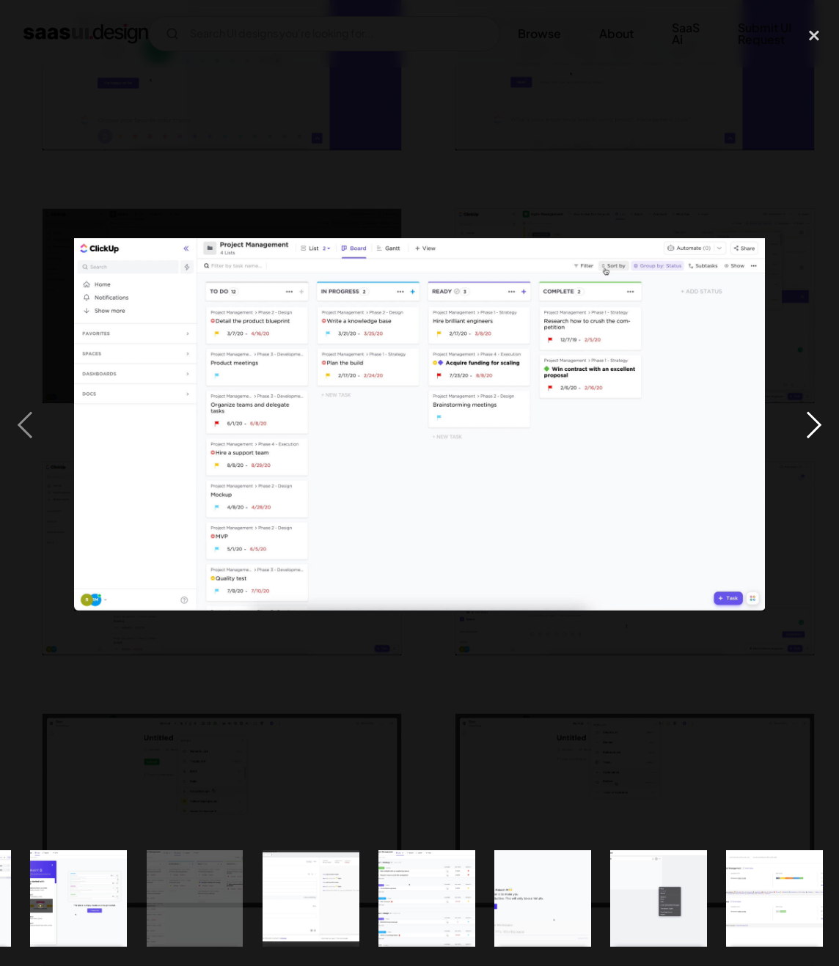
scroll to position [0, 1731]
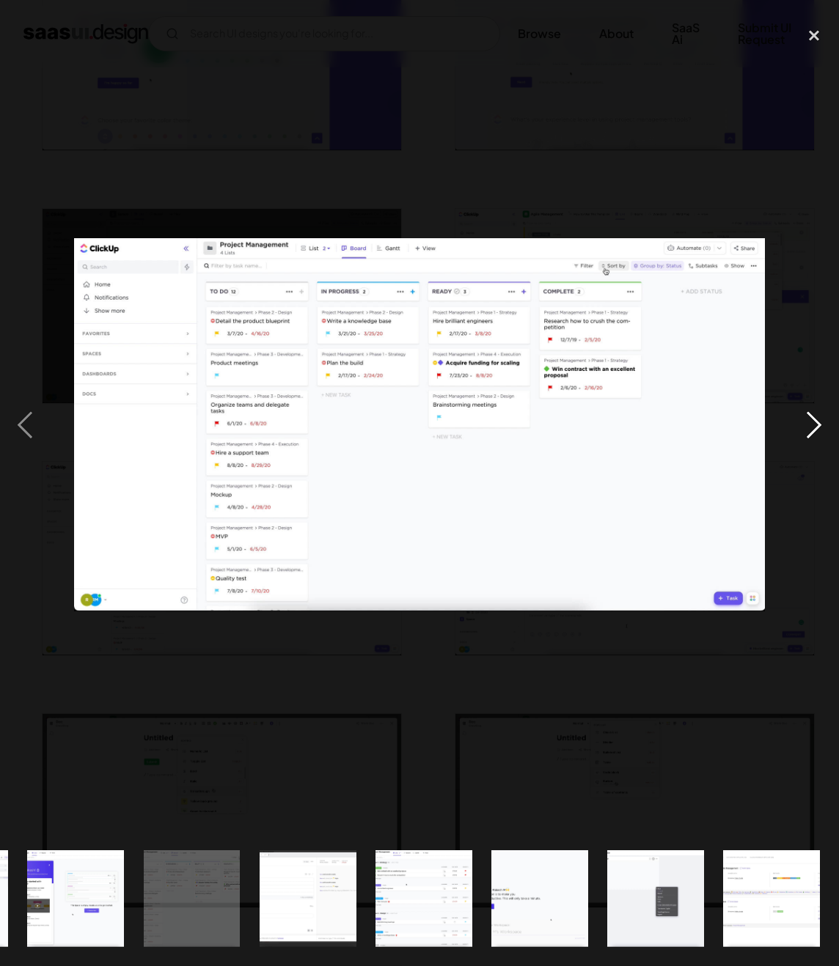
click at [818, 427] on div "next image" at bounding box center [814, 425] width 50 height 812
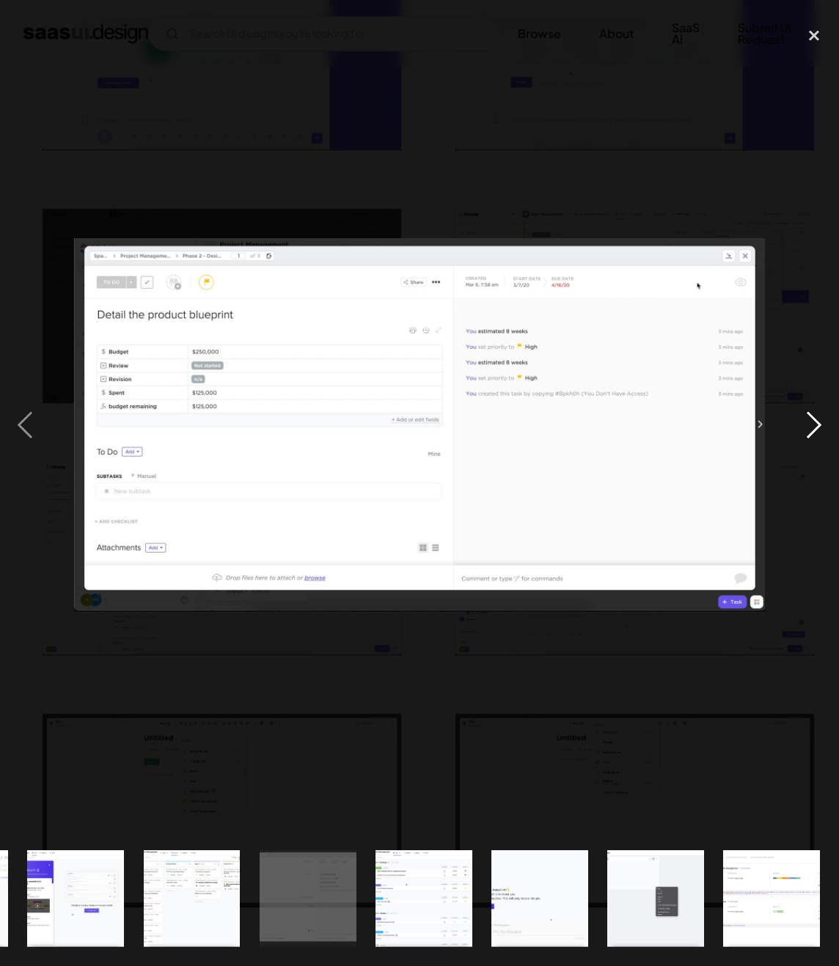
click at [818, 427] on div "next image" at bounding box center [814, 425] width 50 height 812
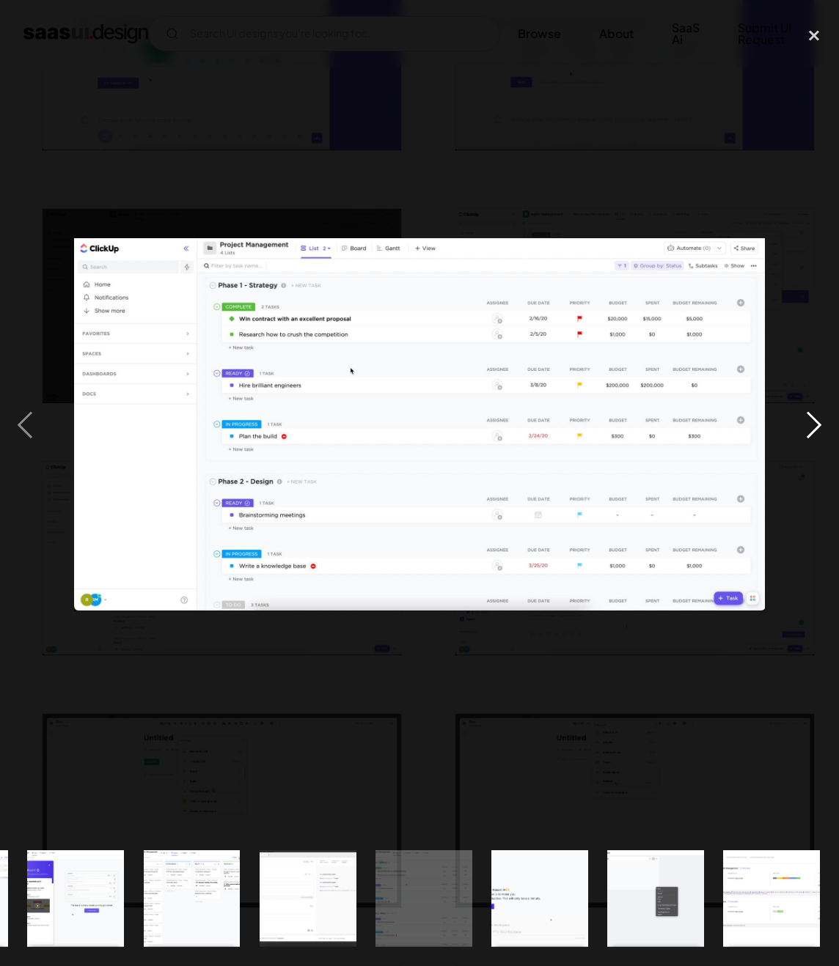
click at [820, 428] on div "next image" at bounding box center [814, 425] width 50 height 812
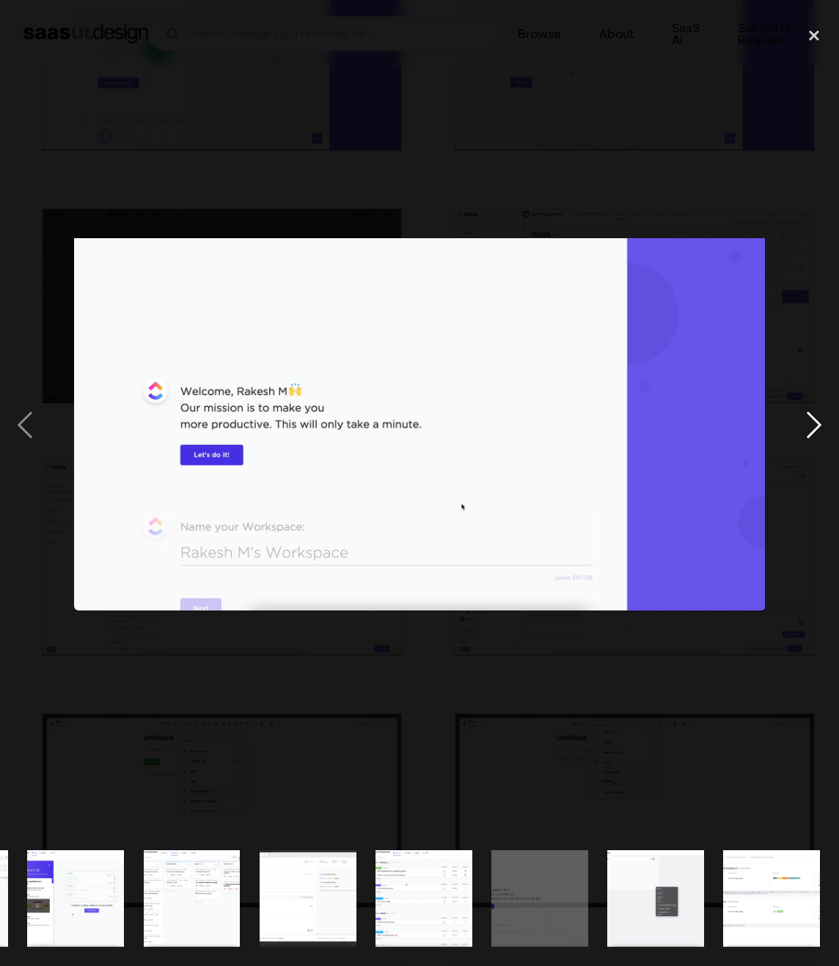
click at [820, 428] on div "next image" at bounding box center [814, 425] width 50 height 812
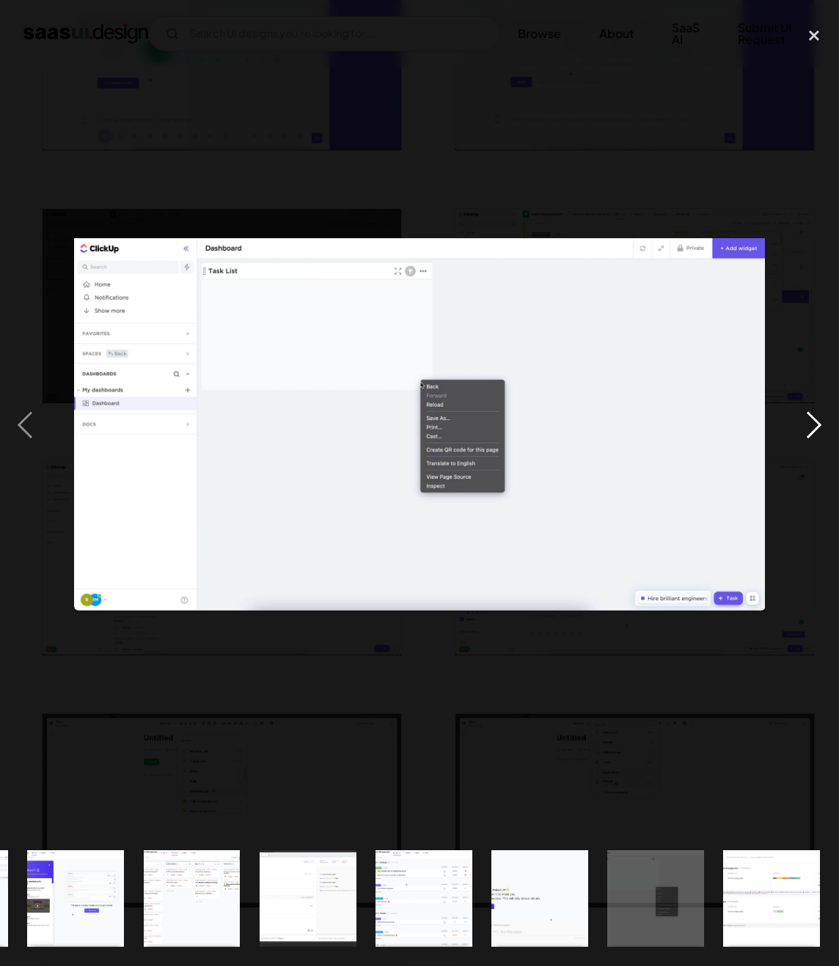
click at [820, 428] on div "next image" at bounding box center [814, 425] width 50 height 812
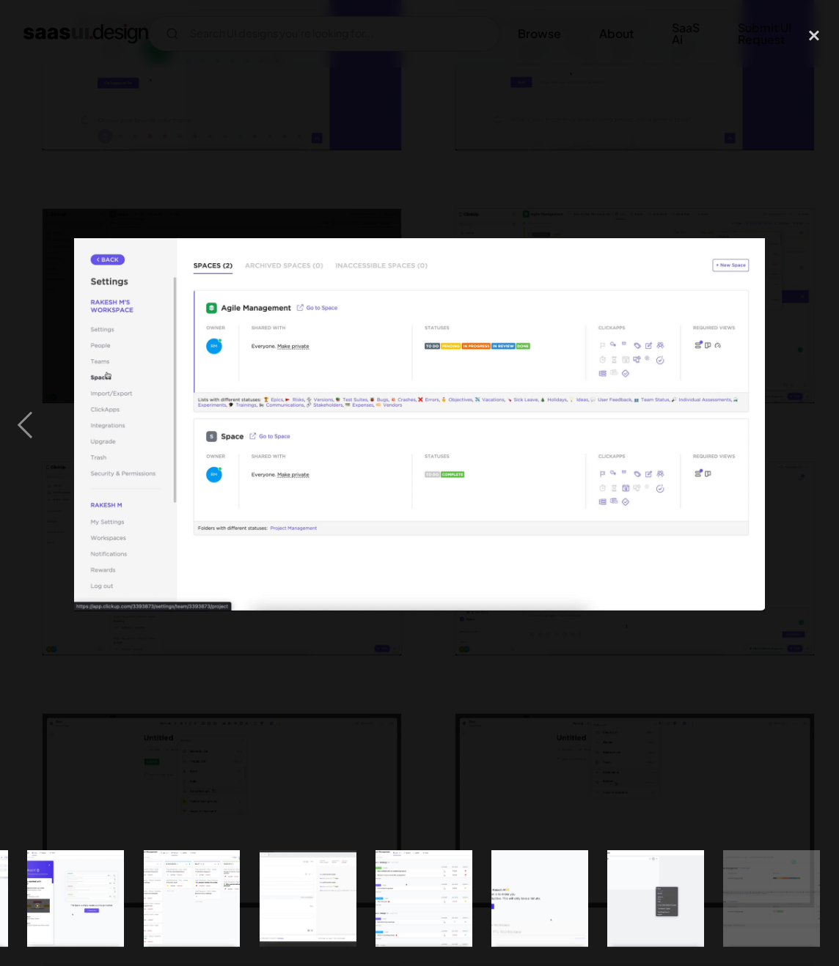
click at [820, 428] on div "next image" at bounding box center [814, 425] width 50 height 812
click at [804, 495] on div "next image" at bounding box center [814, 425] width 50 height 812
click at [689, 679] on div at bounding box center [419, 425] width 839 height 812
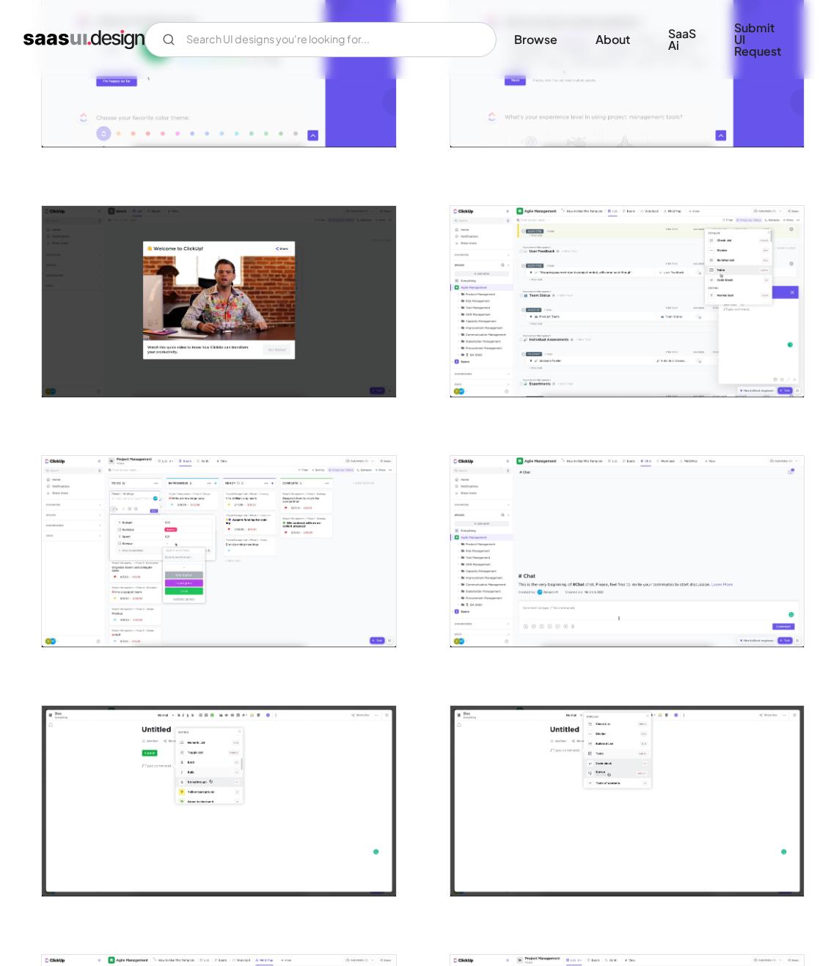
scroll to position [1337, 0]
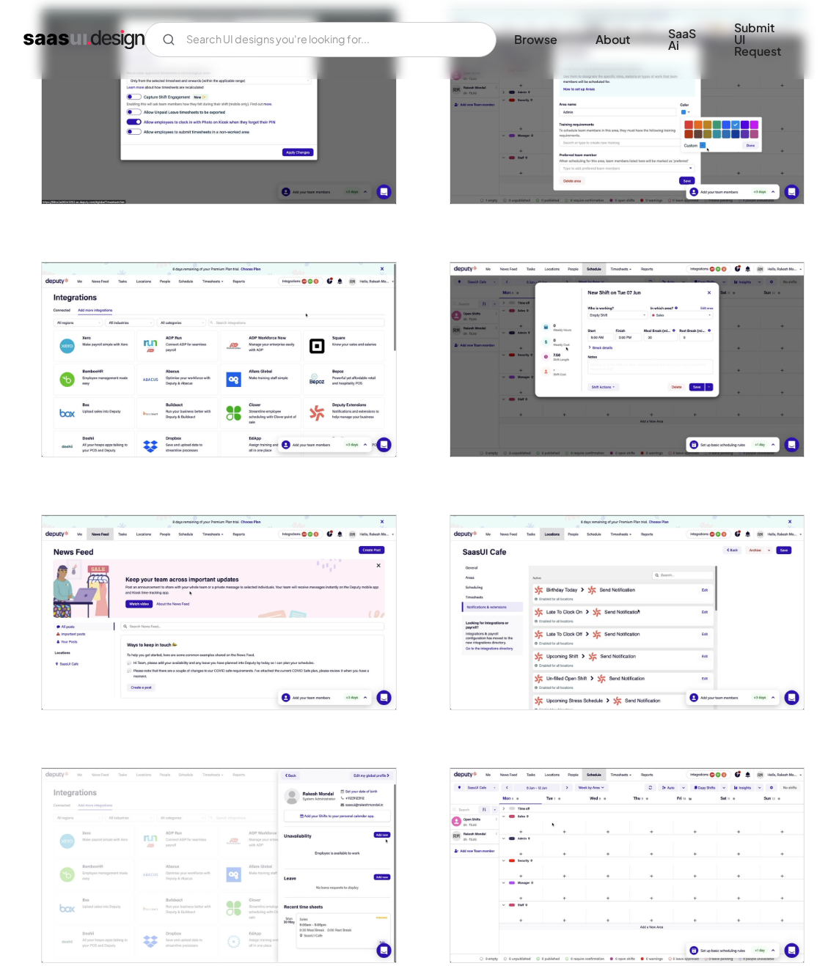
scroll to position [2621, 0]
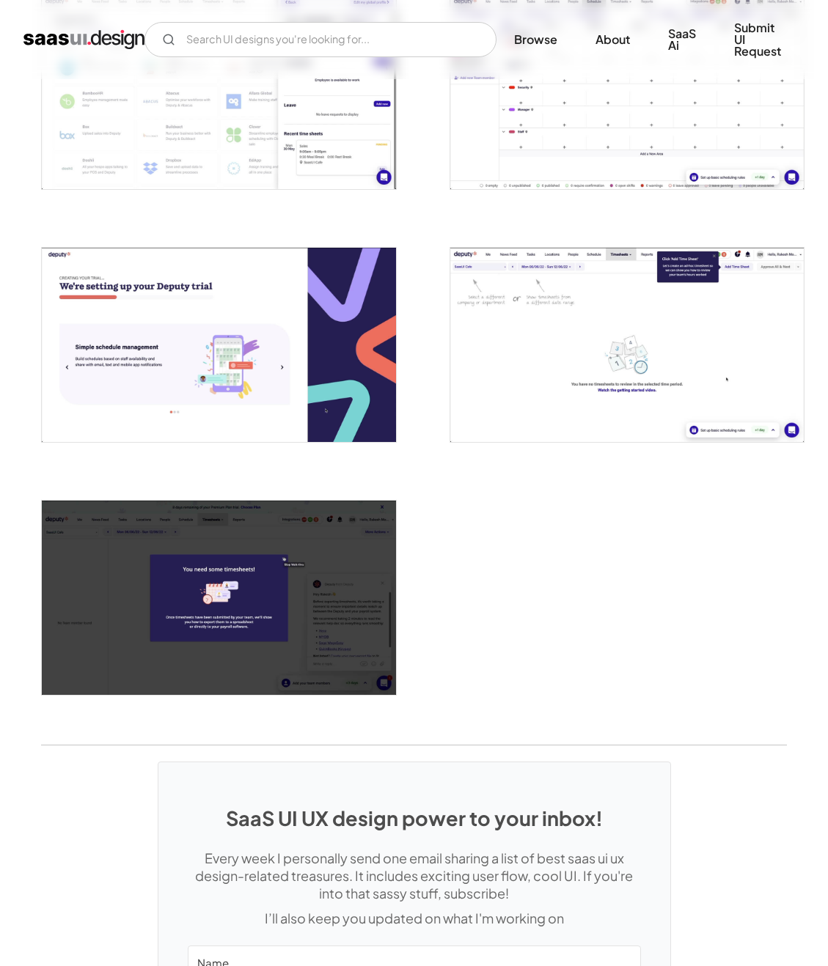
click at [576, 364] on img "open lightbox" at bounding box center [626, 345] width 353 height 194
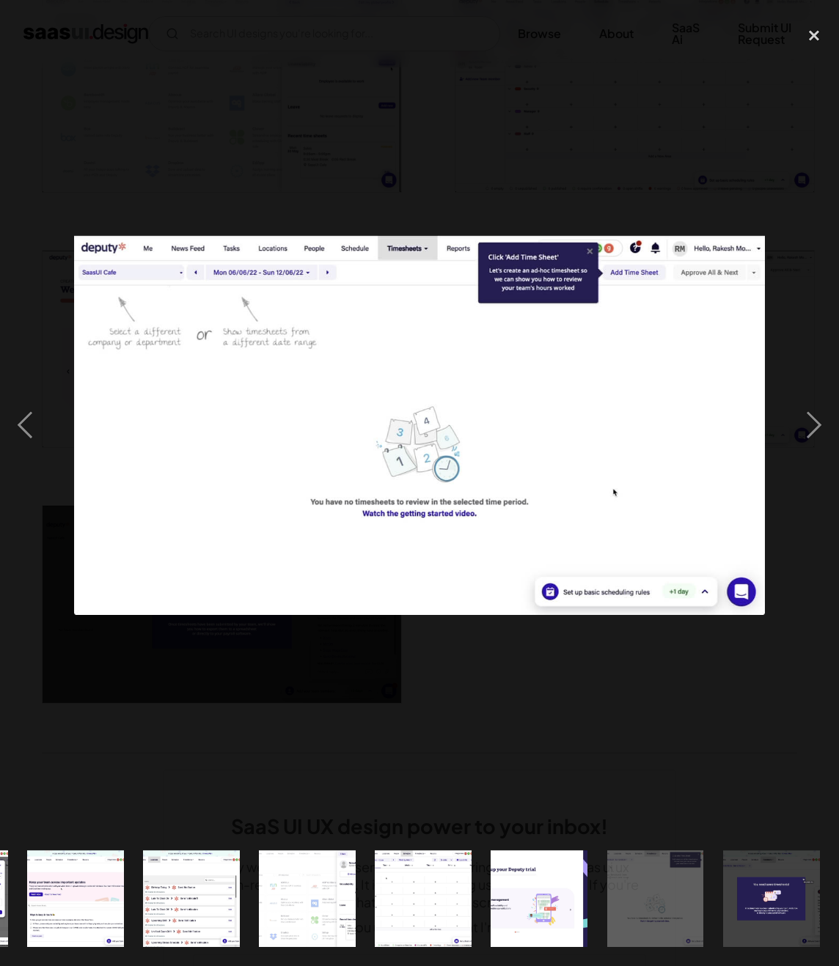
scroll to position [0, 2080]
click at [689, 142] on div at bounding box center [419, 425] width 839 height 812
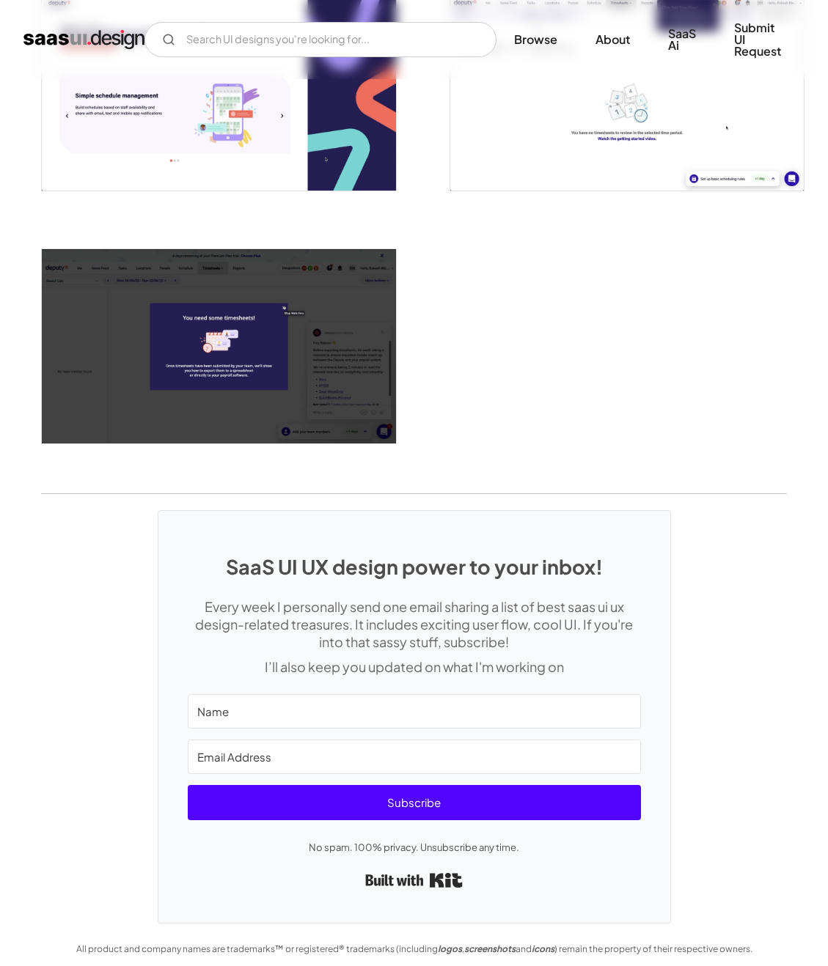
scroll to position [3159, 0]
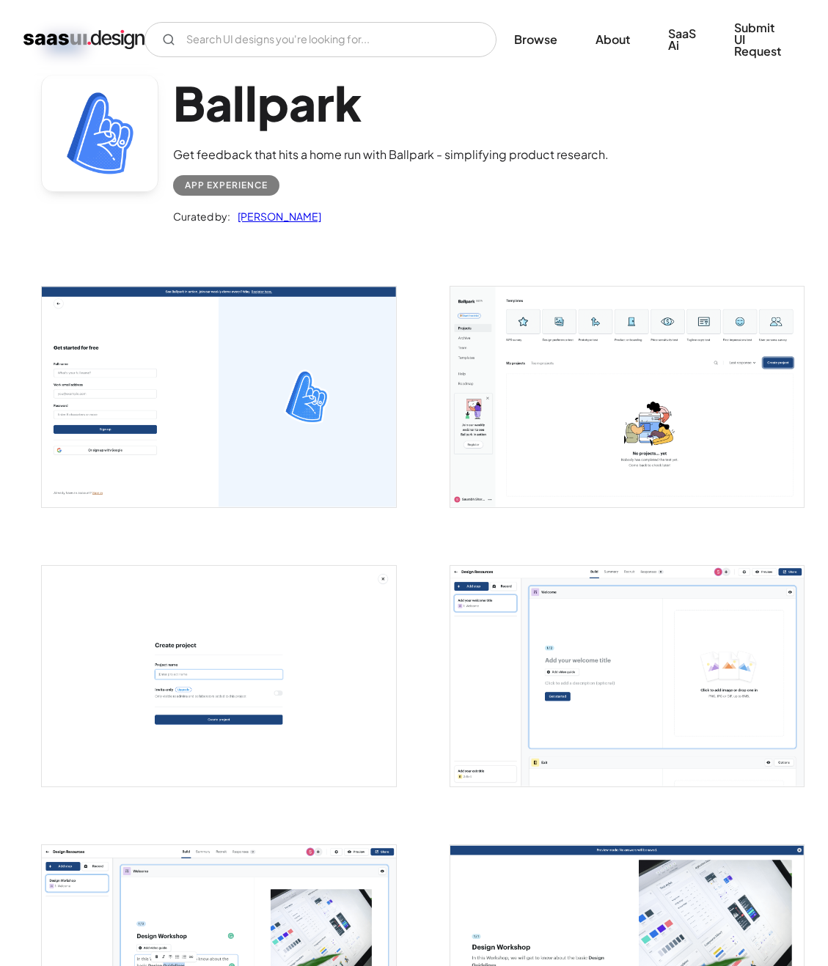
click at [628, 595] on img "open lightbox" at bounding box center [626, 676] width 353 height 221
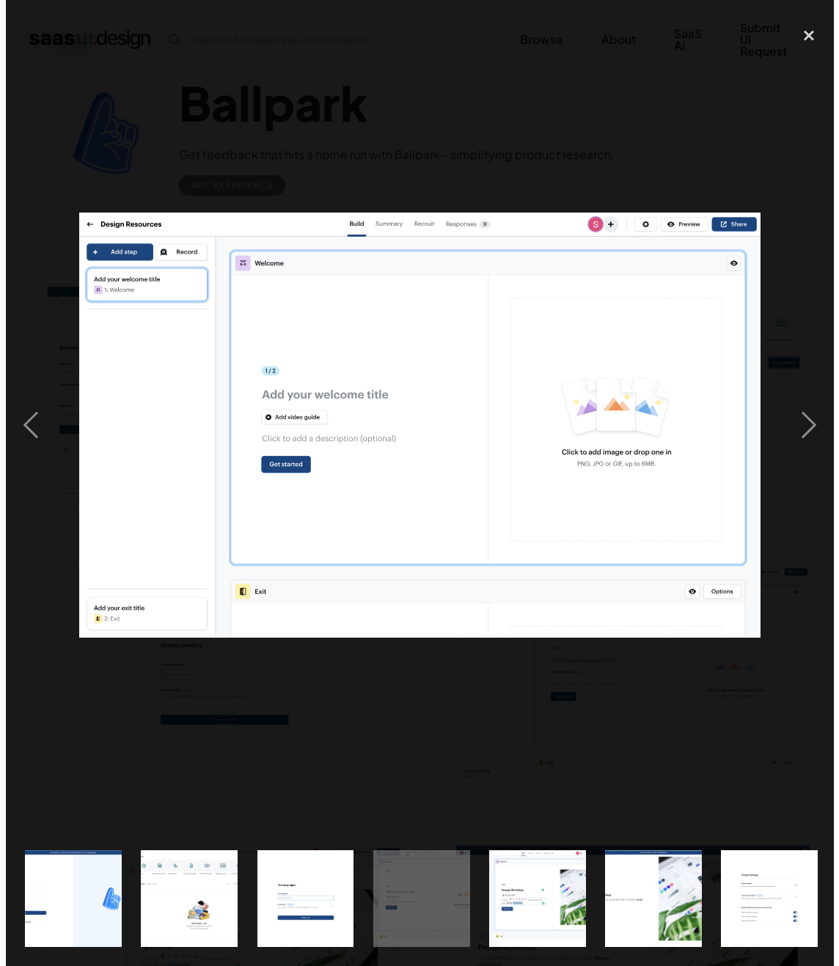
scroll to position [66, 0]
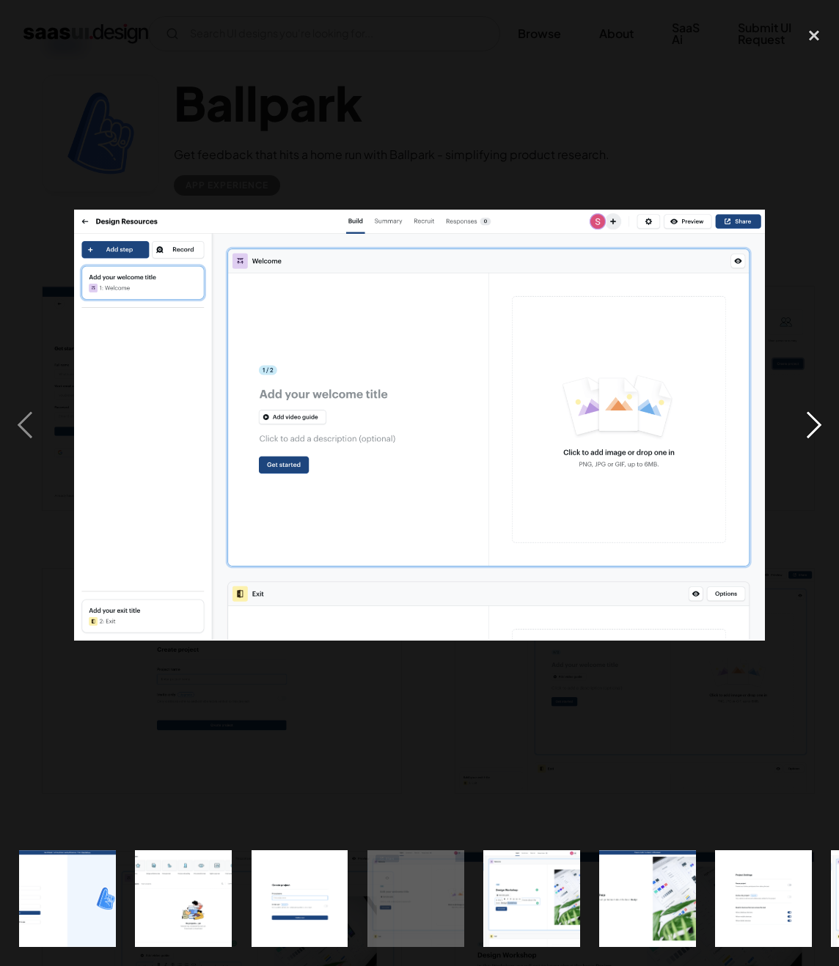
click at [810, 414] on div "next image" at bounding box center [814, 425] width 50 height 812
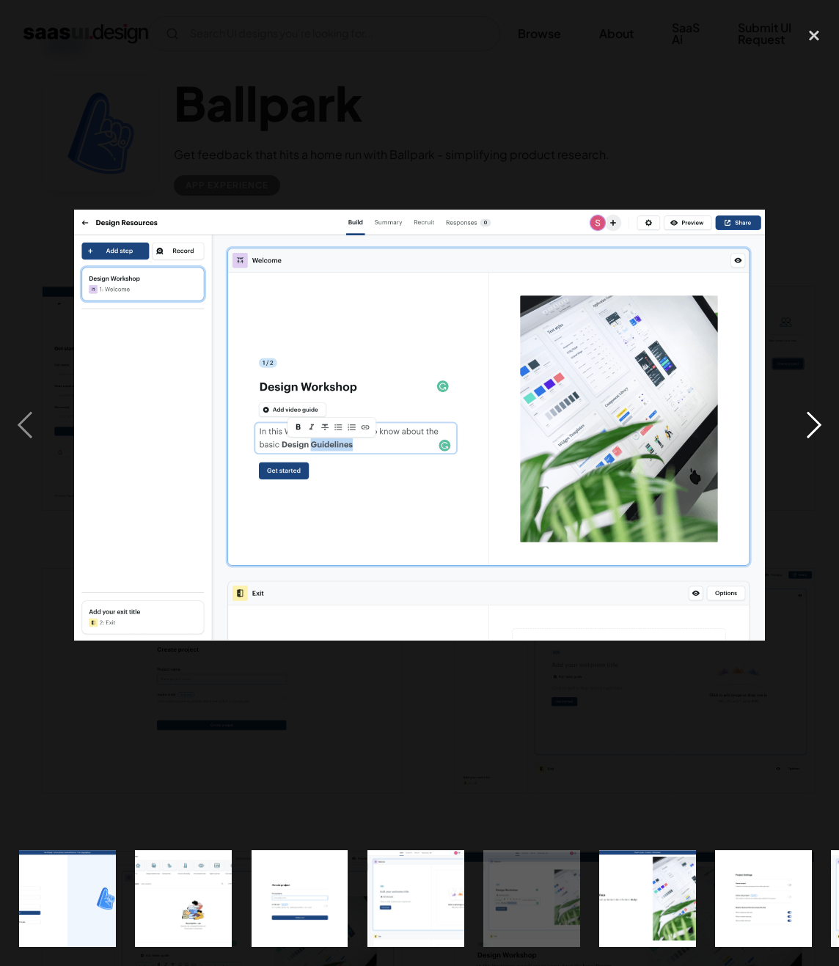
click at [810, 414] on div "next image" at bounding box center [814, 425] width 50 height 812
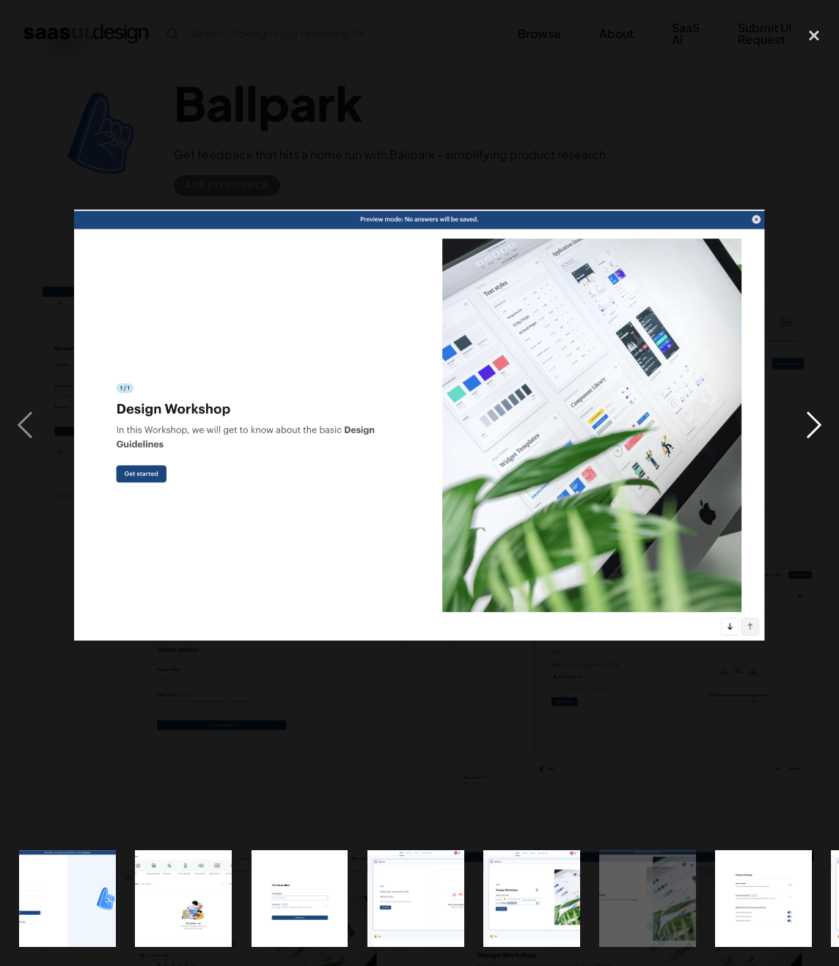
click at [810, 414] on div "next image" at bounding box center [814, 425] width 50 height 812
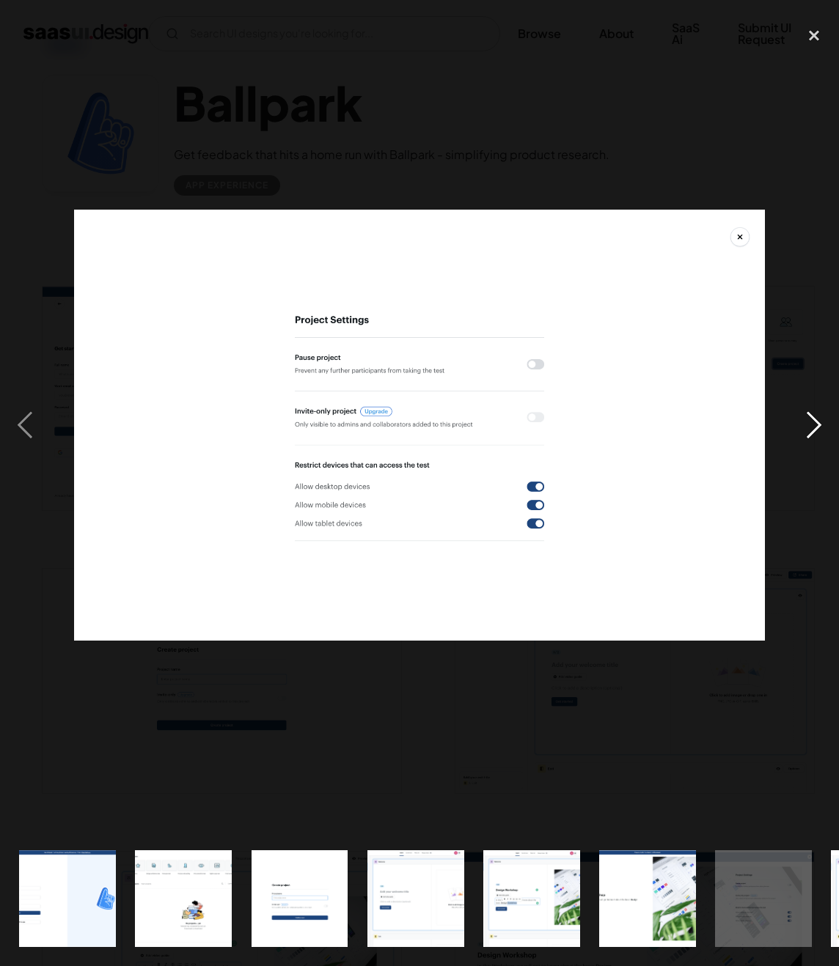
click at [810, 414] on div "next image" at bounding box center [814, 425] width 50 height 812
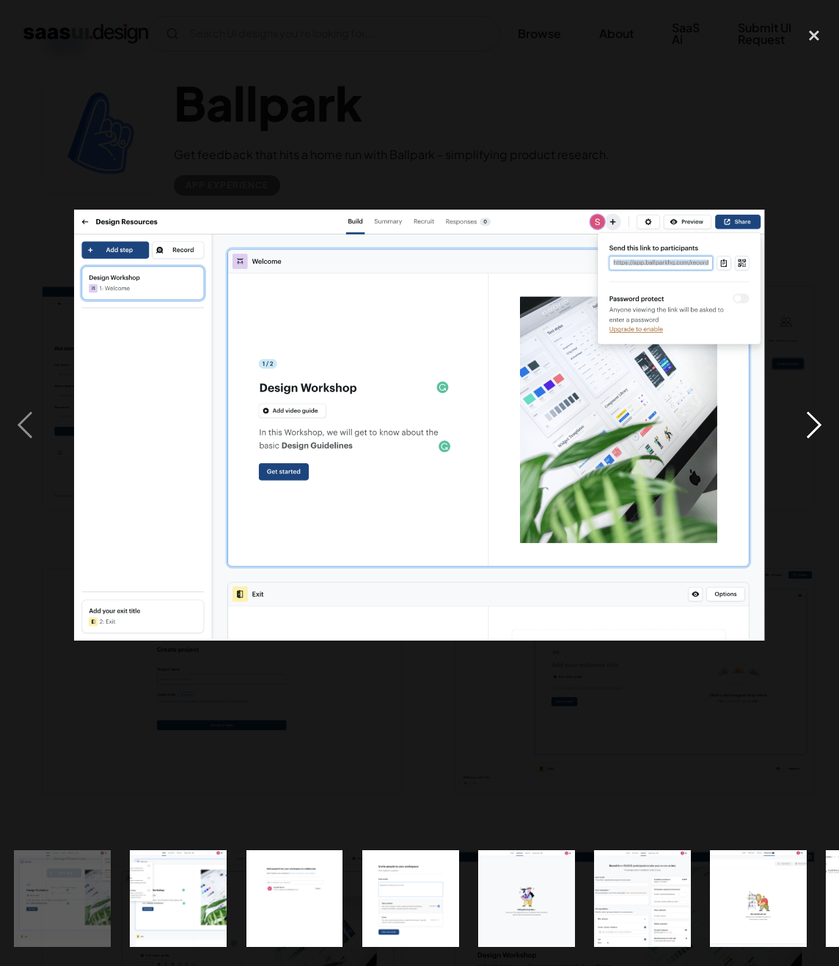
scroll to position [0, 821]
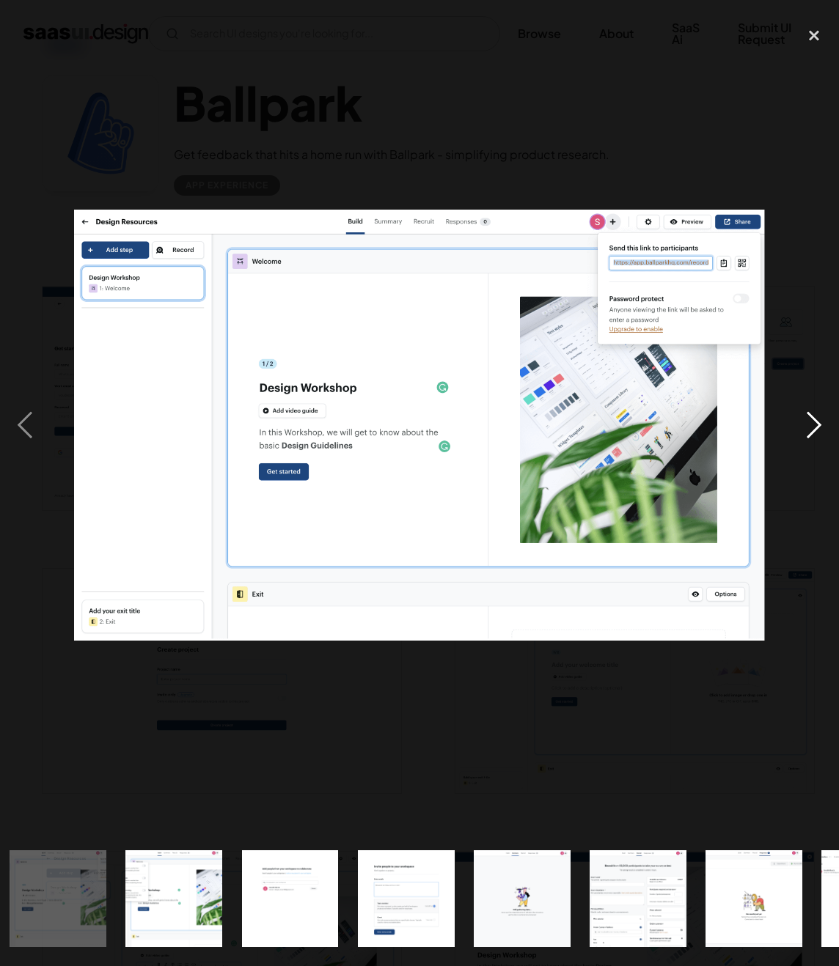
click at [810, 411] on div "next image" at bounding box center [814, 425] width 50 height 812
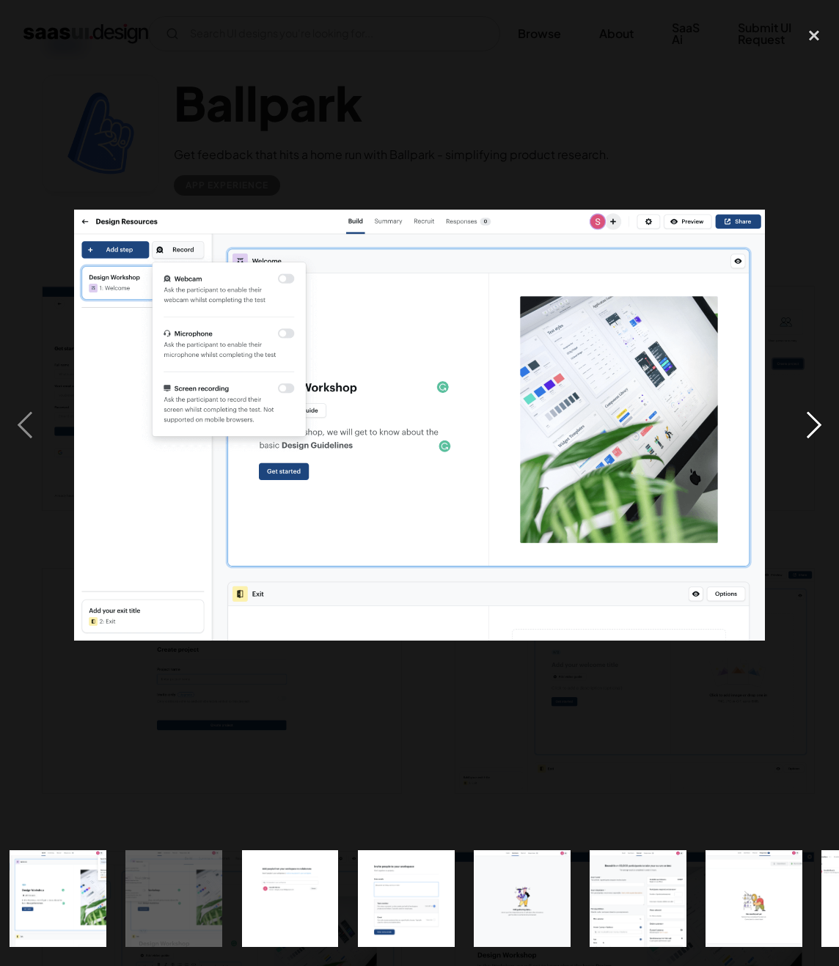
click at [810, 412] on div "next image" at bounding box center [814, 425] width 50 height 812
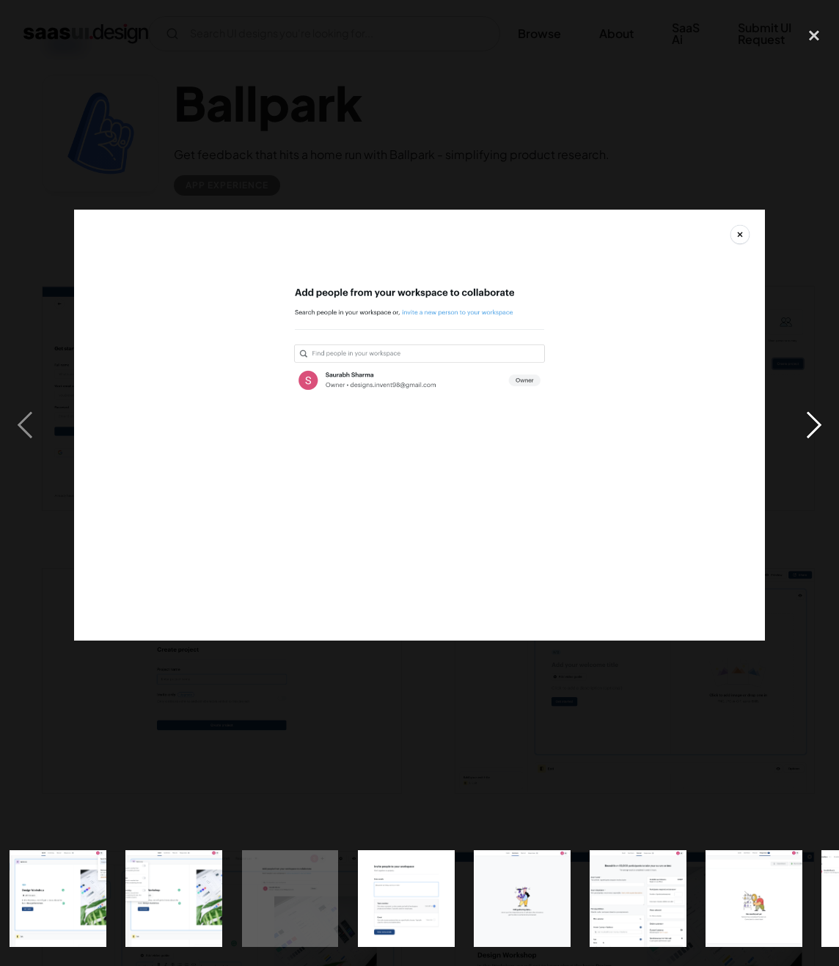
click at [810, 412] on div "next image" at bounding box center [814, 425] width 50 height 812
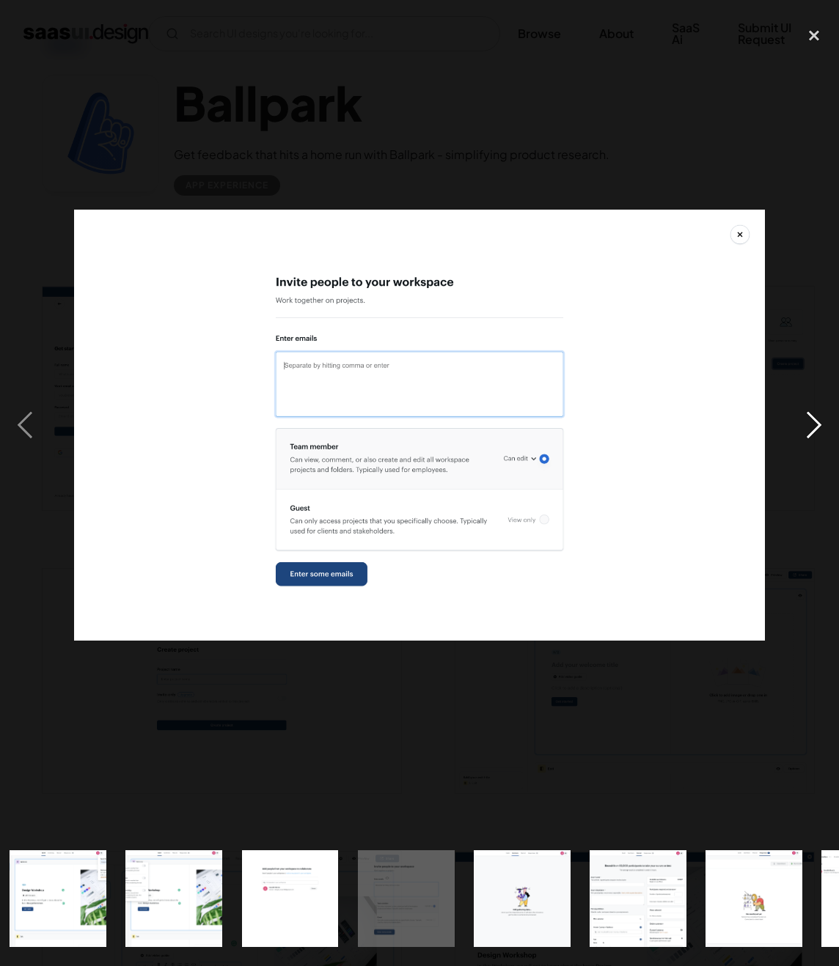
click at [810, 412] on div "next image" at bounding box center [814, 425] width 50 height 812
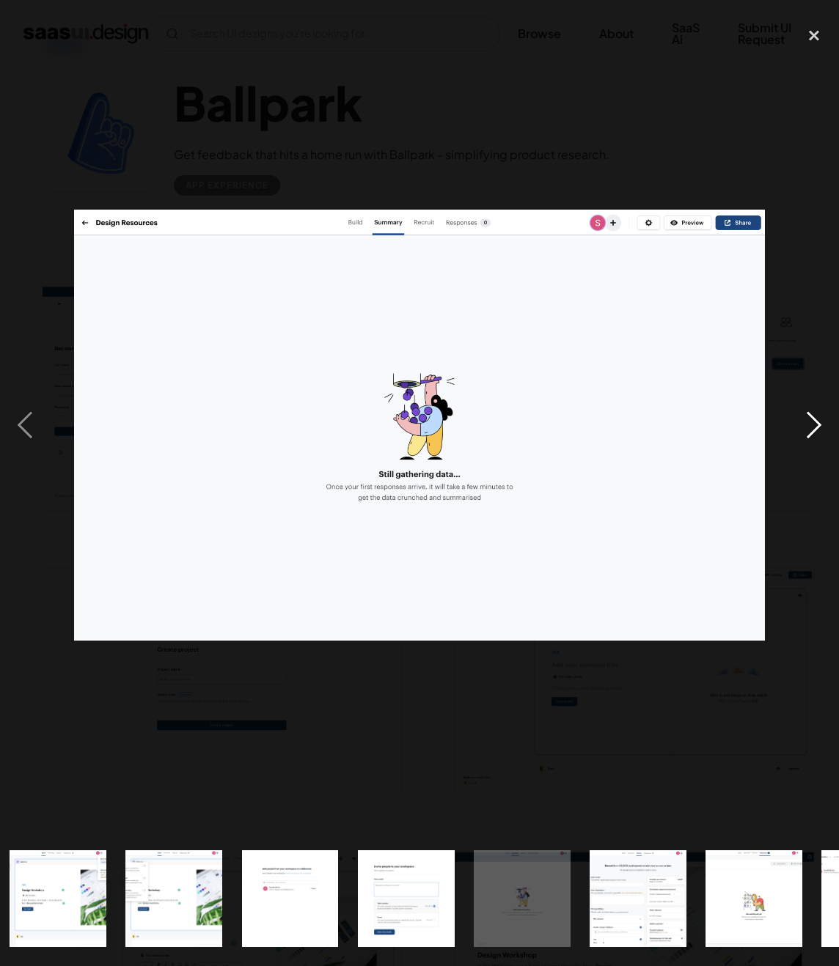
click at [810, 413] on div "next image" at bounding box center [814, 425] width 50 height 812
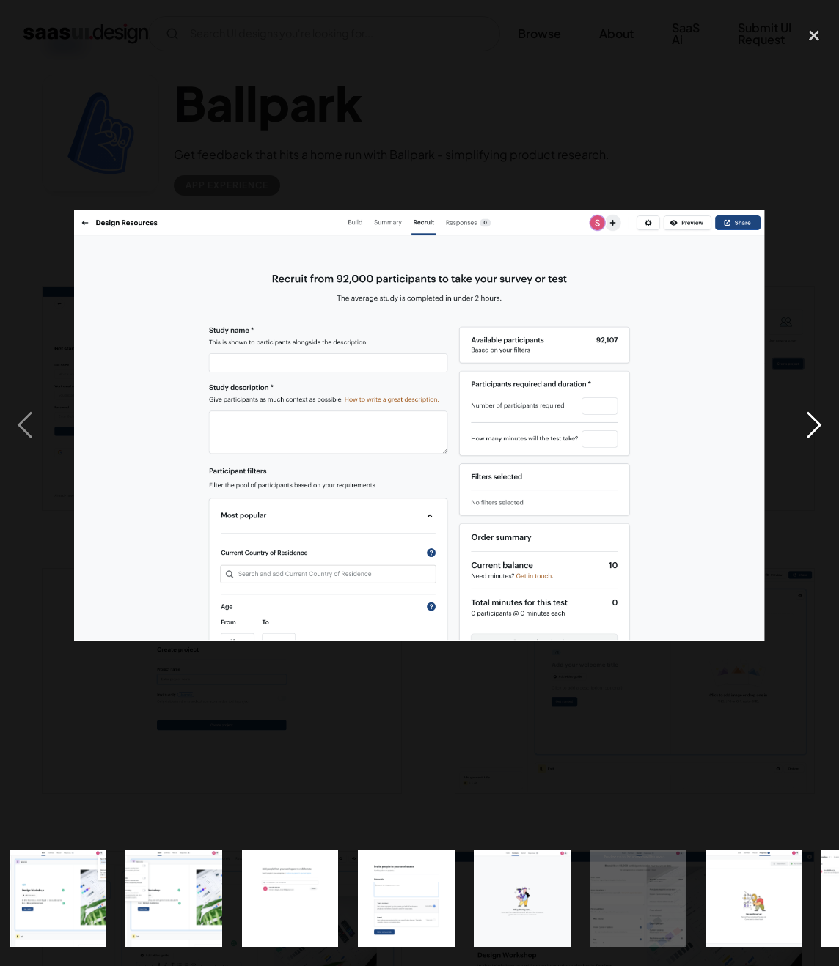
click at [810, 413] on div "next image" at bounding box center [814, 425] width 50 height 812
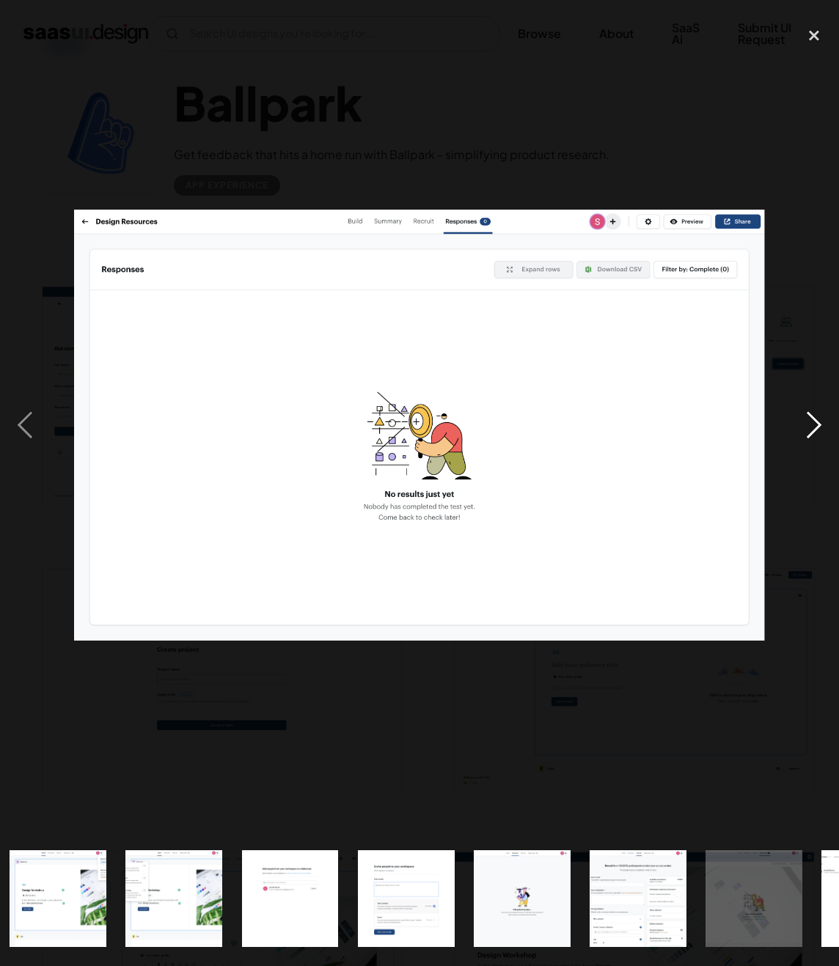
click at [810, 413] on div "next image" at bounding box center [814, 425] width 50 height 812
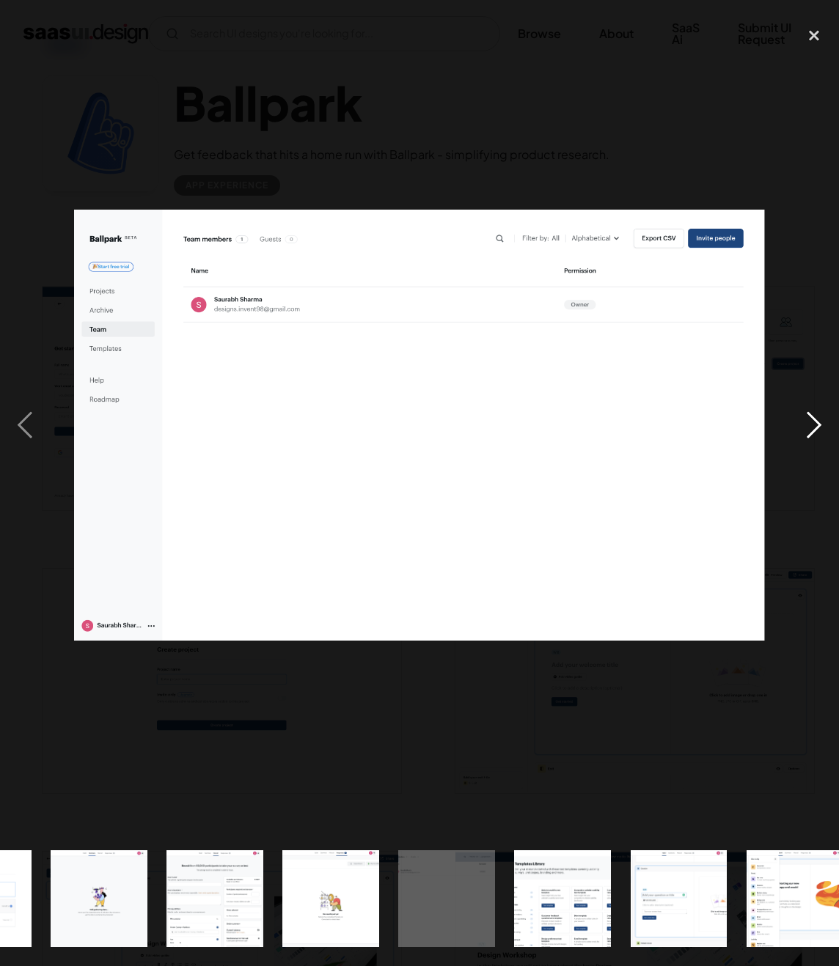
scroll to position [0, 1268]
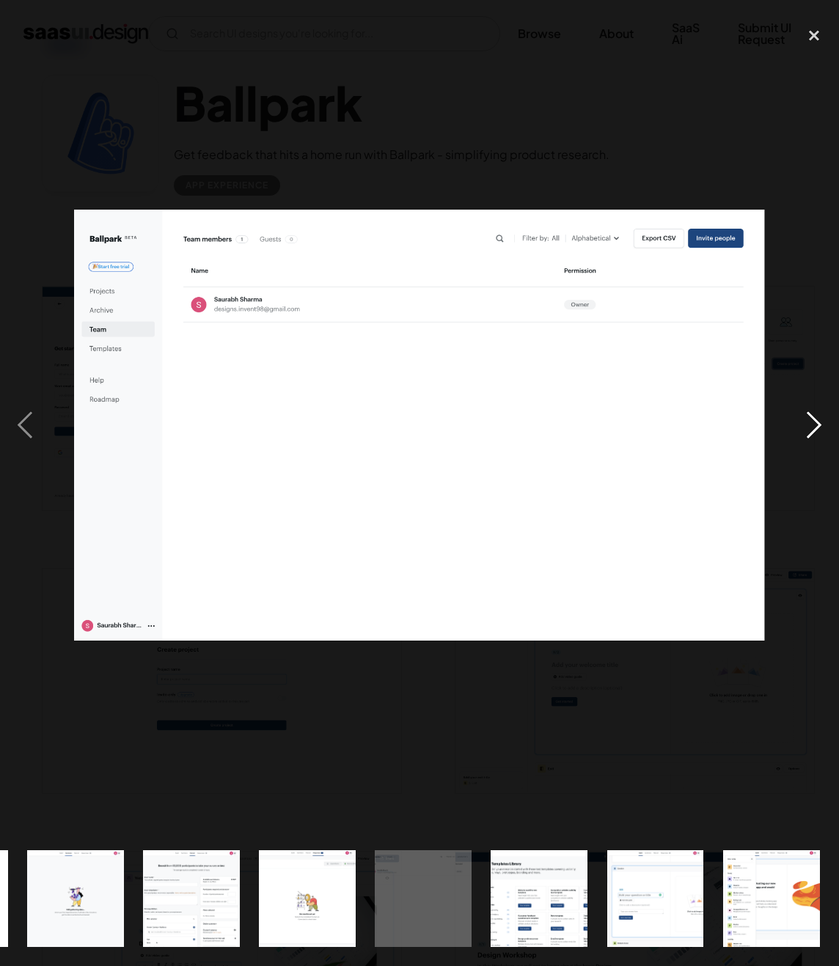
click at [810, 413] on div "next image" at bounding box center [814, 425] width 50 height 812
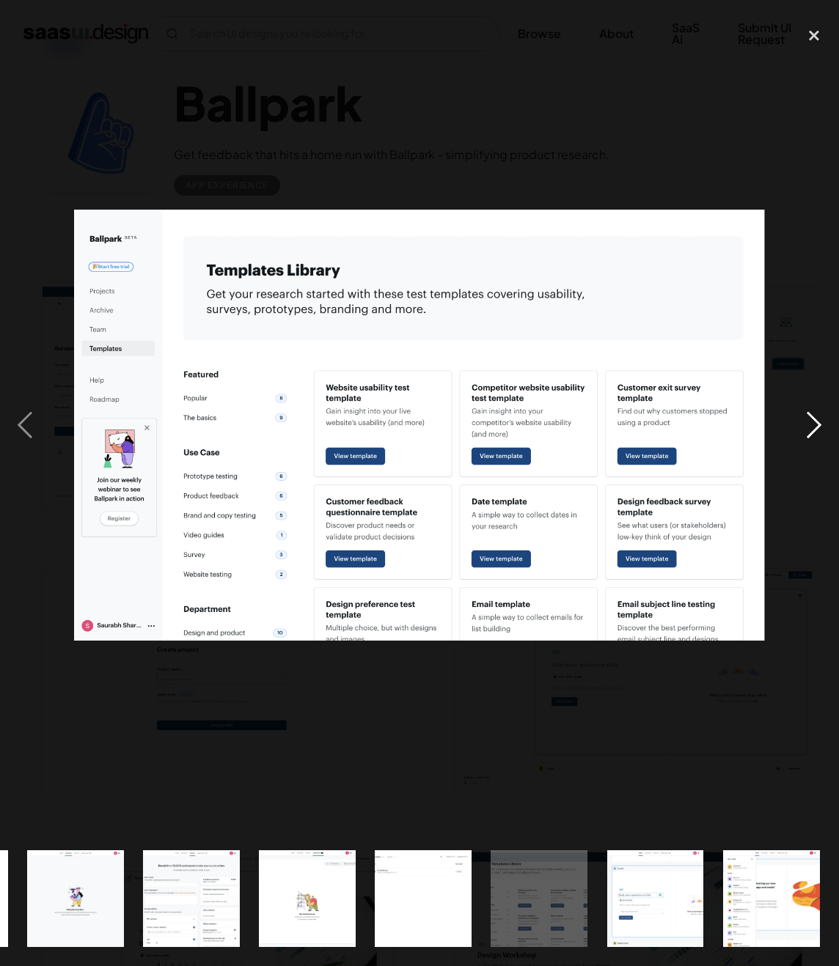
click at [810, 413] on div "next image" at bounding box center [814, 425] width 50 height 812
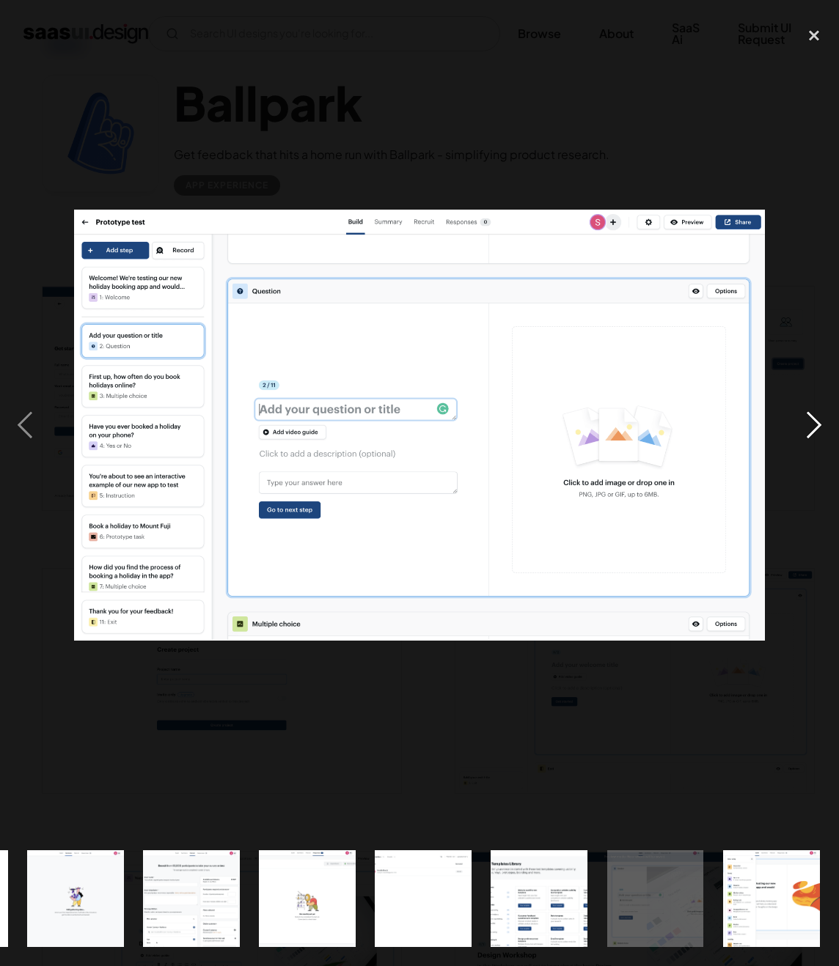
click at [810, 414] on div "next image" at bounding box center [814, 425] width 50 height 812
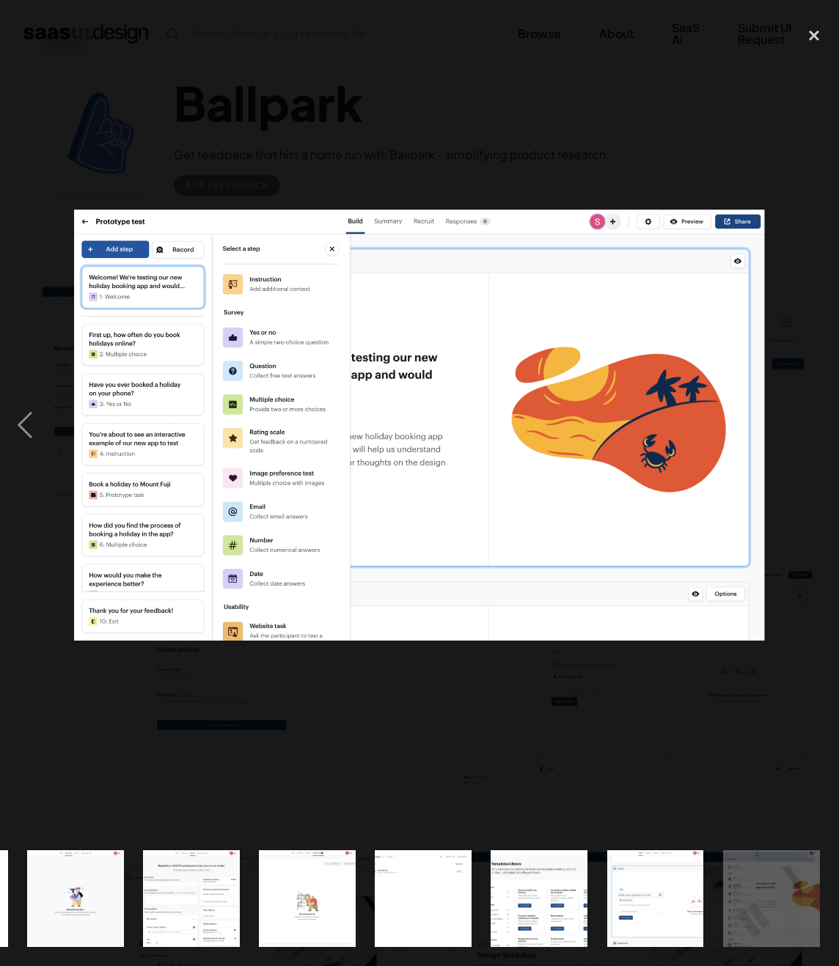
click at [800, 374] on div "next image" at bounding box center [814, 425] width 50 height 812
click at [594, 771] on div at bounding box center [419, 425] width 839 height 812
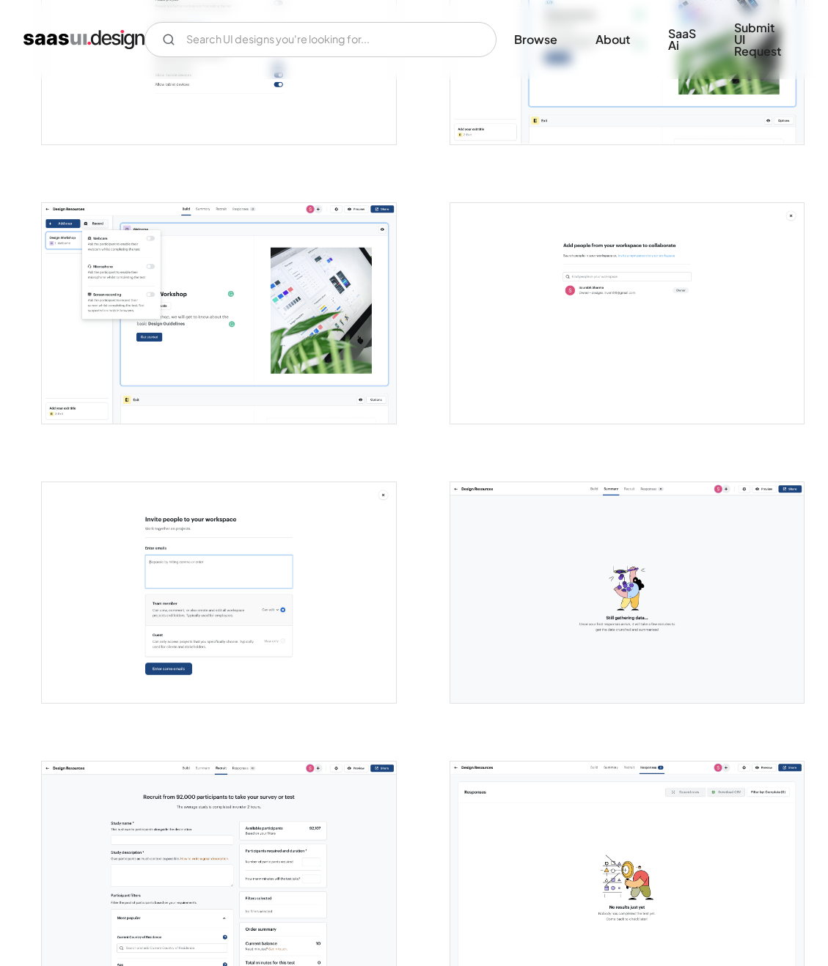
scroll to position [1379, 0]
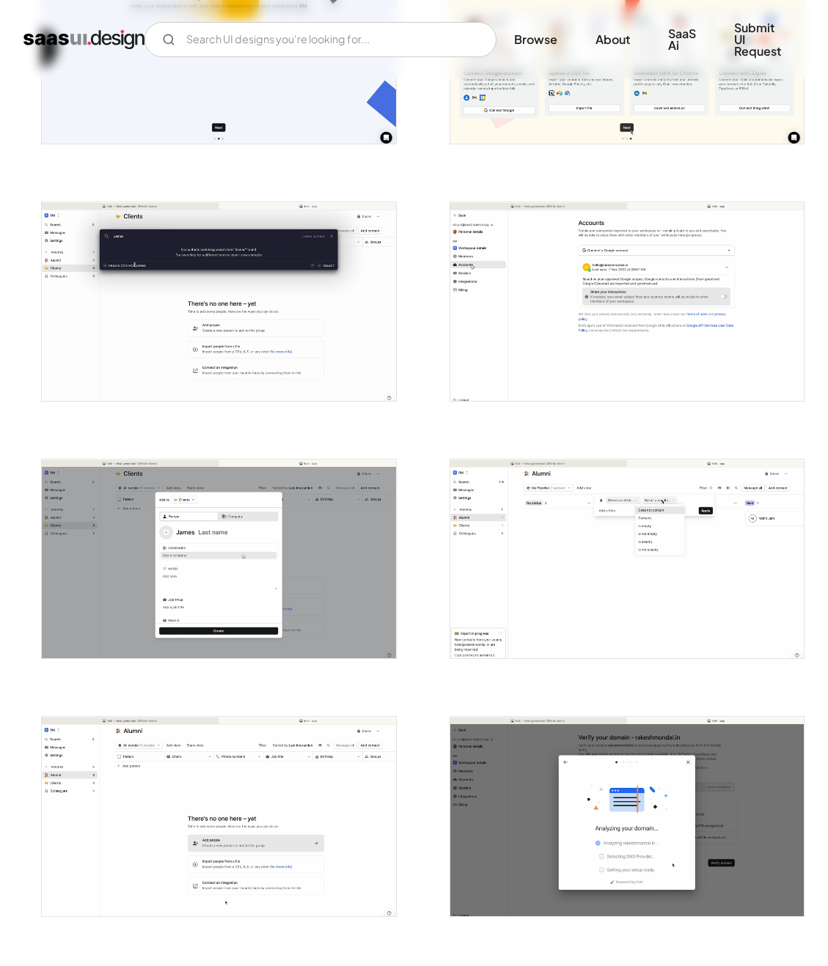
scroll to position [668, 0]
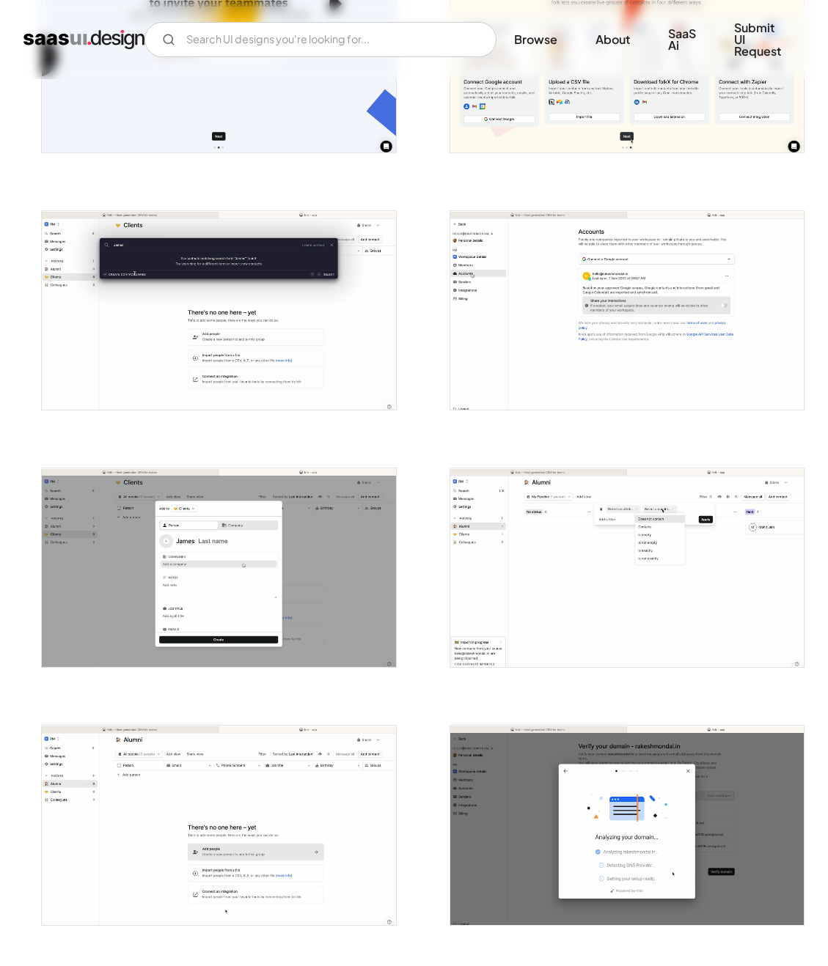
click at [168, 304] on img "open lightbox" at bounding box center [218, 310] width 353 height 199
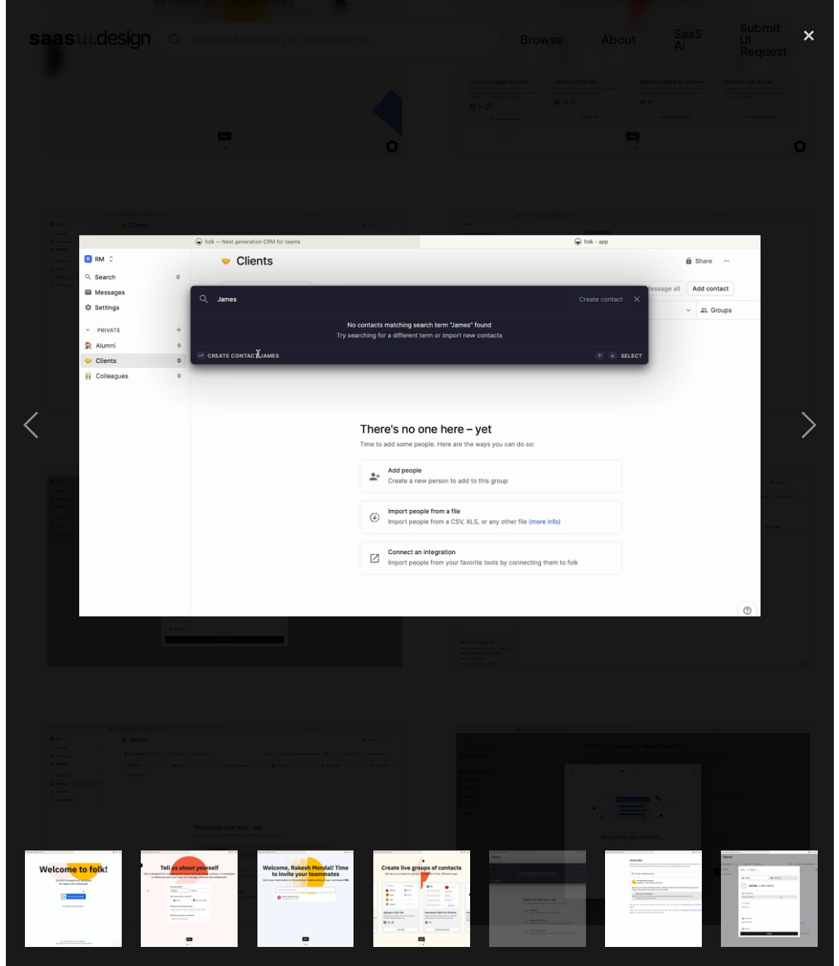
scroll to position [659, 0]
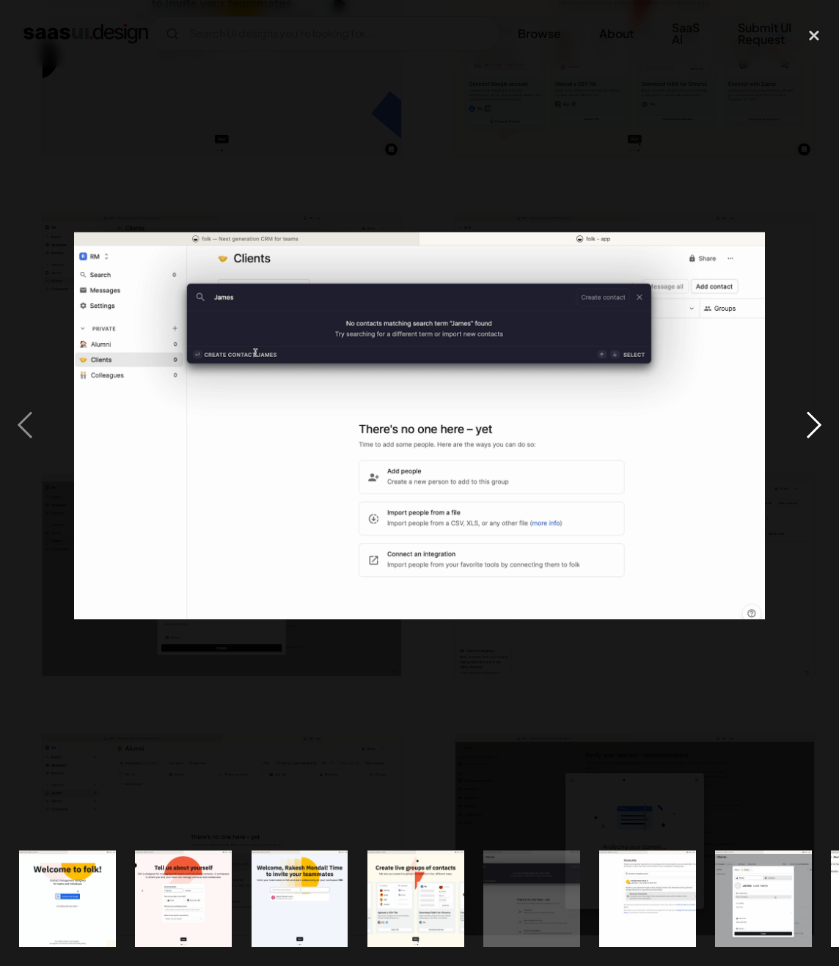
click at [815, 430] on div "next image" at bounding box center [814, 425] width 50 height 812
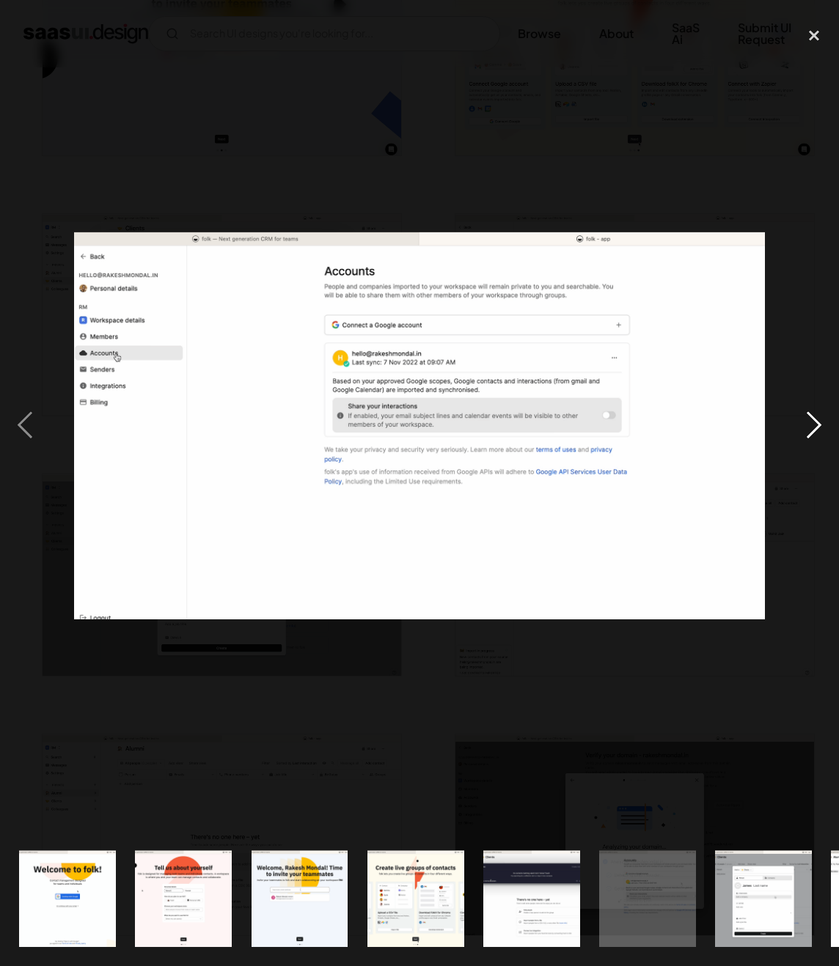
click at [815, 430] on div "next image" at bounding box center [814, 425] width 50 height 812
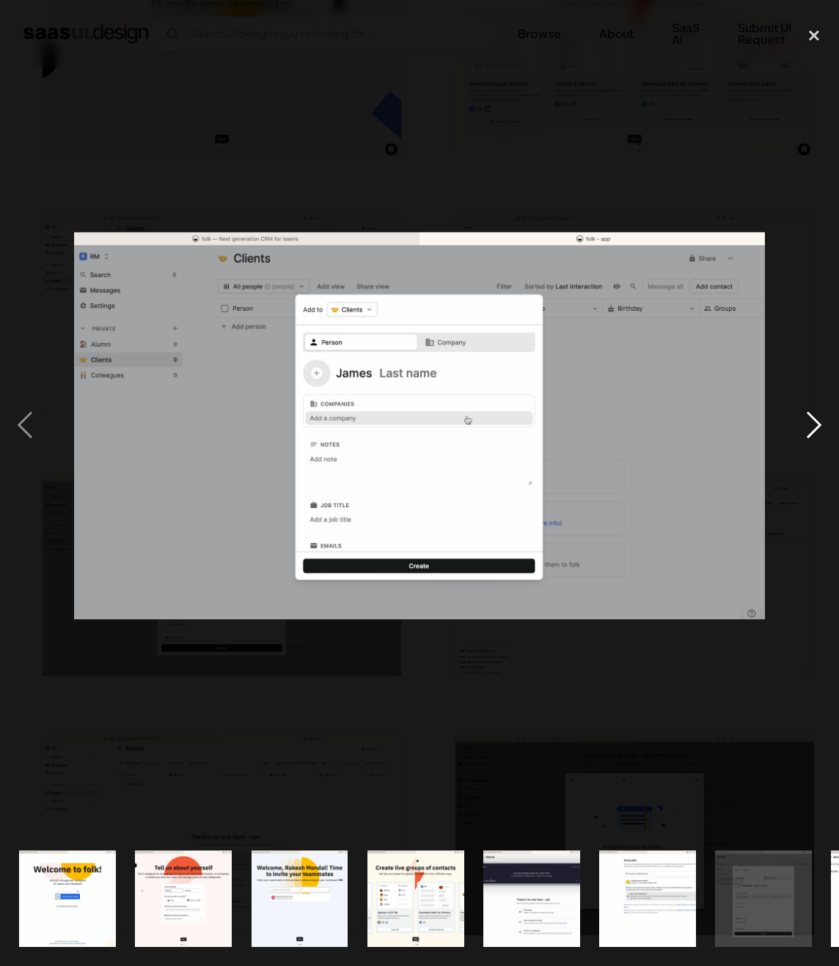
click at [815, 430] on div "next image" at bounding box center [814, 425] width 50 height 812
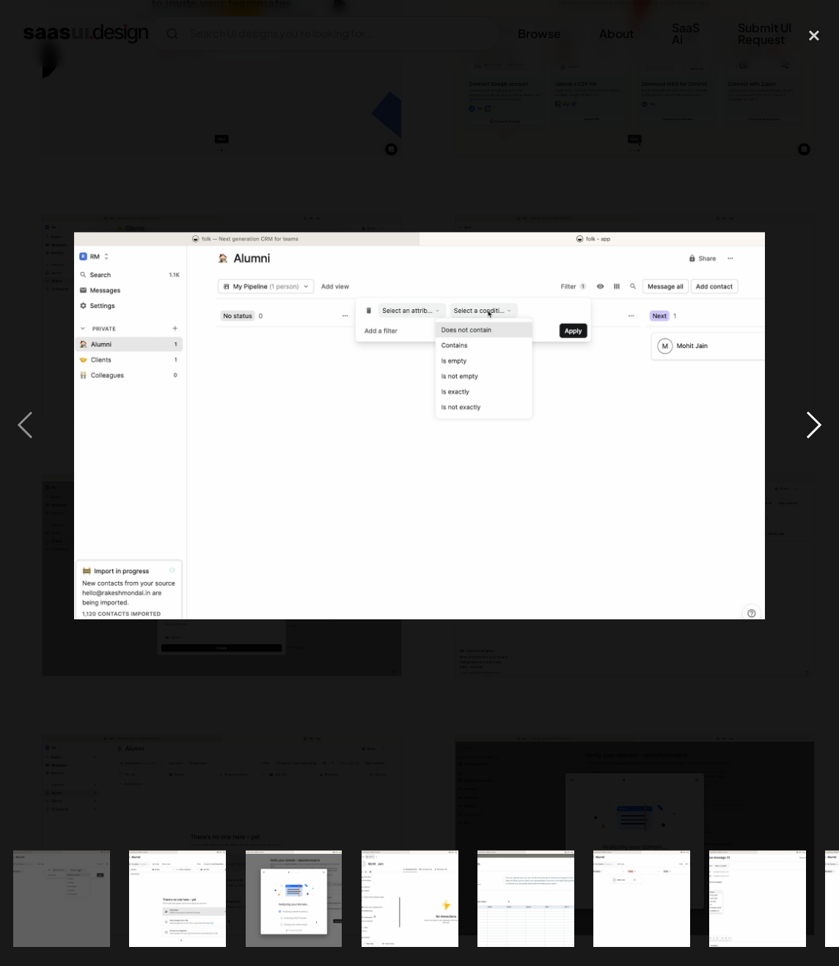
scroll to position [0, 821]
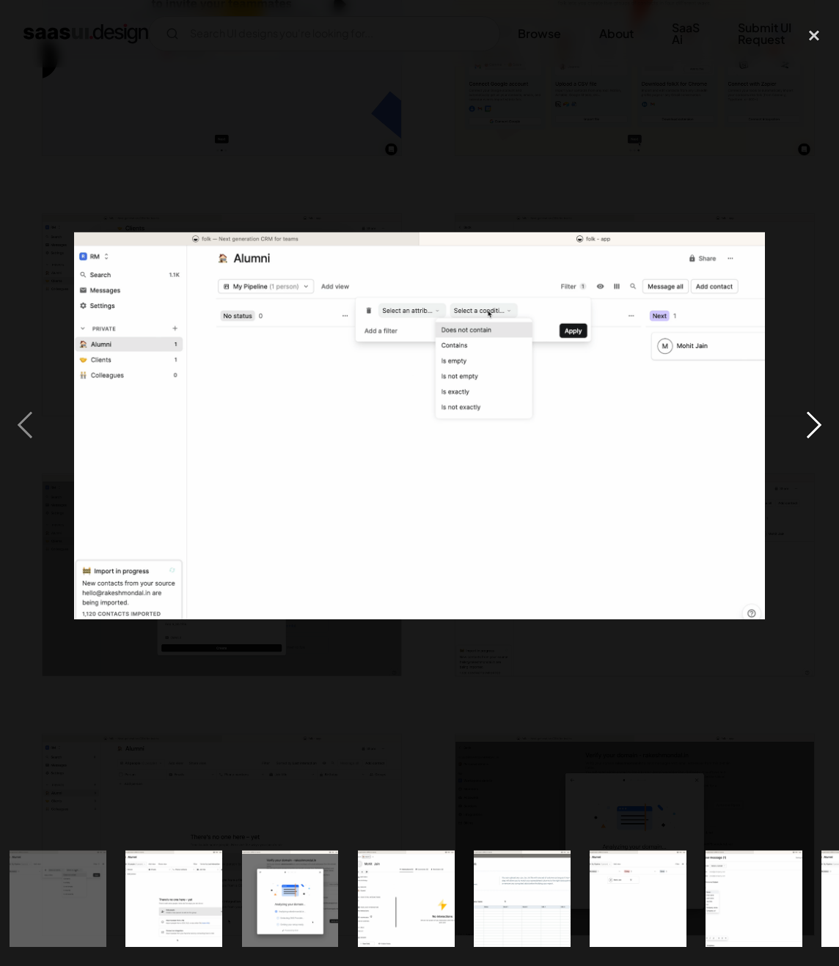
click at [815, 430] on div "next image" at bounding box center [814, 425] width 50 height 812
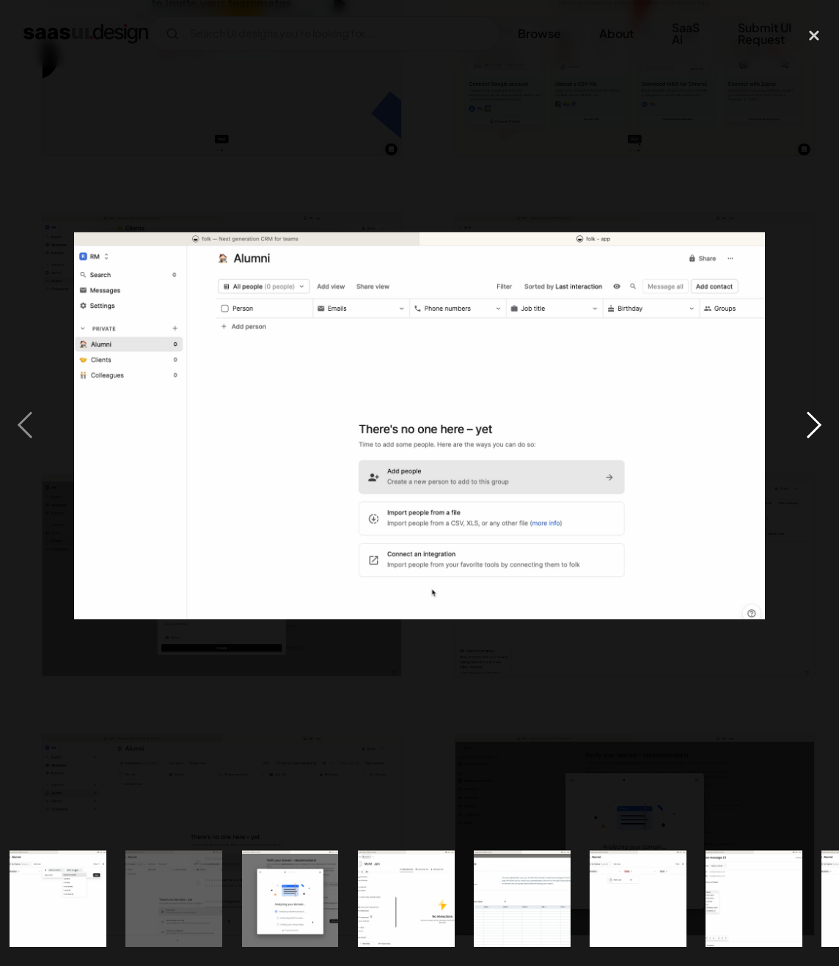
click at [815, 430] on div "next image" at bounding box center [814, 425] width 50 height 812
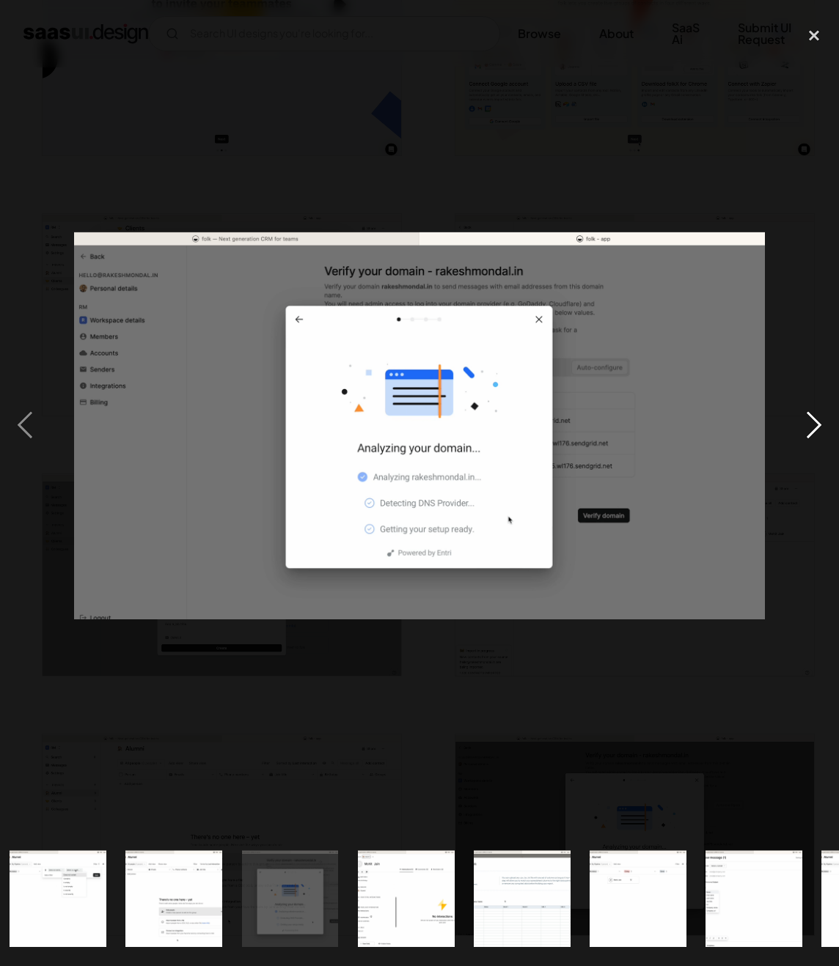
click at [815, 430] on div "next image" at bounding box center [814, 425] width 50 height 812
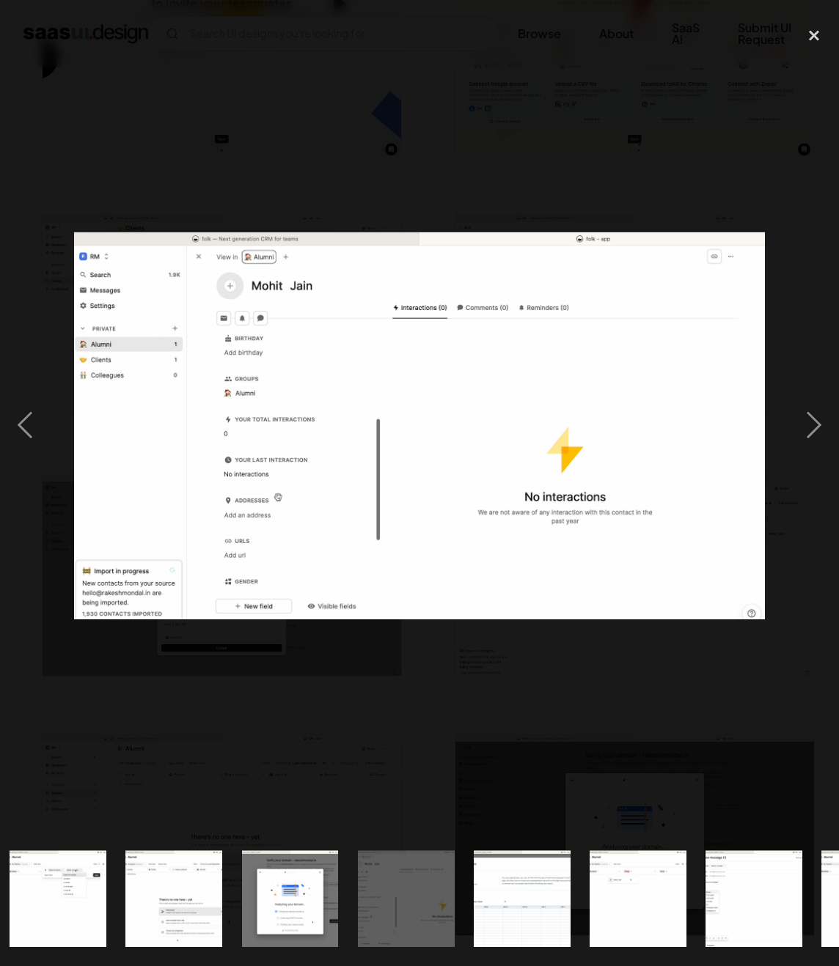
click at [728, 643] on div at bounding box center [419, 425] width 839 height 812
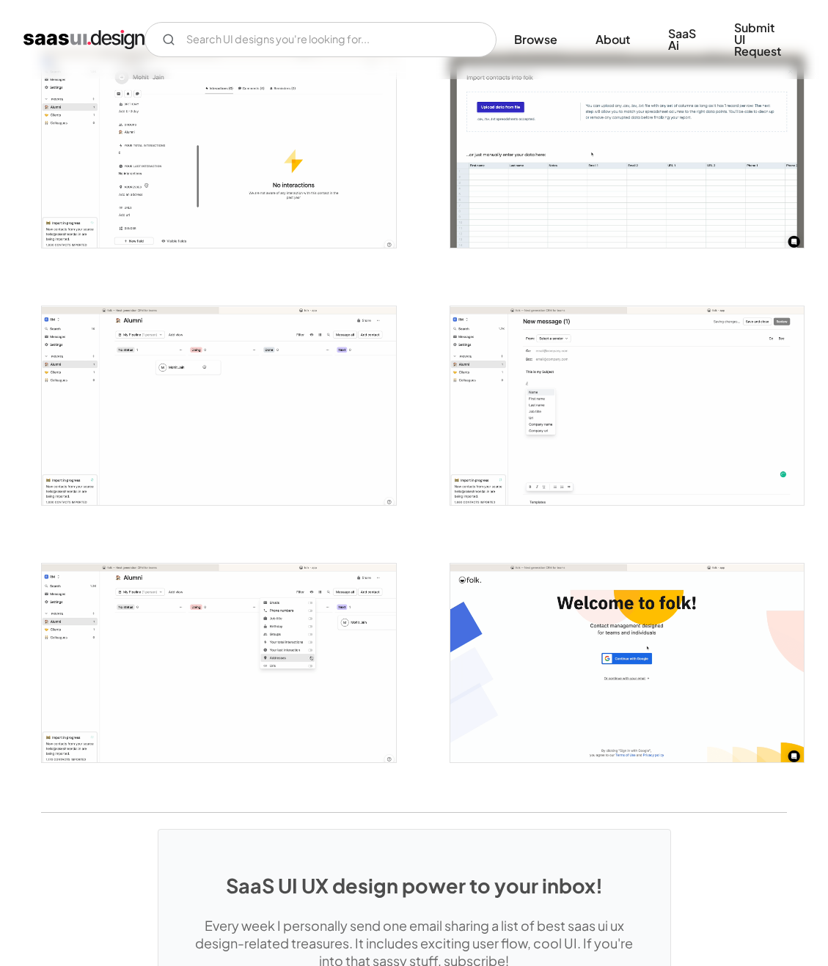
scroll to position [1931, 0]
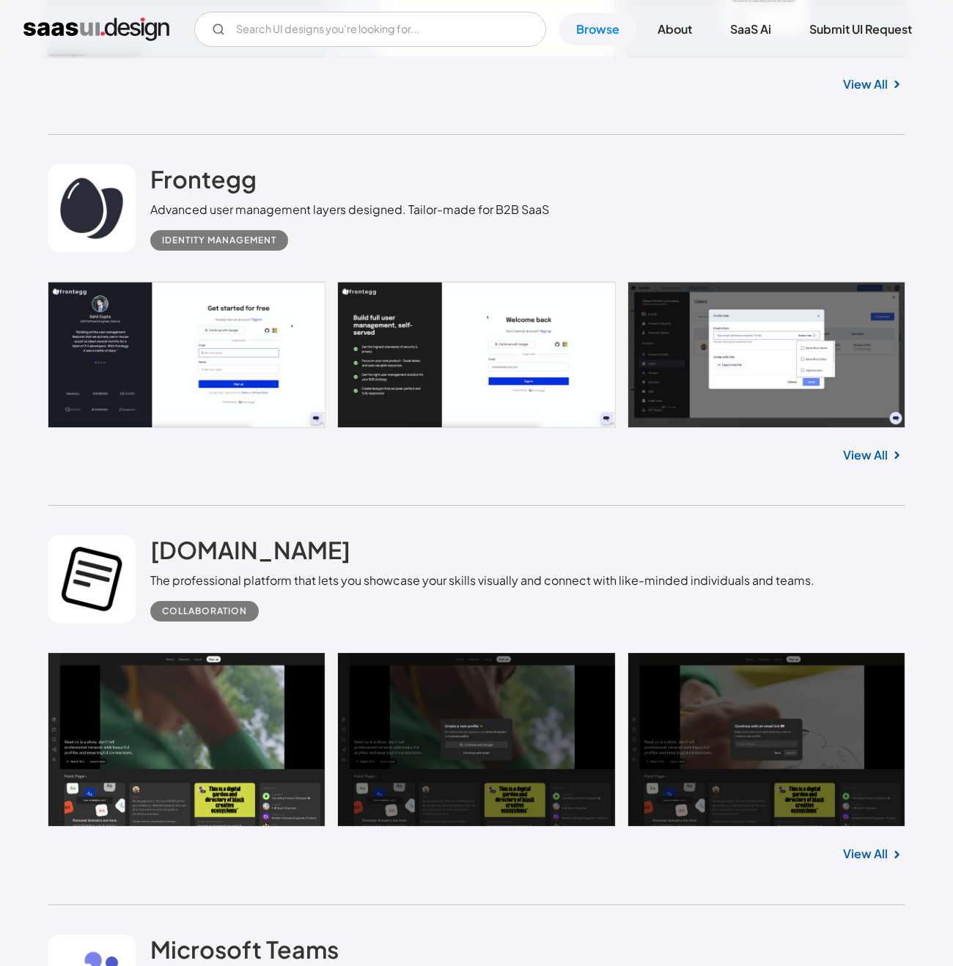
scroll to position [33163, 0]
